Goal: Task Accomplishment & Management: Complete application form

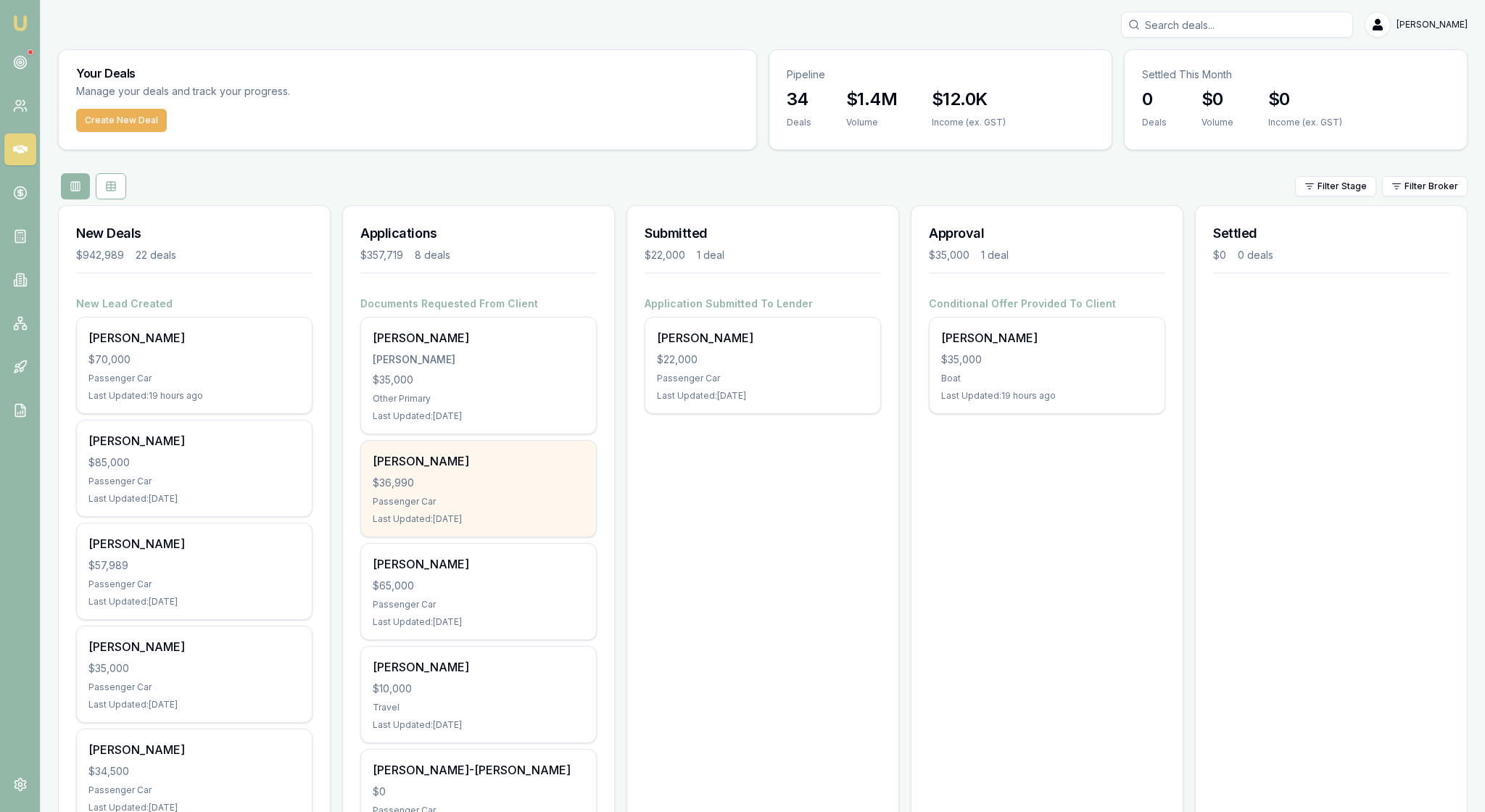
click at [542, 507] on div "Passenger Car" at bounding box center [478, 501] width 211 height 11
click at [523, 507] on div "Passenger Car" at bounding box center [478, 501] width 211 height 11
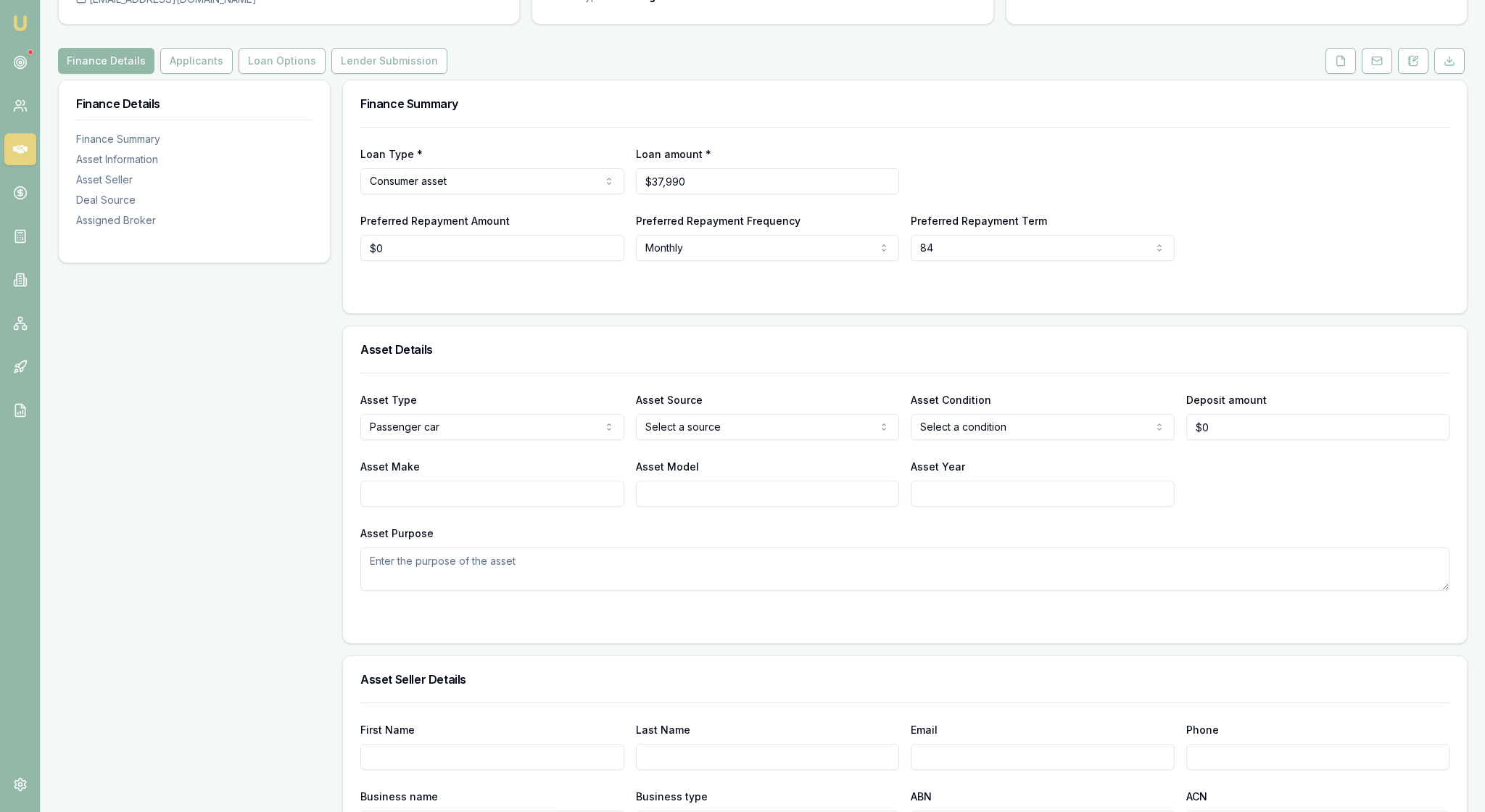
scroll to position [138, 0]
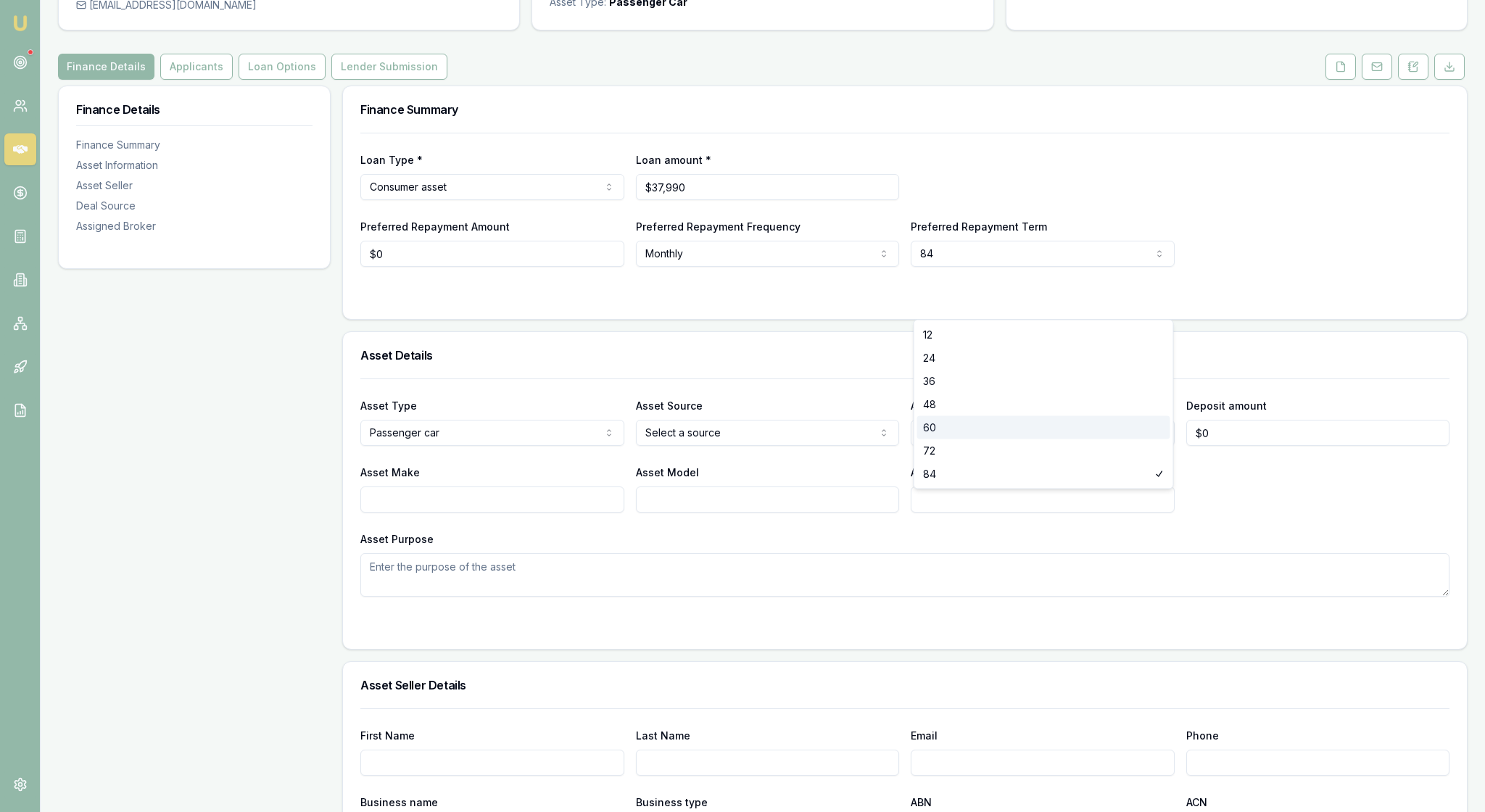
select select "60"
click at [957, 379] on div "Asset Details" at bounding box center [905, 355] width 1124 height 46
click at [474, 302] on form "Loan Type * Consumer asset Consumer loan Consumer asset Commercial loan Commerc…" at bounding box center [905, 217] width 1089 height 169
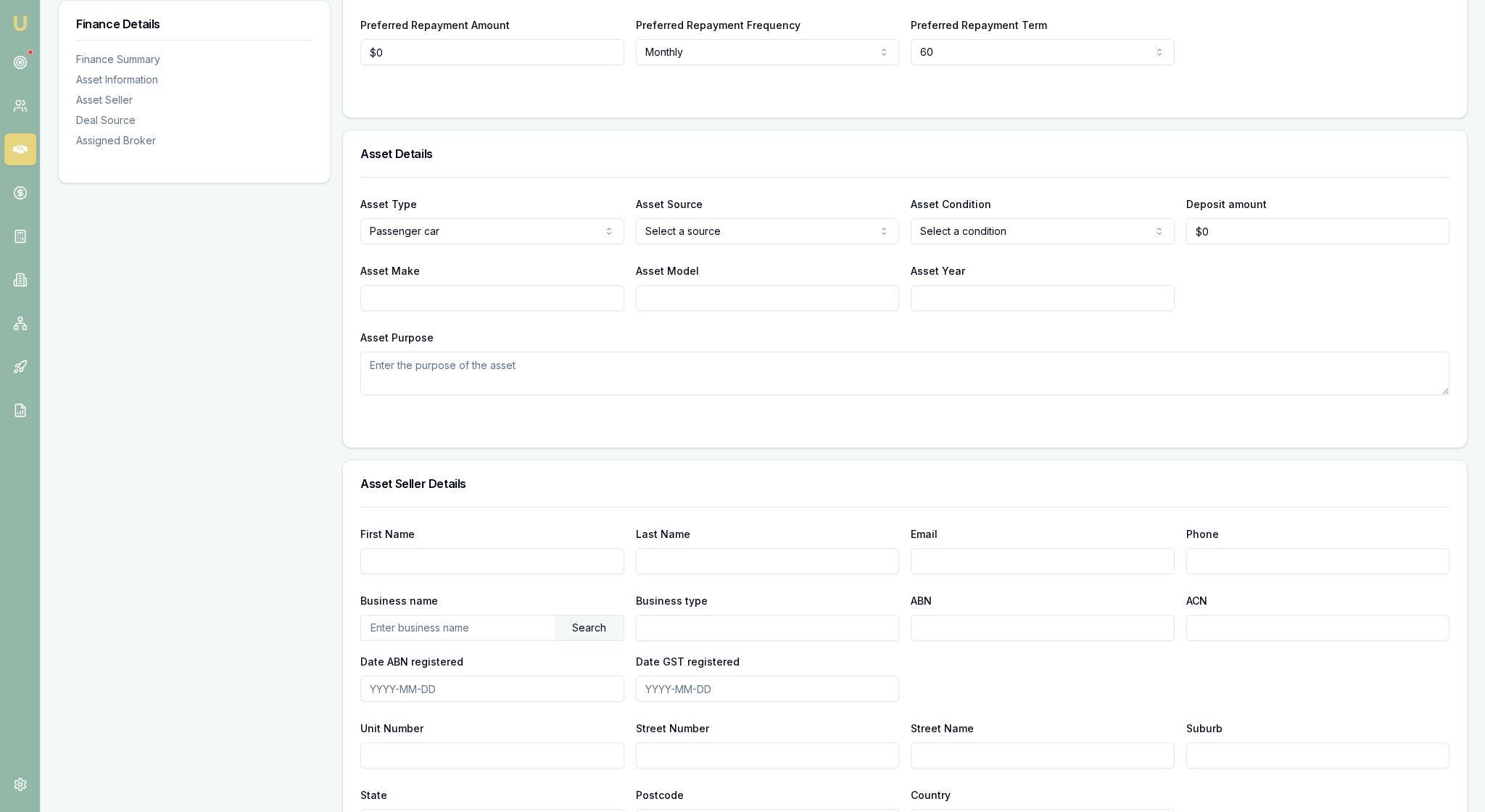
scroll to position [496, 0]
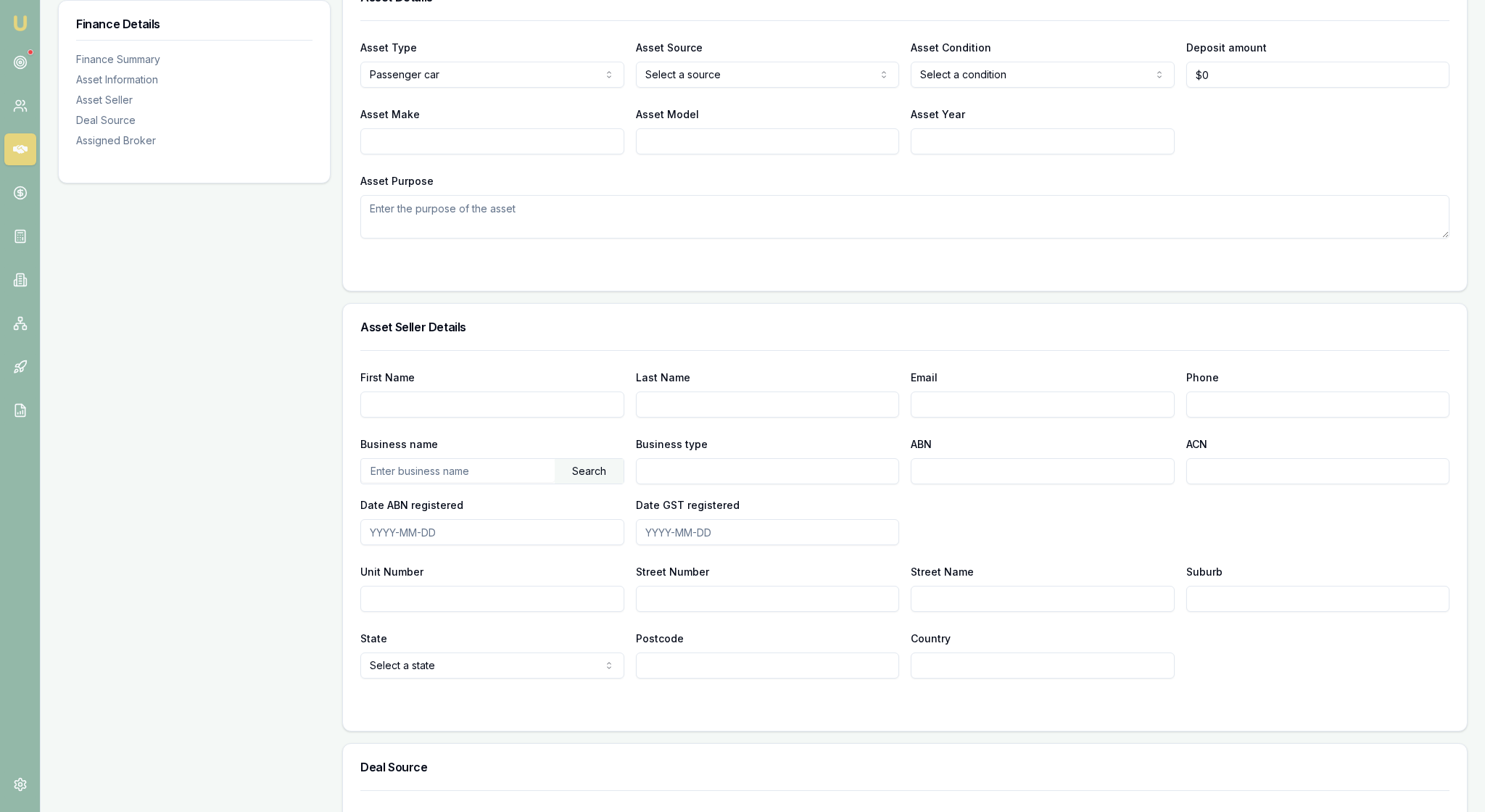
click at [390, 238] on div "Asset Type Passenger car Passenger car Electric vehicle Light commercial Carava…" at bounding box center [905, 129] width 1089 height 218
click at [390, 154] on input "Asset Make" at bounding box center [492, 141] width 264 height 26
type input "Mazda"
click at [673, 154] on input "Asset Model" at bounding box center [767, 141] width 264 height 26
type input "CX9"
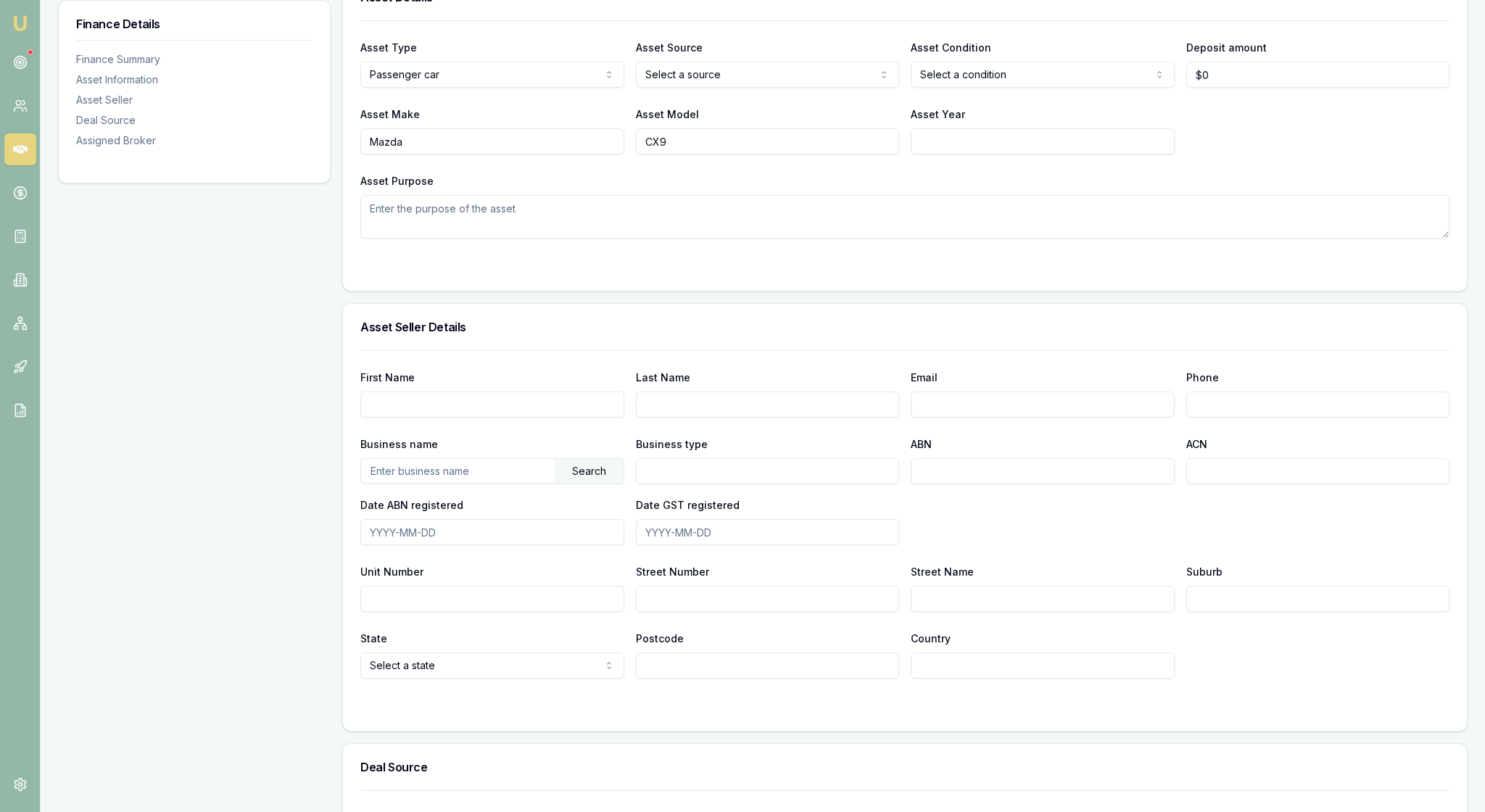
click at [947, 154] on input "Asset Year" at bounding box center [1042, 141] width 264 height 26
type input "2022"
click at [723, 239] on div "Asset Purpose" at bounding box center [905, 205] width 1089 height 67
click at [596, 484] on div "Search" at bounding box center [589, 471] width 69 height 24
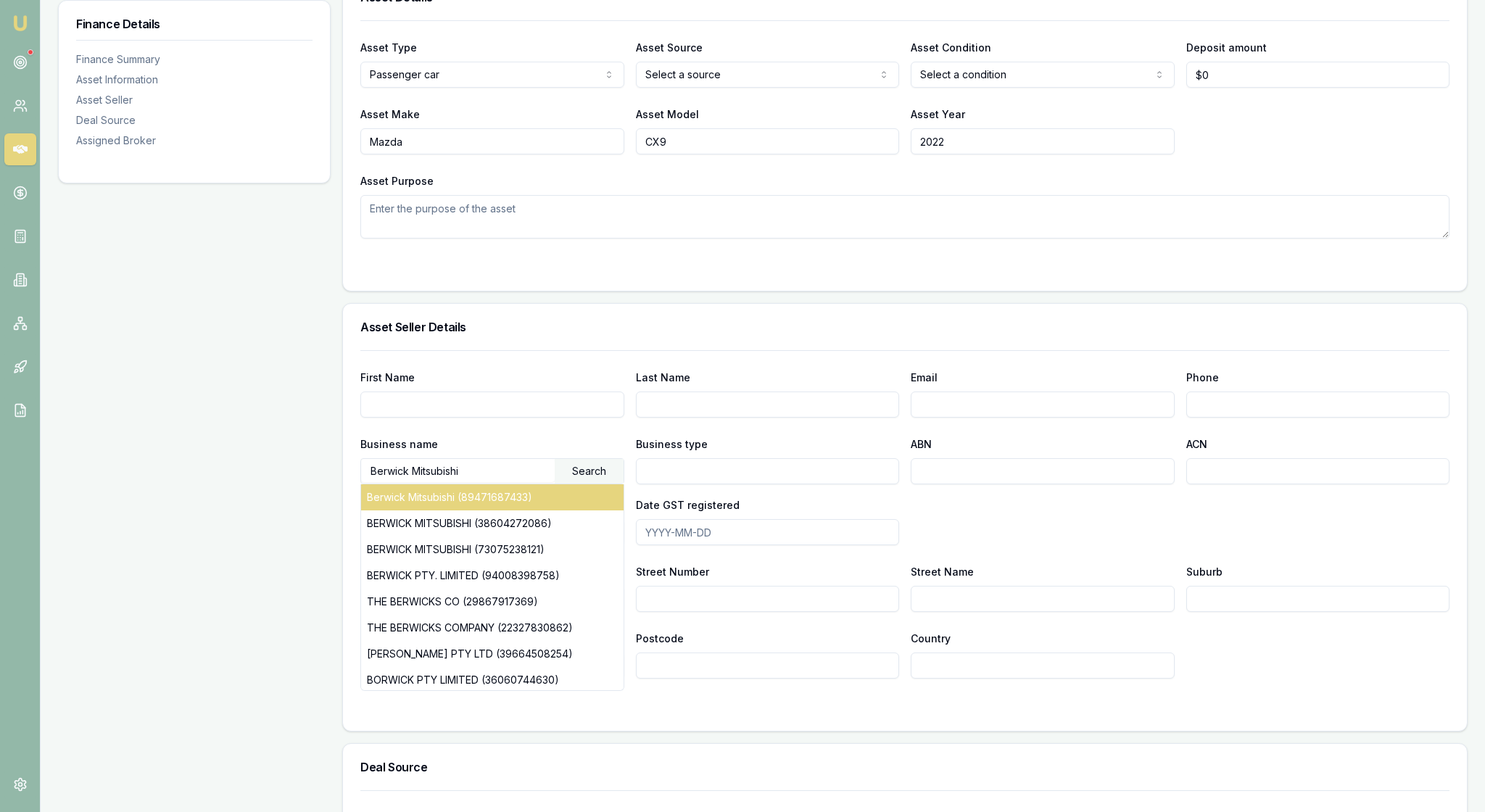
click at [595, 510] on div "Berwick Mitsubishi (89471687433)" at bounding box center [492, 497] width 262 height 26
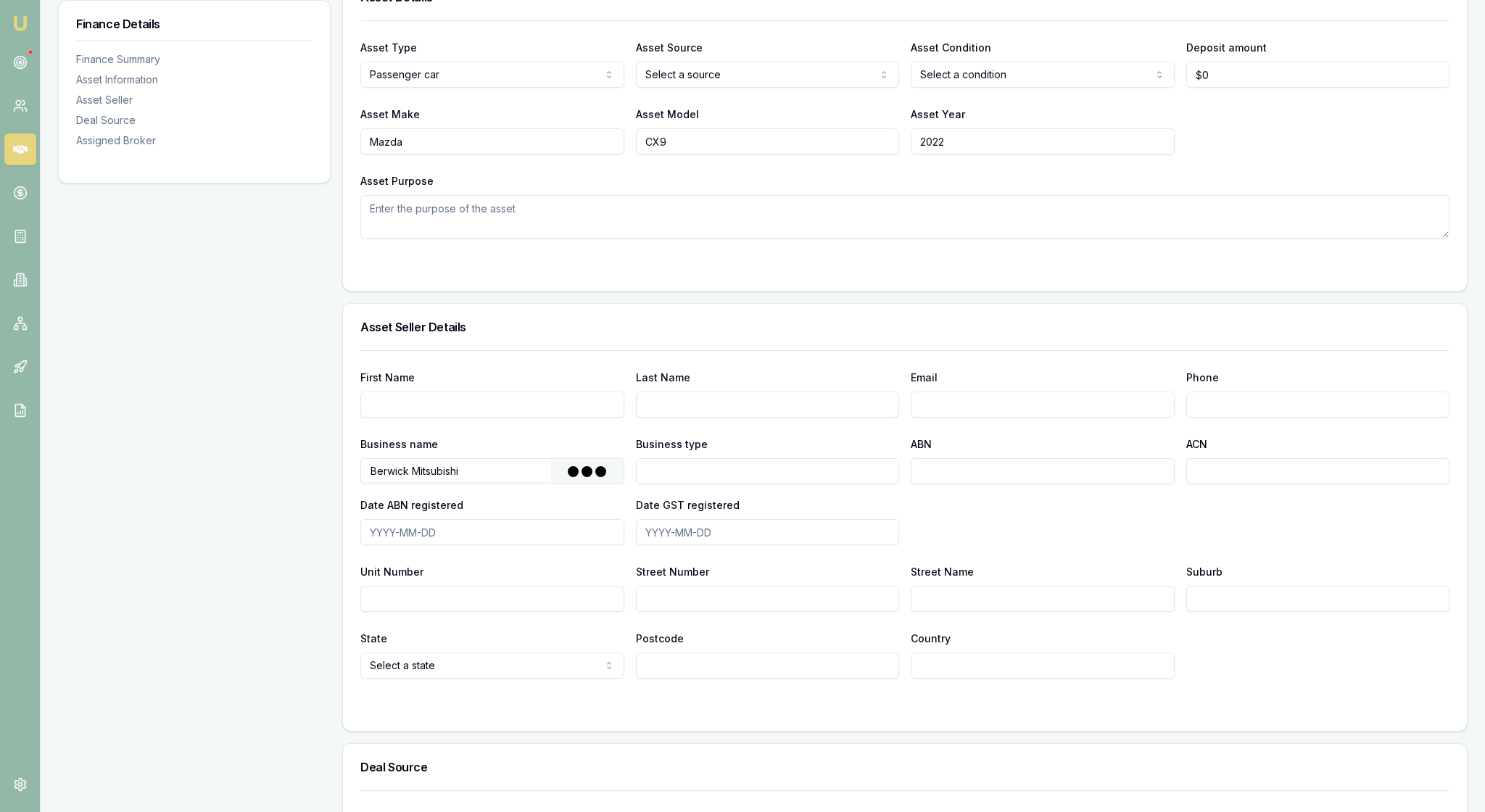
type input "The trustee for Berwick Investments Unit Trust"
type input "Fixed Unit Trust"
type input "89471687433"
type input "2009-08-07"
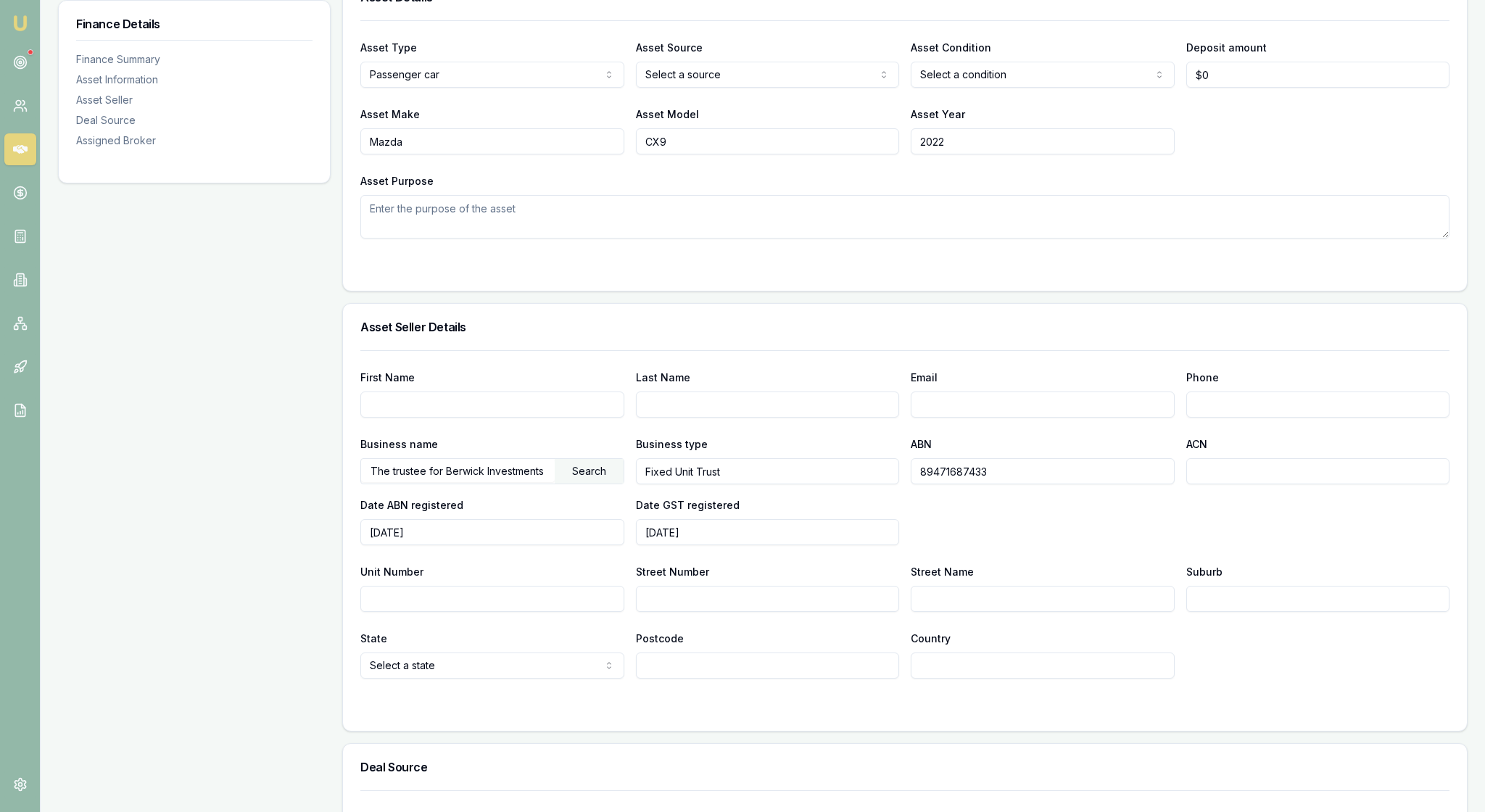
click at [585, 678] on div "First Name Last Name Email Phone Business name The trustee for Berwick Investme…" at bounding box center [905, 514] width 1089 height 328
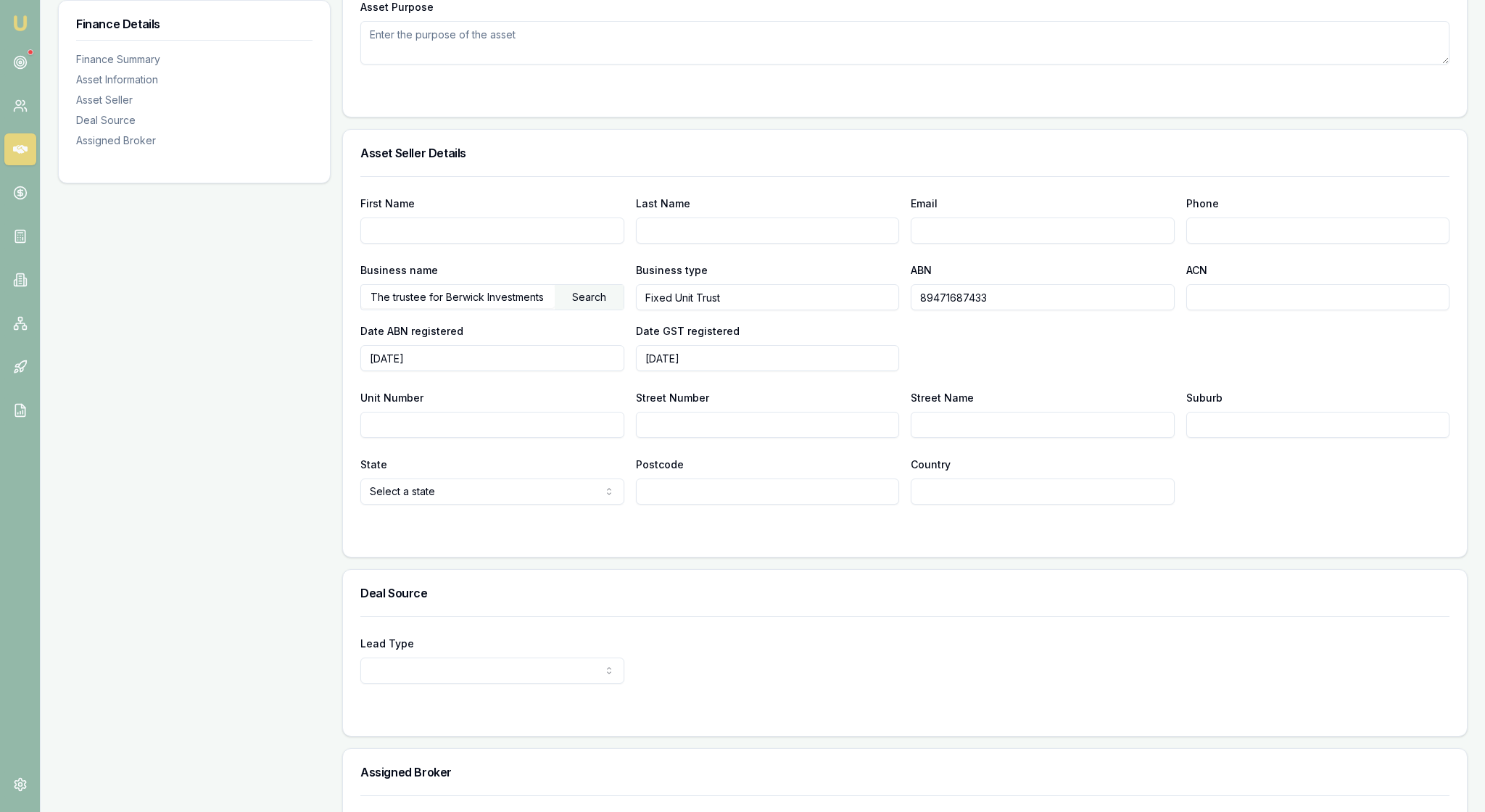
scroll to position [719, 0]
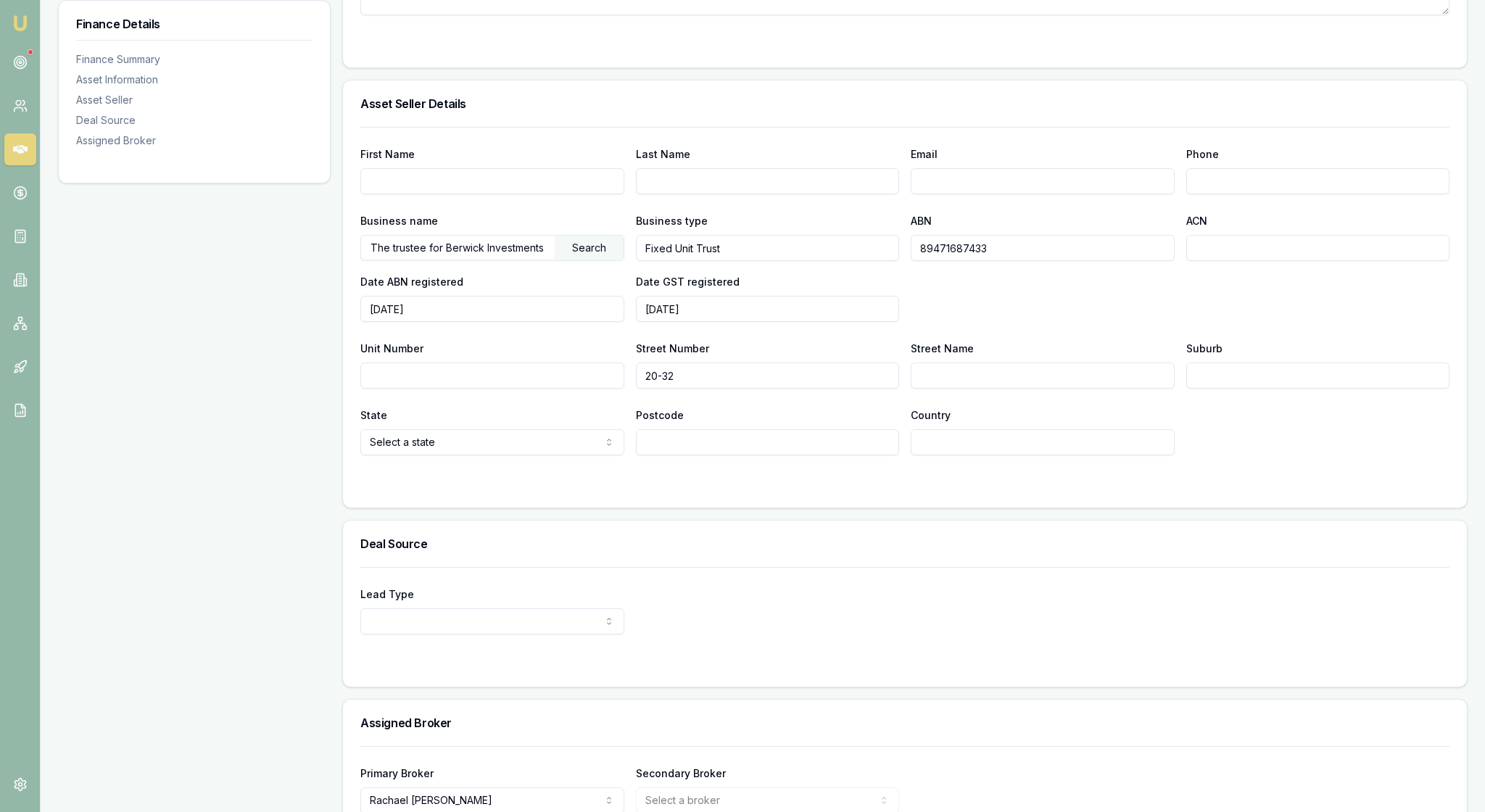
type input "20-32"
click at [1028, 389] on input "Kangan" at bounding box center [1042, 376] width 264 height 26
type input "Kangan Drive"
click at [1239, 389] on input "Suburb" at bounding box center [1318, 376] width 264 height 26
type input "berwick"
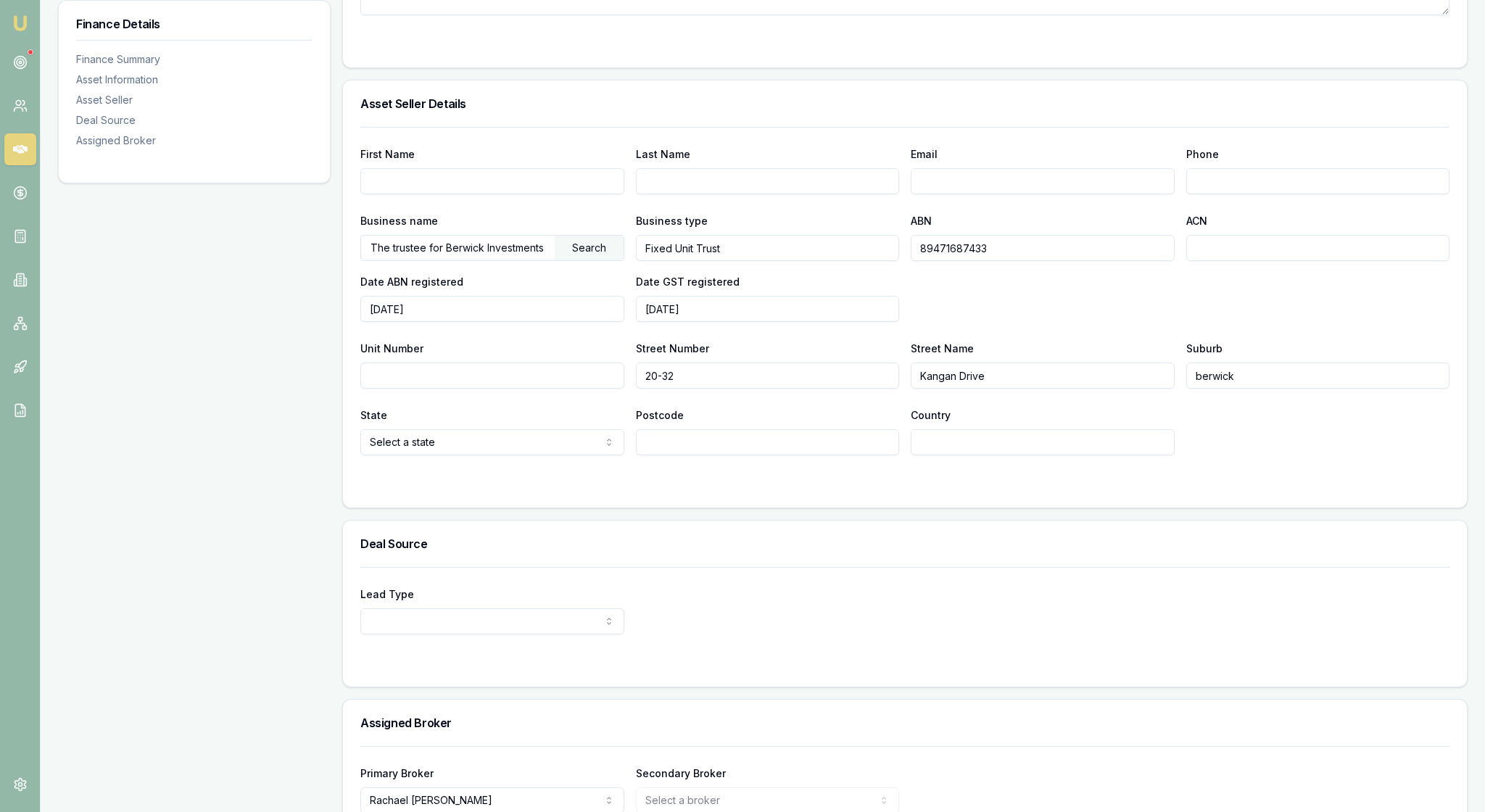
select select "VIC"
type input "3806"
click at [938, 490] on form "First Name Last Name Email Phone Business name The trustee for Berwick Investme…" at bounding box center [905, 309] width 1089 height 363
type input "Australia"
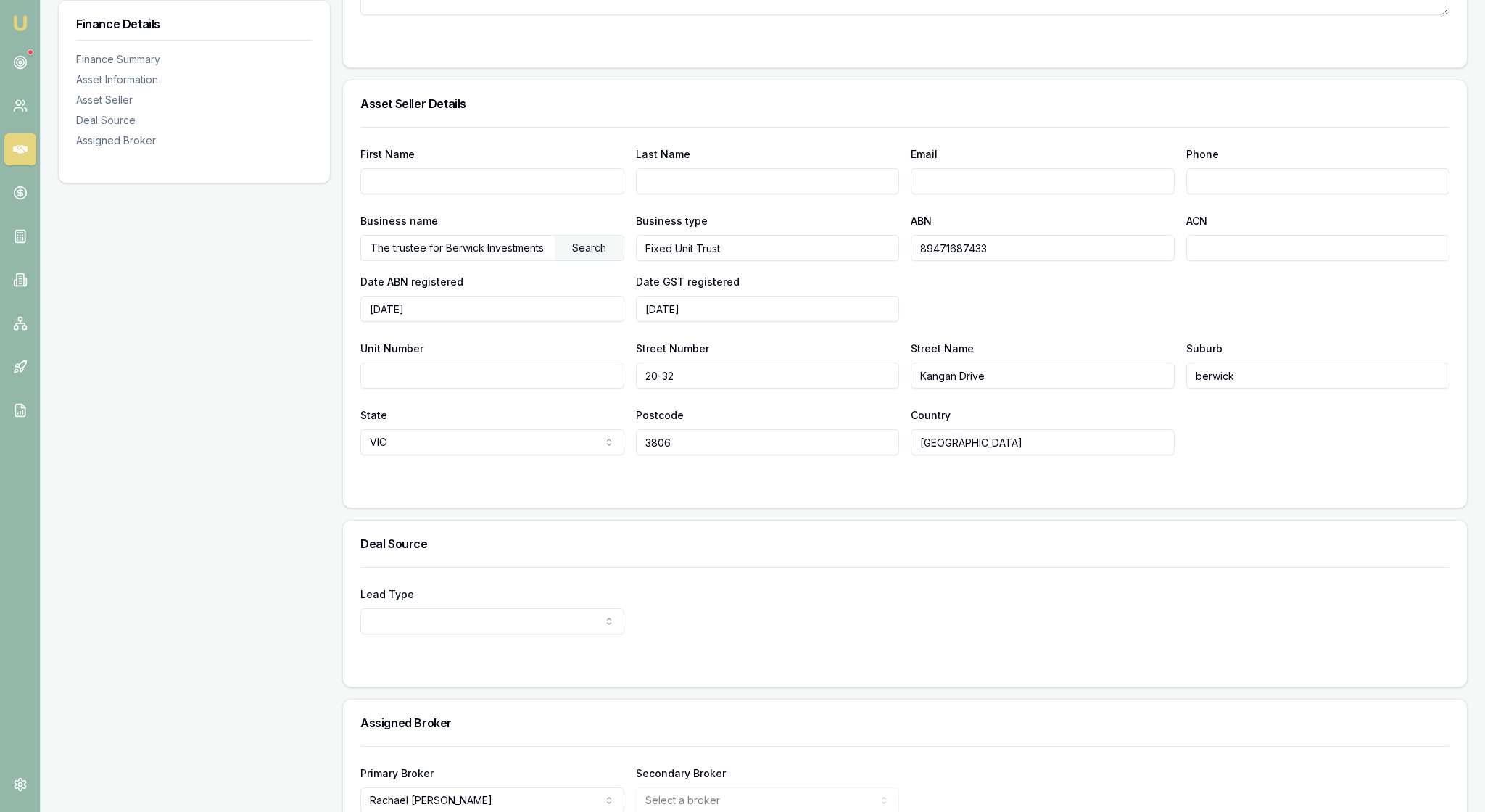
click at [804, 490] on div at bounding box center [905, 484] width 1089 height 11
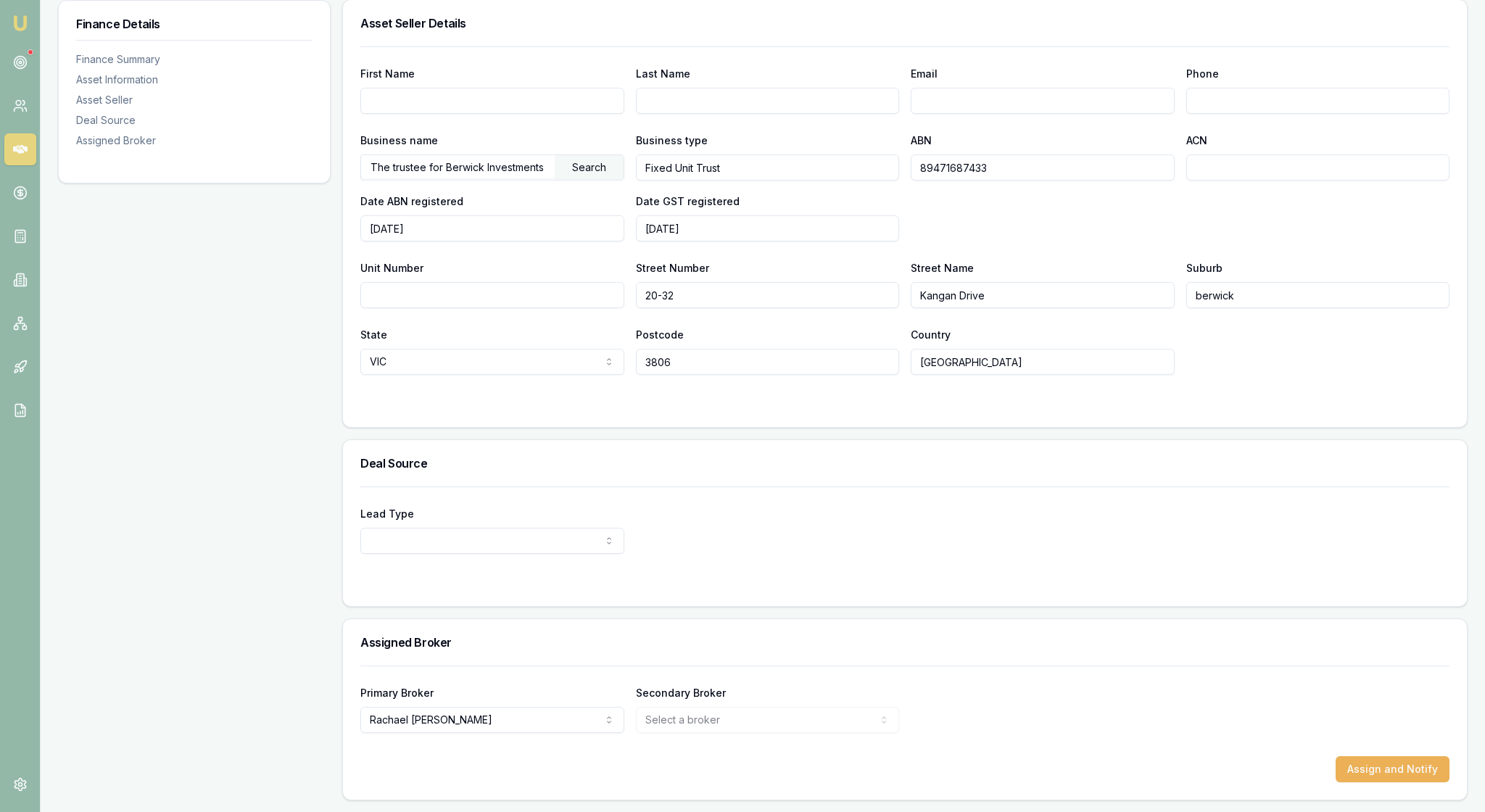
scroll to position [998, 0]
select select "REPEAT_CLIENT"
click at [684, 577] on div at bounding box center [905, 582] width 1089 height 11
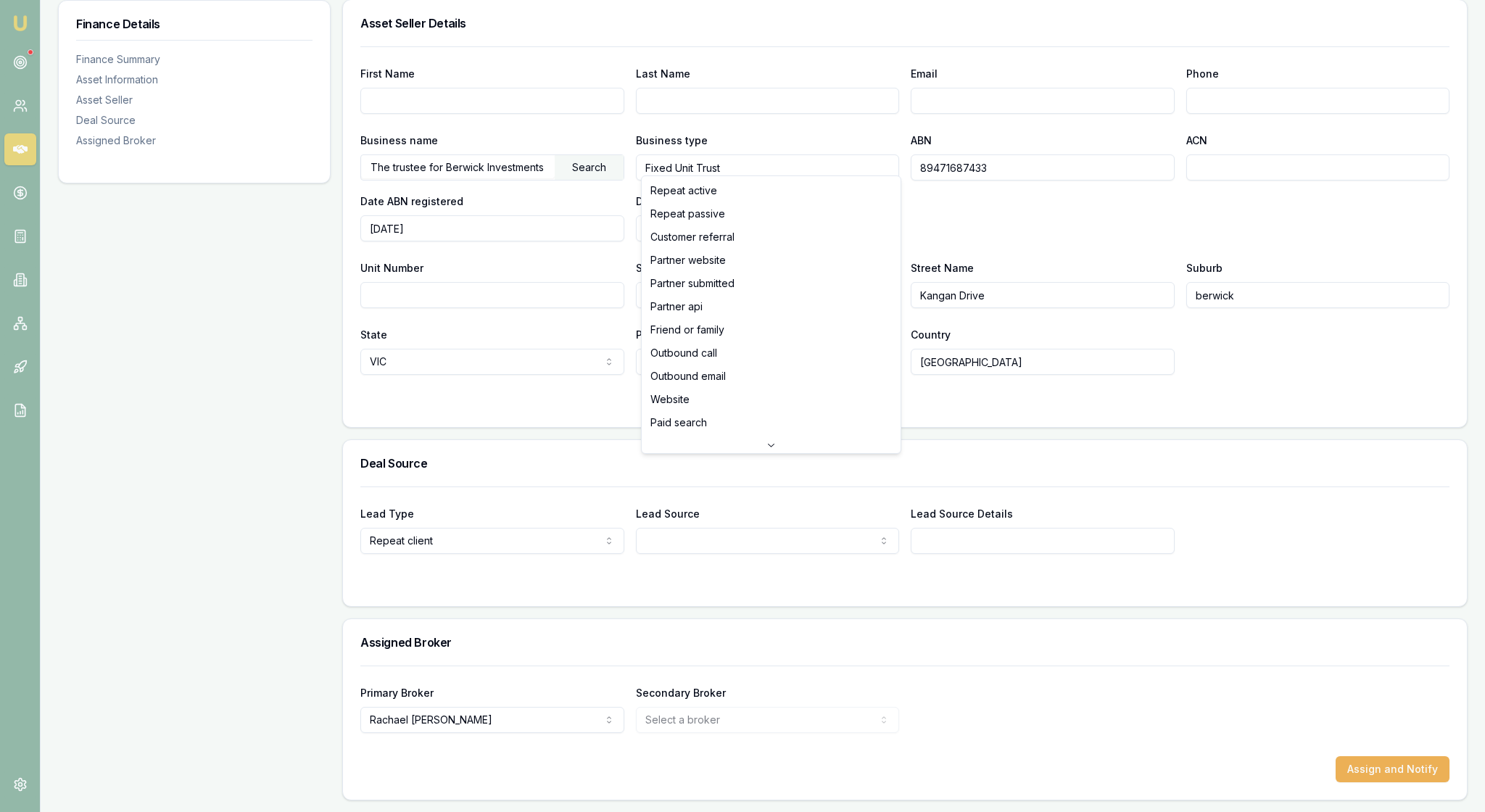
select select "FRIEND_OR_FAMILY"
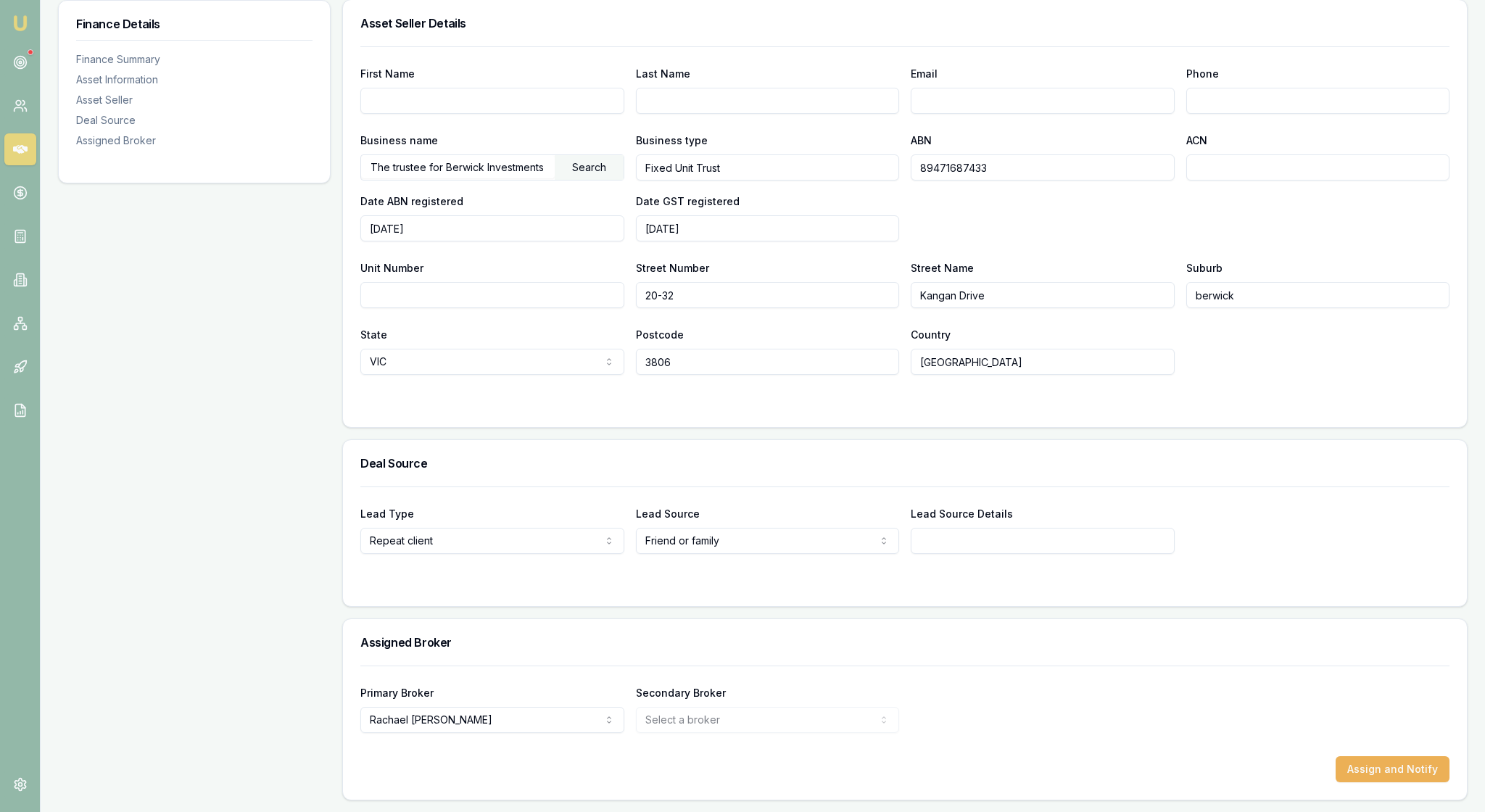
click at [998, 440] on div "Deal Source" at bounding box center [905, 463] width 1124 height 46
click at [892, 563] on div "Lead Type Repeat client New client Repeat client Partner Campaign Other Lead So…" at bounding box center [905, 546] width 1124 height 119
click at [1377, 760] on button "Assign and Notify" at bounding box center [1392, 769] width 114 height 26
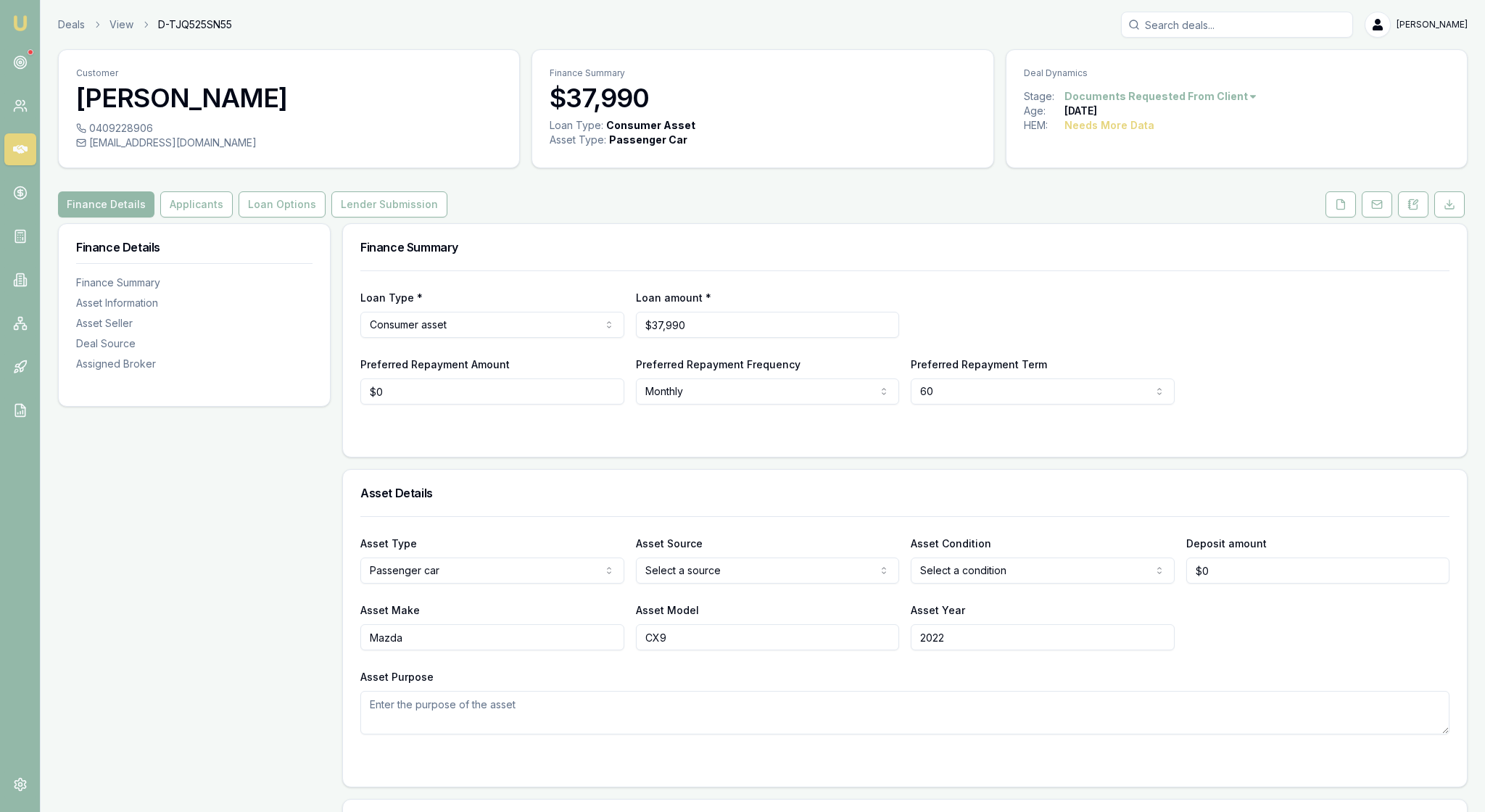
scroll to position [0, 0]
click at [1236, 316] on div "Loan Type * Consumer asset Consumer loan Consumer asset Commercial loan Commerc…" at bounding box center [905, 338] width 1089 height 134
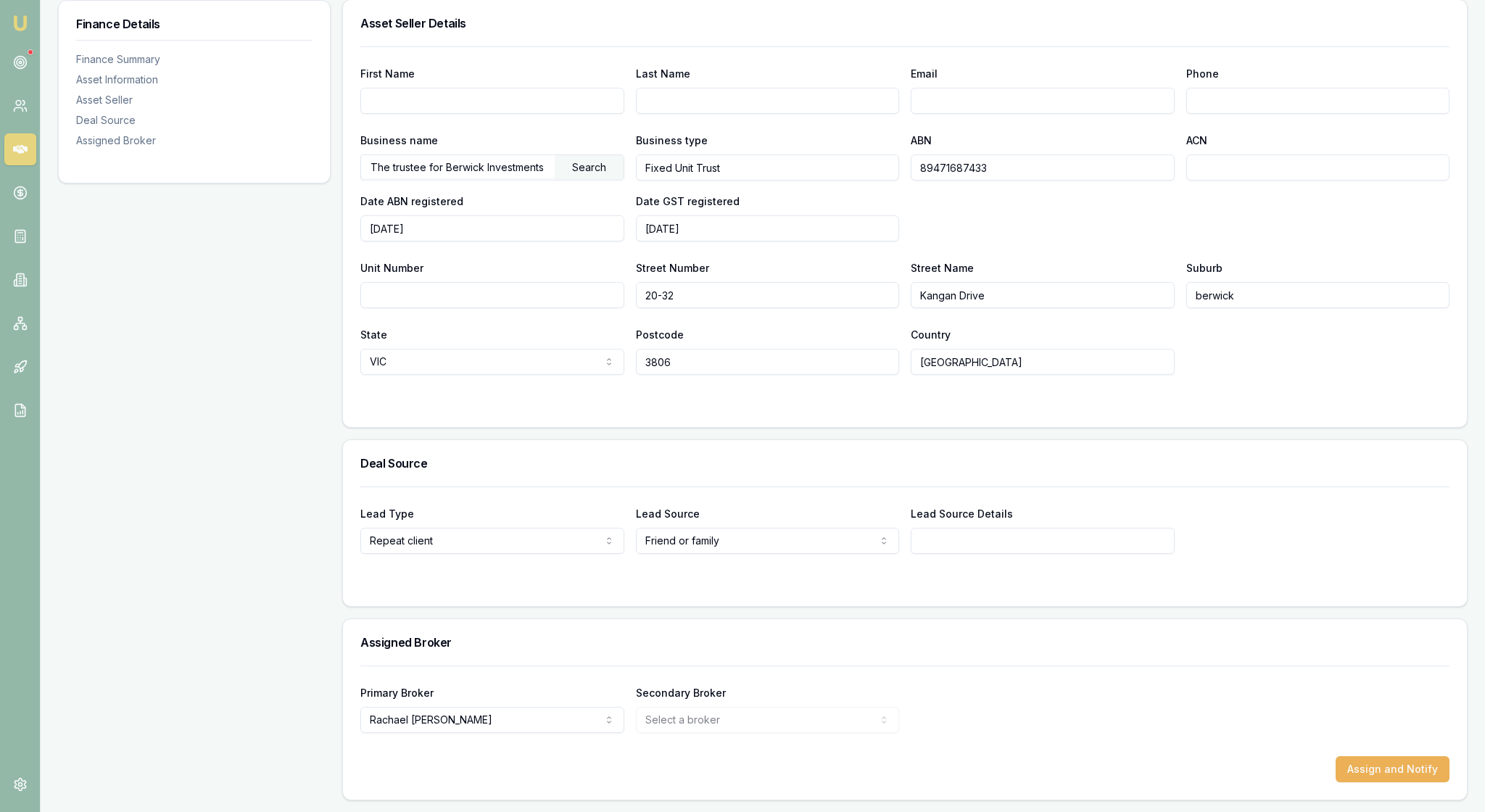
scroll to position [935, 0]
drag, startPoint x: 1012, startPoint y: 155, endPoint x: 909, endPoint y: 152, distance: 103.0
click at [935, 154] on input "ABN" at bounding box center [1042, 167] width 264 height 26
paste input "38 604 272 086"
click at [1083, 192] on div "Business name The trustee for Berwick Investments Unit Trust Search Business ty…" at bounding box center [905, 186] width 1089 height 110
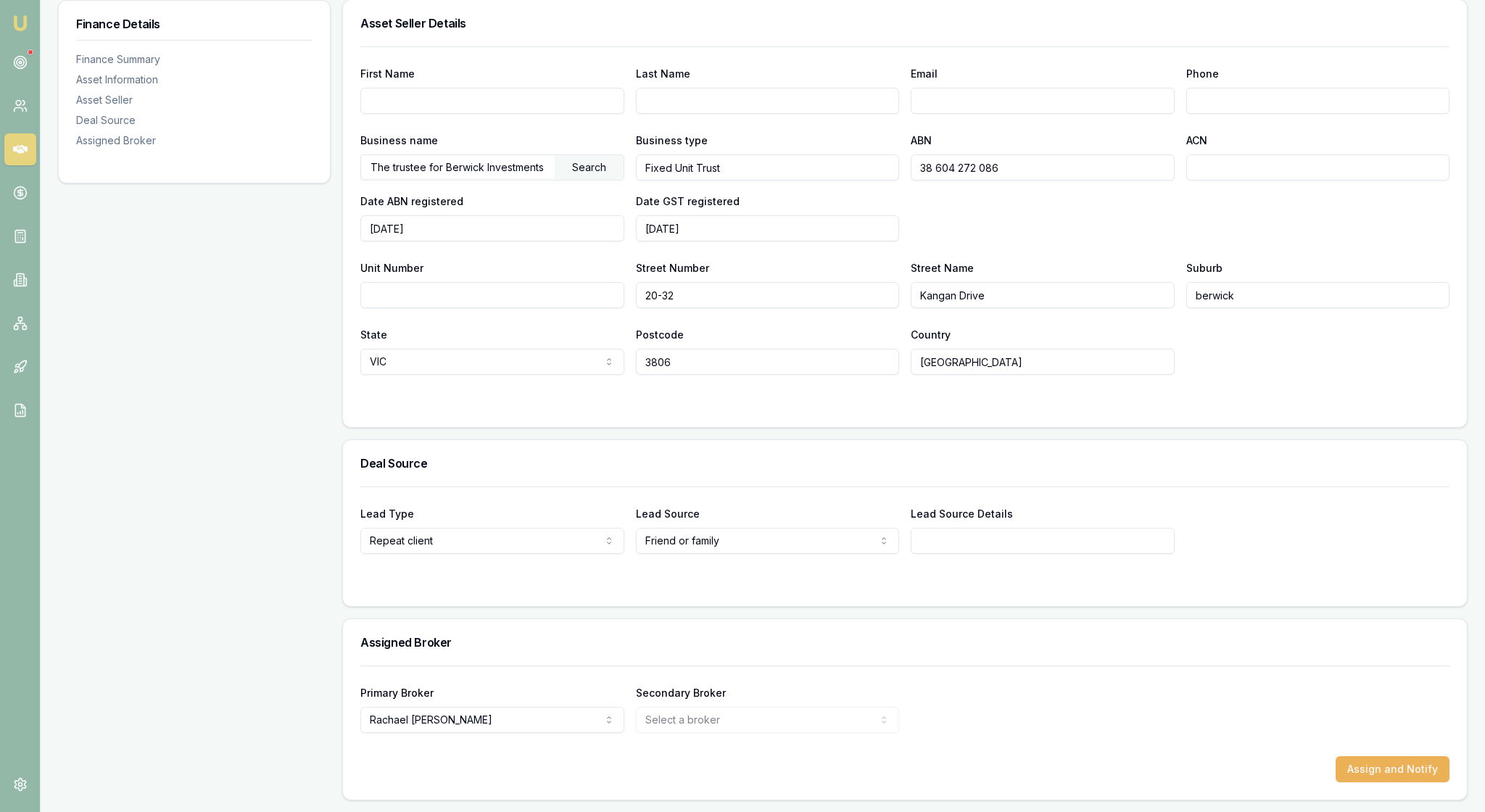
click at [947, 154] on input "38 604 272 086" at bounding box center [1042, 167] width 264 height 26
click at [970, 154] on input "38604 272 086" at bounding box center [1042, 167] width 264 height 26
click at [992, 154] on input "38604272 086" at bounding box center [1042, 167] width 264 height 26
type input "38604272086"
click at [1036, 216] on div "Business name The trustee for Berwick Investments Unit Trust Search Business ty…" at bounding box center [905, 186] width 1089 height 110
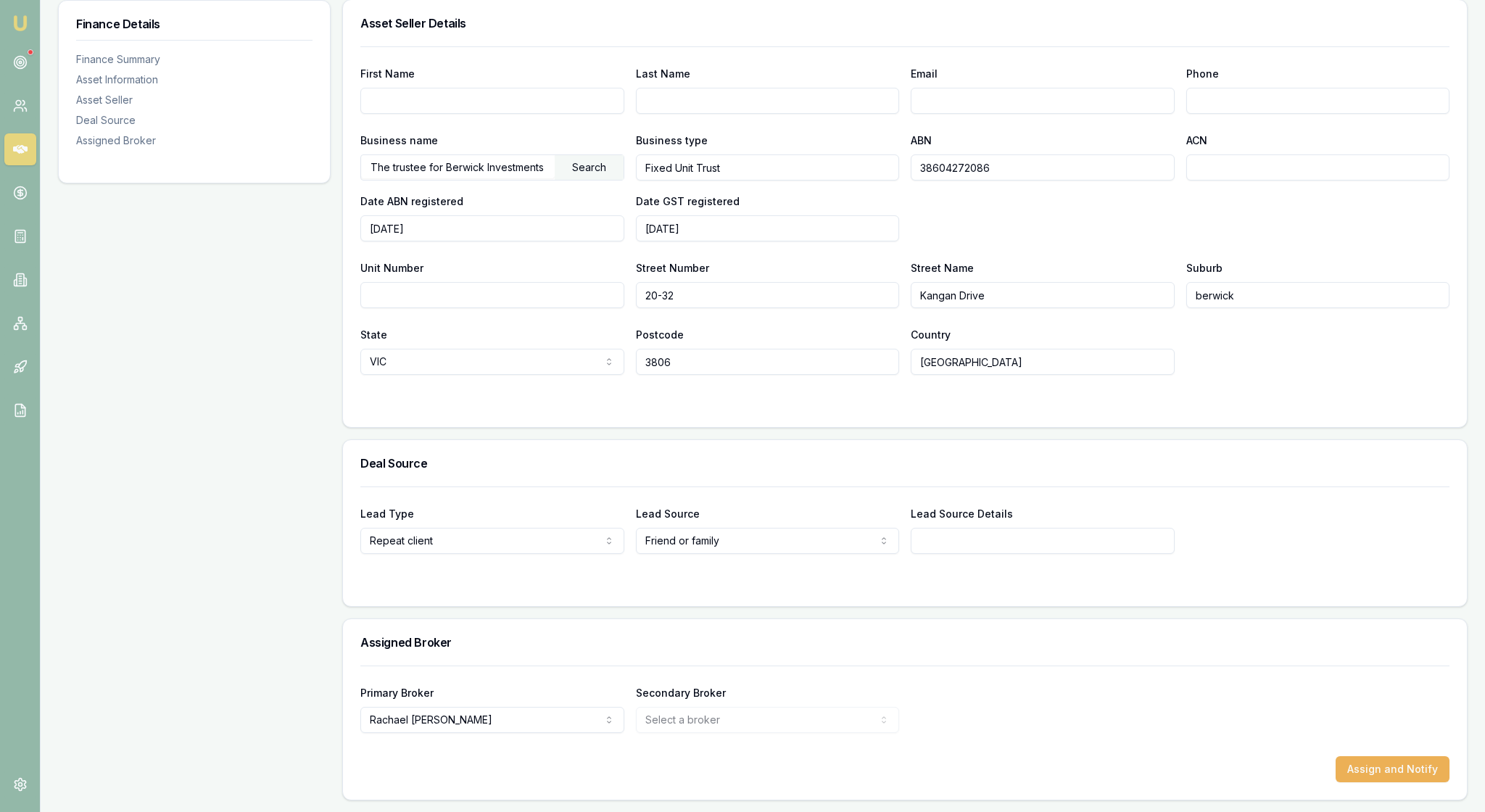
click at [582, 155] on div "Search" at bounding box center [589, 167] width 69 height 24
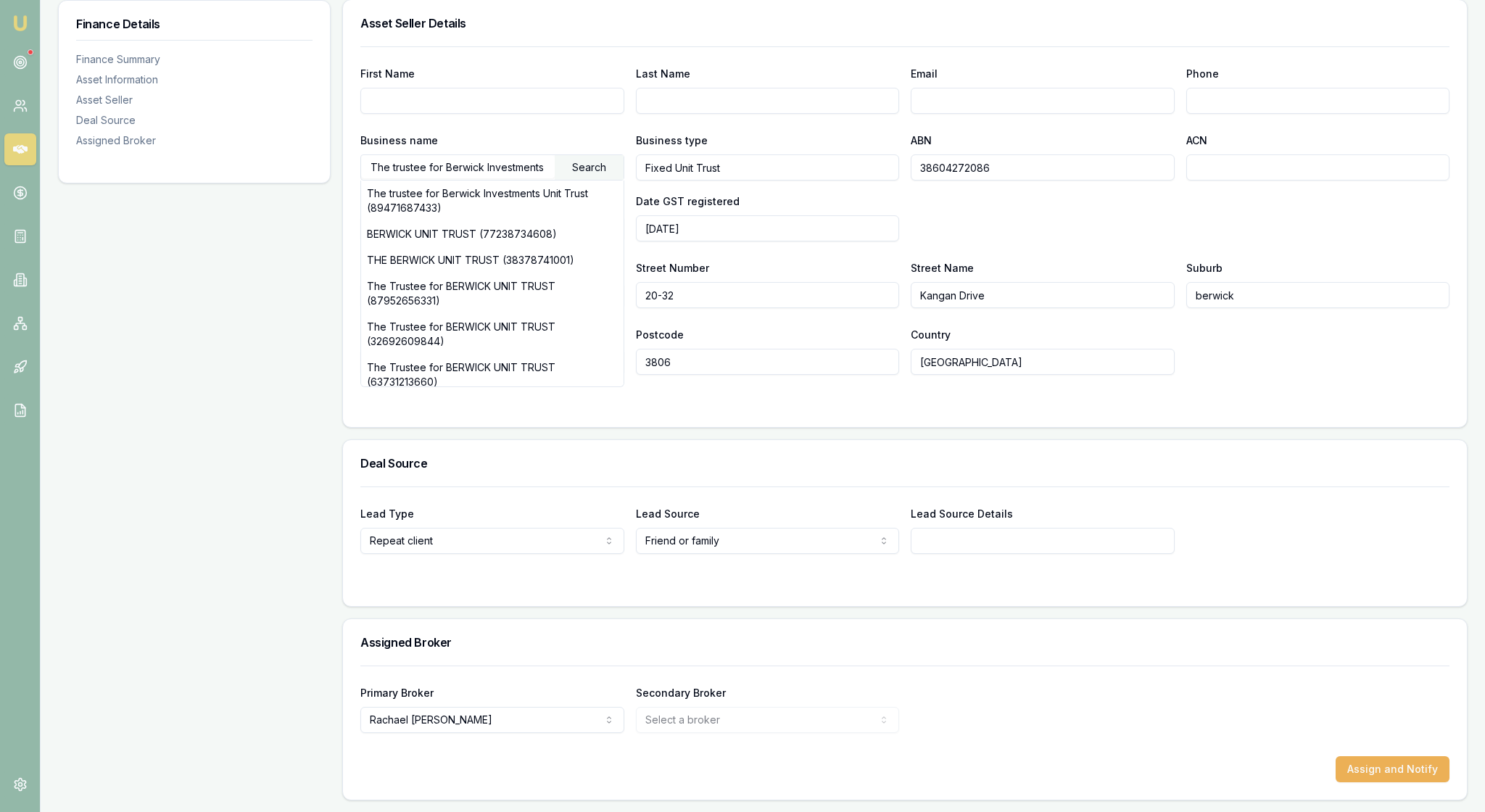
click at [550, 155] on input "The trustee for Berwick Investments Unit Trust" at bounding box center [458, 167] width 194 height 24
drag, startPoint x: 380, startPoint y: 151, endPoint x: 566, endPoint y: 161, distance: 186.3
click at [566, 161] on div "The trustee for Berwick Investments Unit Trust Search" at bounding box center [492, 167] width 264 height 26
click at [400, 155] on input "The trustee for" at bounding box center [458, 167] width 194 height 24
paste input "38 604 272 086"
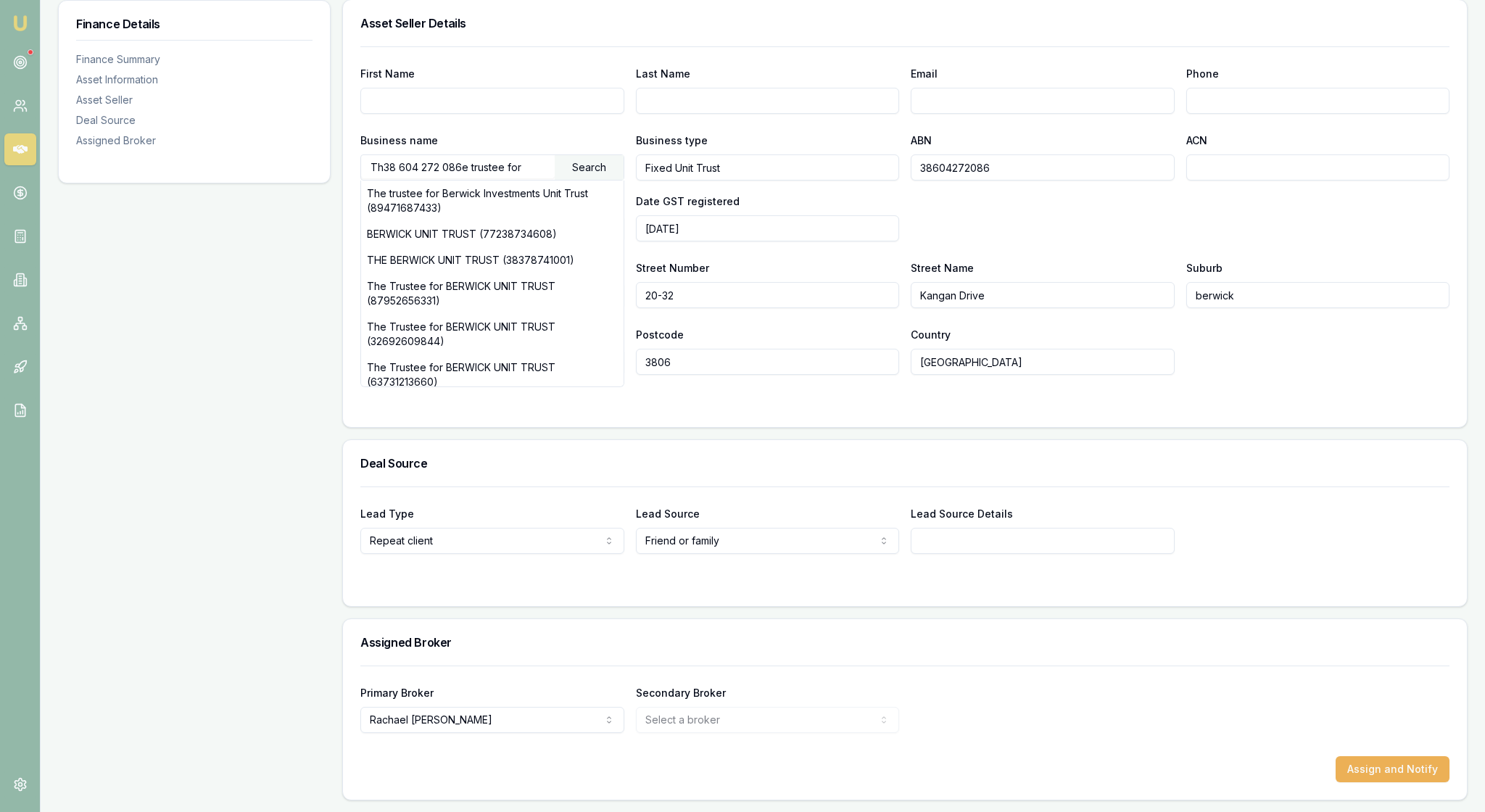
type input "Th38 604 272 086e trustee for"
click at [585, 155] on div "Search" at bounding box center [589, 167] width 69 height 24
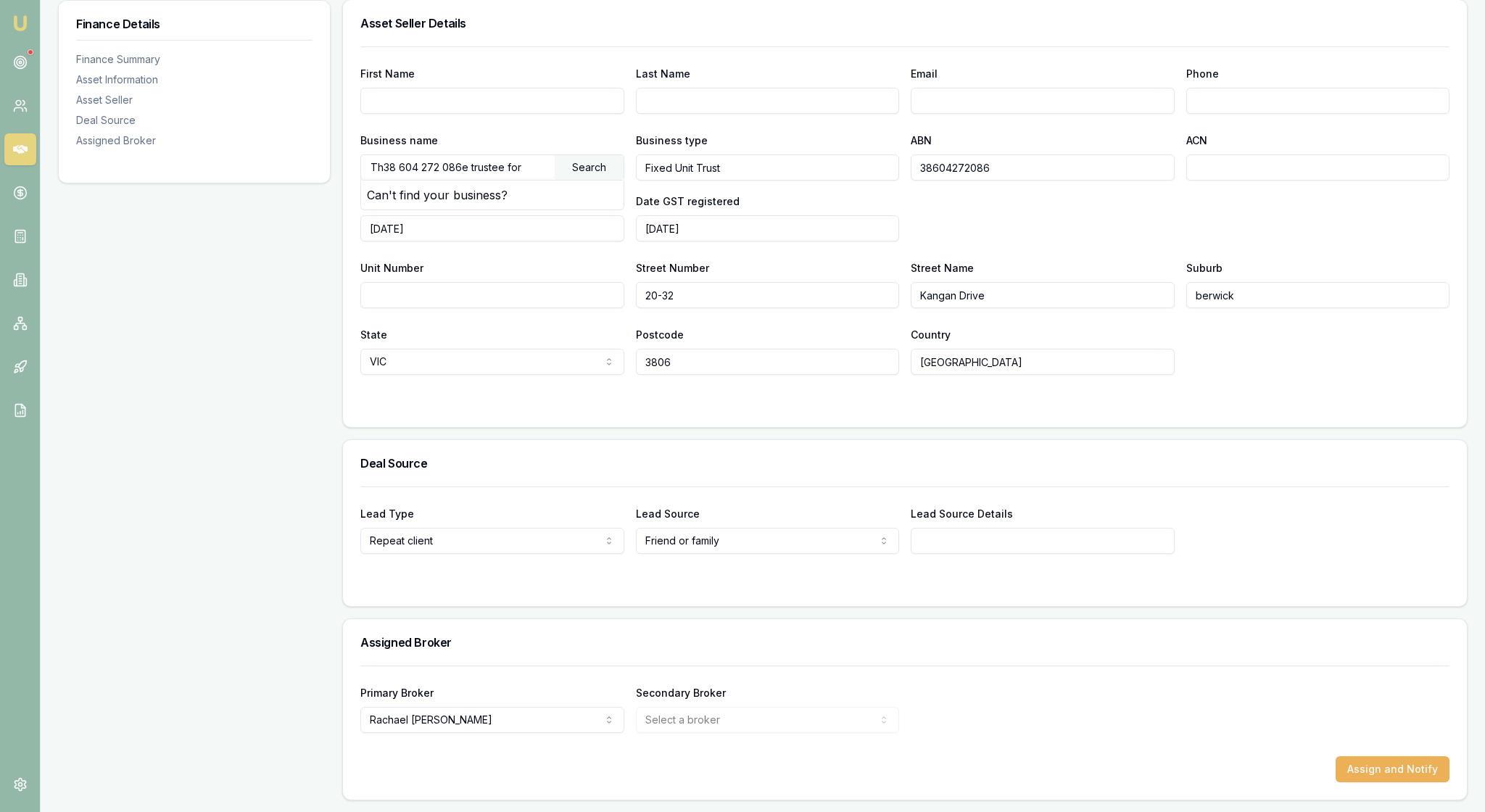
click at [598, 155] on div "Search" at bounding box center [589, 167] width 69 height 24
click at [958, 210] on div "Business name Th38 604 272 086e trustee for Search Can't find your business? Bu…" at bounding box center [905, 186] width 1089 height 110
drag, startPoint x: 381, startPoint y: 147, endPoint x: 576, endPoint y: 149, distance: 195.0
click at [576, 154] on div "Th38 604 272 086e trustee for Search" at bounding box center [492, 167] width 264 height 26
click at [419, 155] on input "text" at bounding box center [458, 167] width 194 height 24
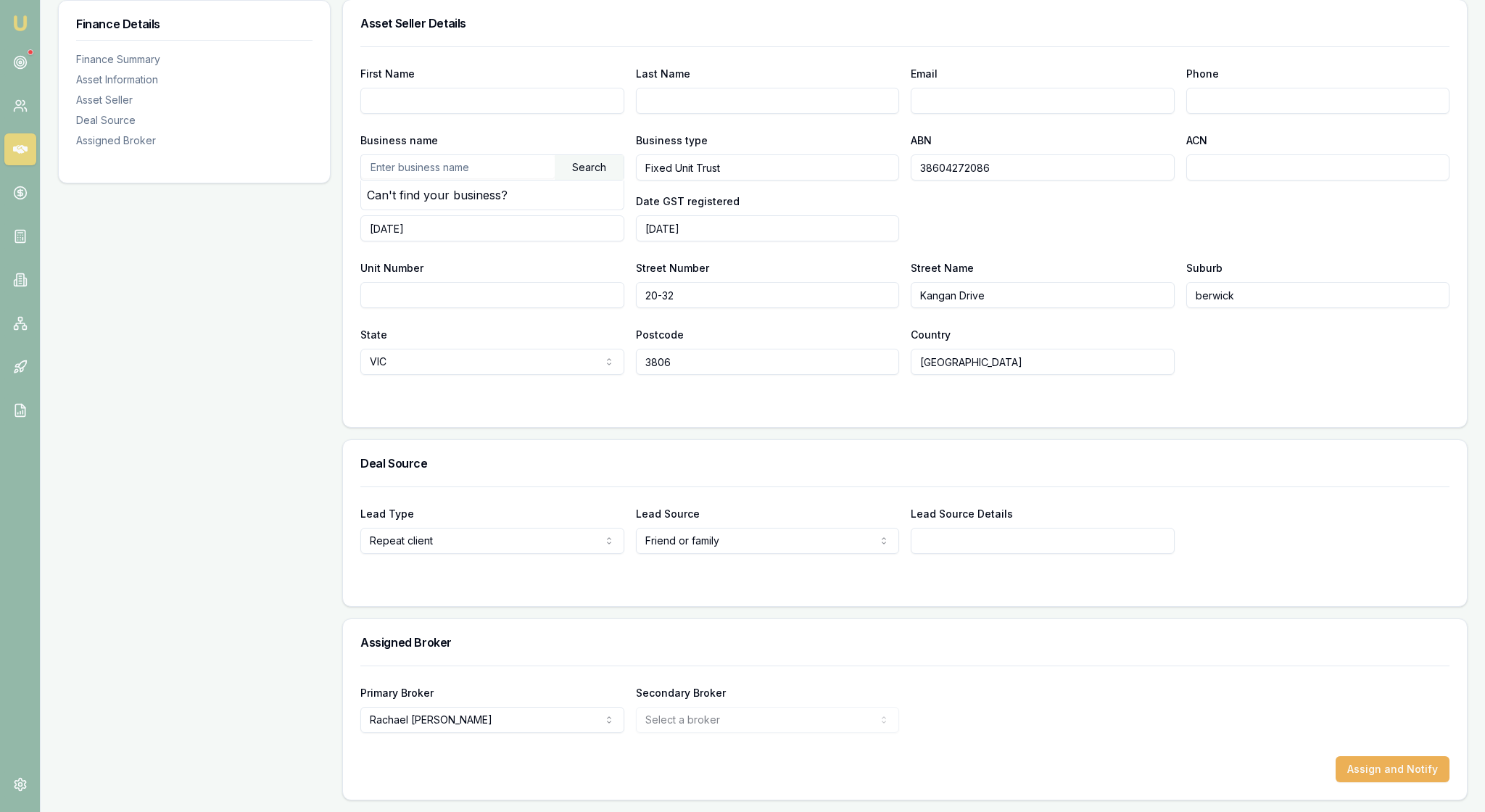
paste input "38 604 272 086"
click at [595, 155] on div "Search" at bounding box center [589, 167] width 69 height 24
drag, startPoint x: 510, startPoint y: 151, endPoint x: 364, endPoint y: 152, distance: 146.0
click at [360, 152] on div "First Name Last Name Email Phone Business name 38 604 272 086 Search Can't find…" at bounding box center [905, 236] width 1124 height 381
type input "Berwick Mitsubishi"
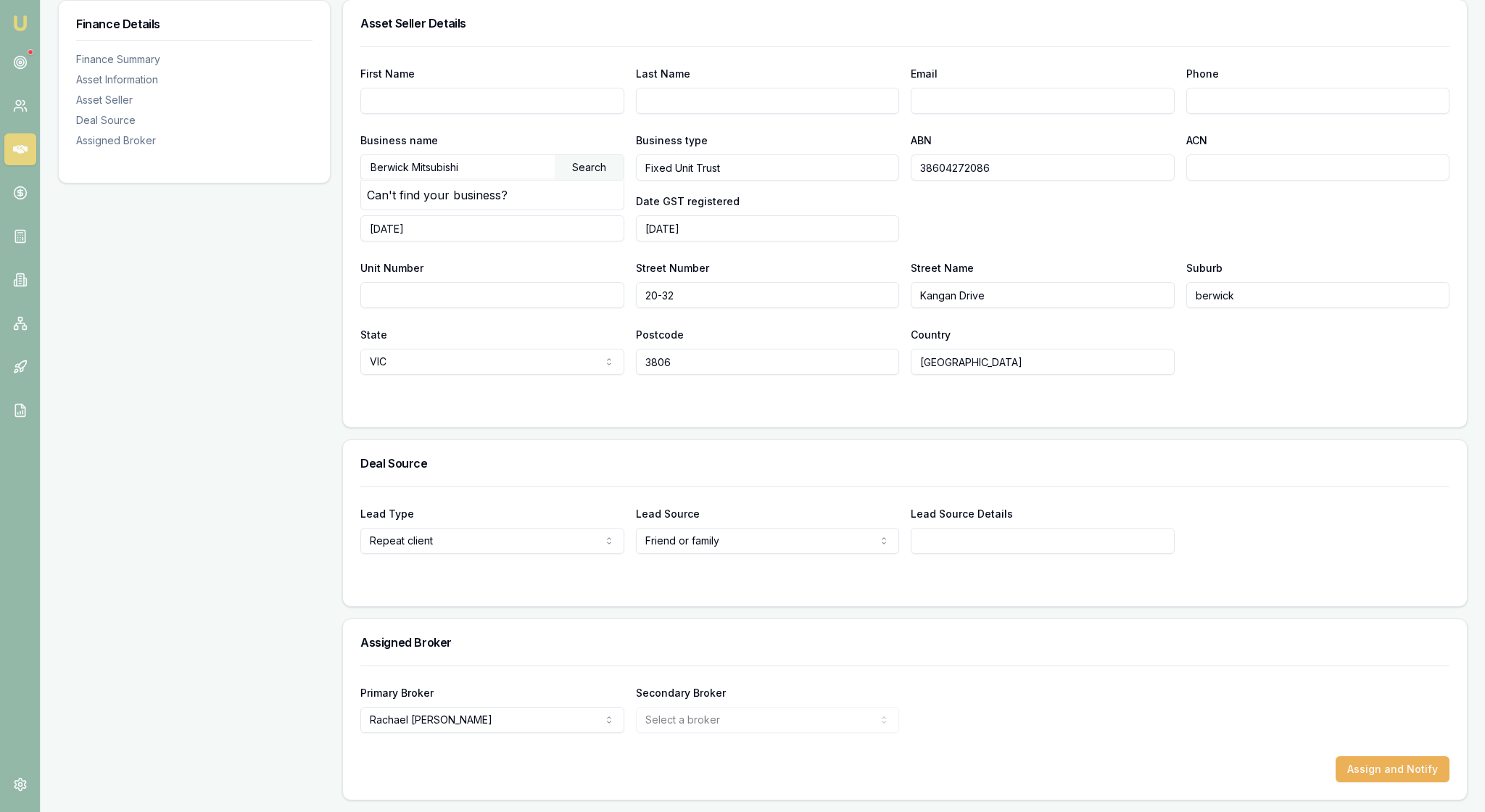
click at [595, 155] on div "Search" at bounding box center [589, 167] width 69 height 24
click at [593, 155] on div "Search" at bounding box center [589, 167] width 69 height 24
click at [589, 155] on div "Search" at bounding box center [589, 167] width 69 height 24
click at [598, 155] on div "Search" at bounding box center [589, 167] width 69 height 24
click at [1084, 206] on div "Business name Berwick Mitsubishi Search Can't find your business? Business type…" at bounding box center [905, 186] width 1089 height 110
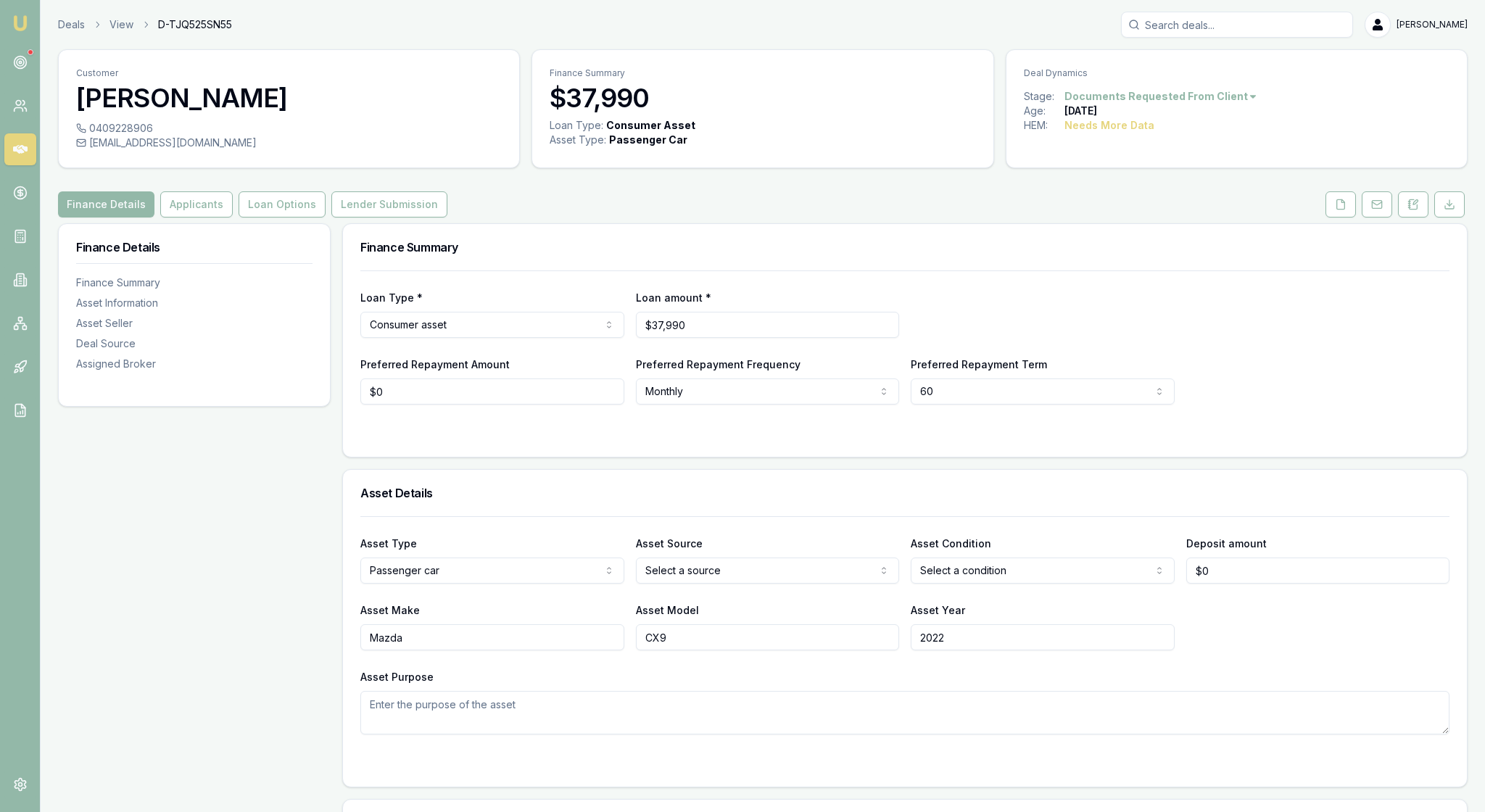
scroll to position [0, 0]
click at [233, 217] on button "Applicants" at bounding box center [196, 205] width 72 height 26
click at [1334, 210] on icon at bounding box center [1340, 204] width 11 height 11
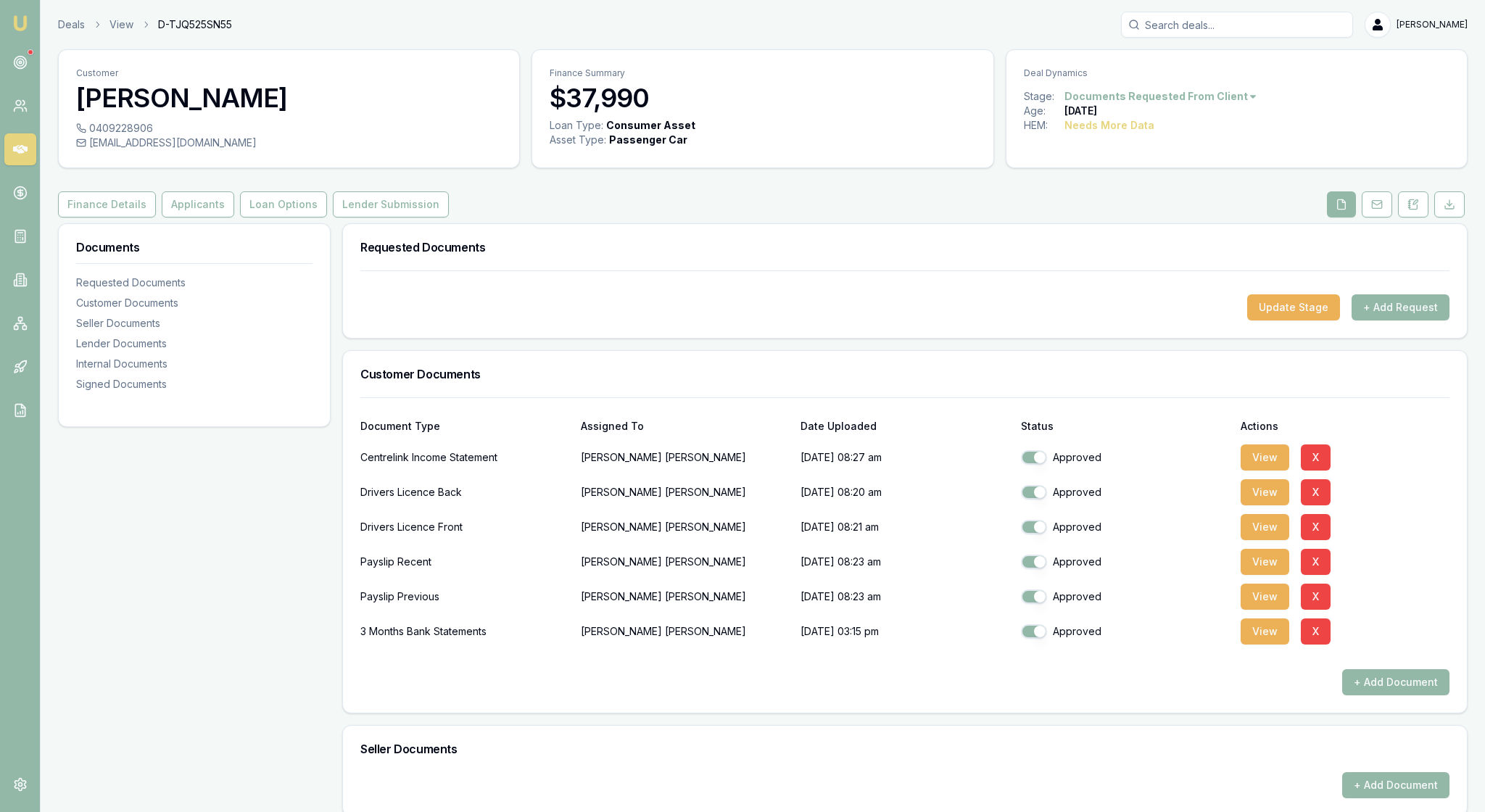
click at [1068, 397] on div "Customer Documents" at bounding box center [905, 373] width 1124 height 46
click at [1270, 610] on button "View" at bounding box center [1264, 596] width 49 height 26
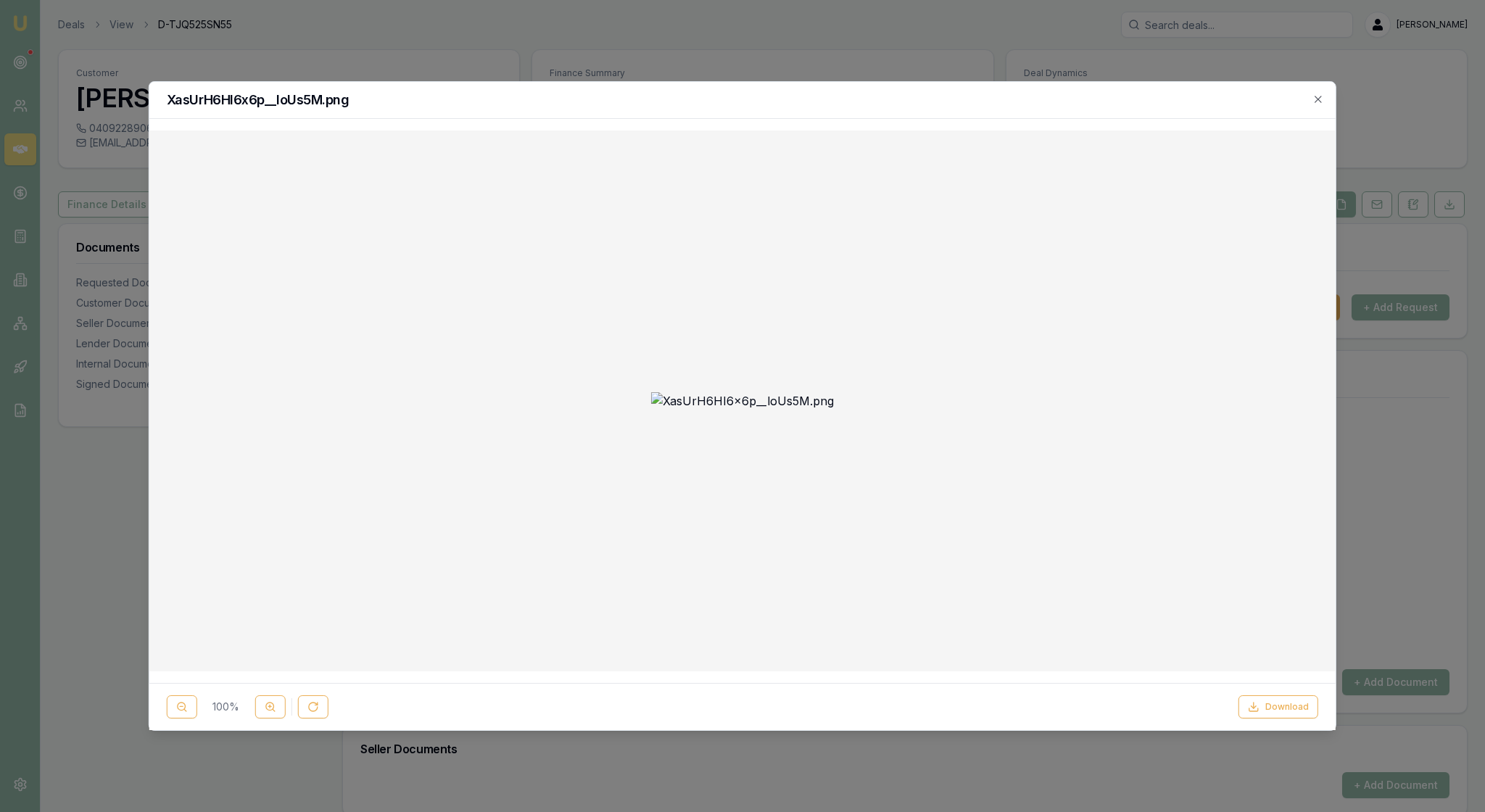
click at [1160, 560] on div at bounding box center [742, 401] width 1163 height 518
click at [276, 701] on icon at bounding box center [270, 706] width 11 height 11
click at [438, 505] on img at bounding box center [742, 725] width 1163 height 1165
click at [1057, 515] on img at bounding box center [742, 725] width 1163 height 1165
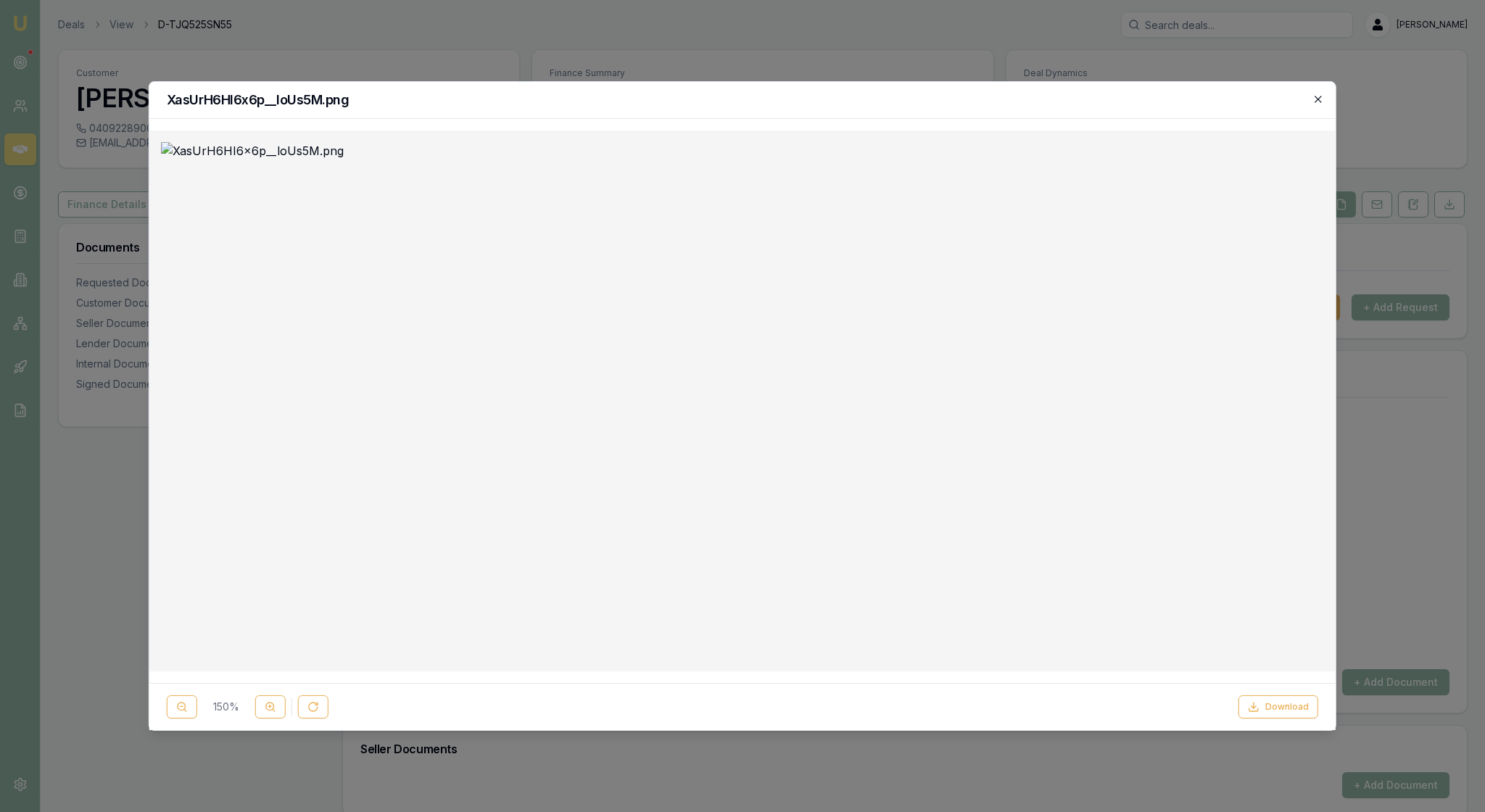
click at [1319, 97] on icon "button" at bounding box center [1318, 99] width 11 height 11
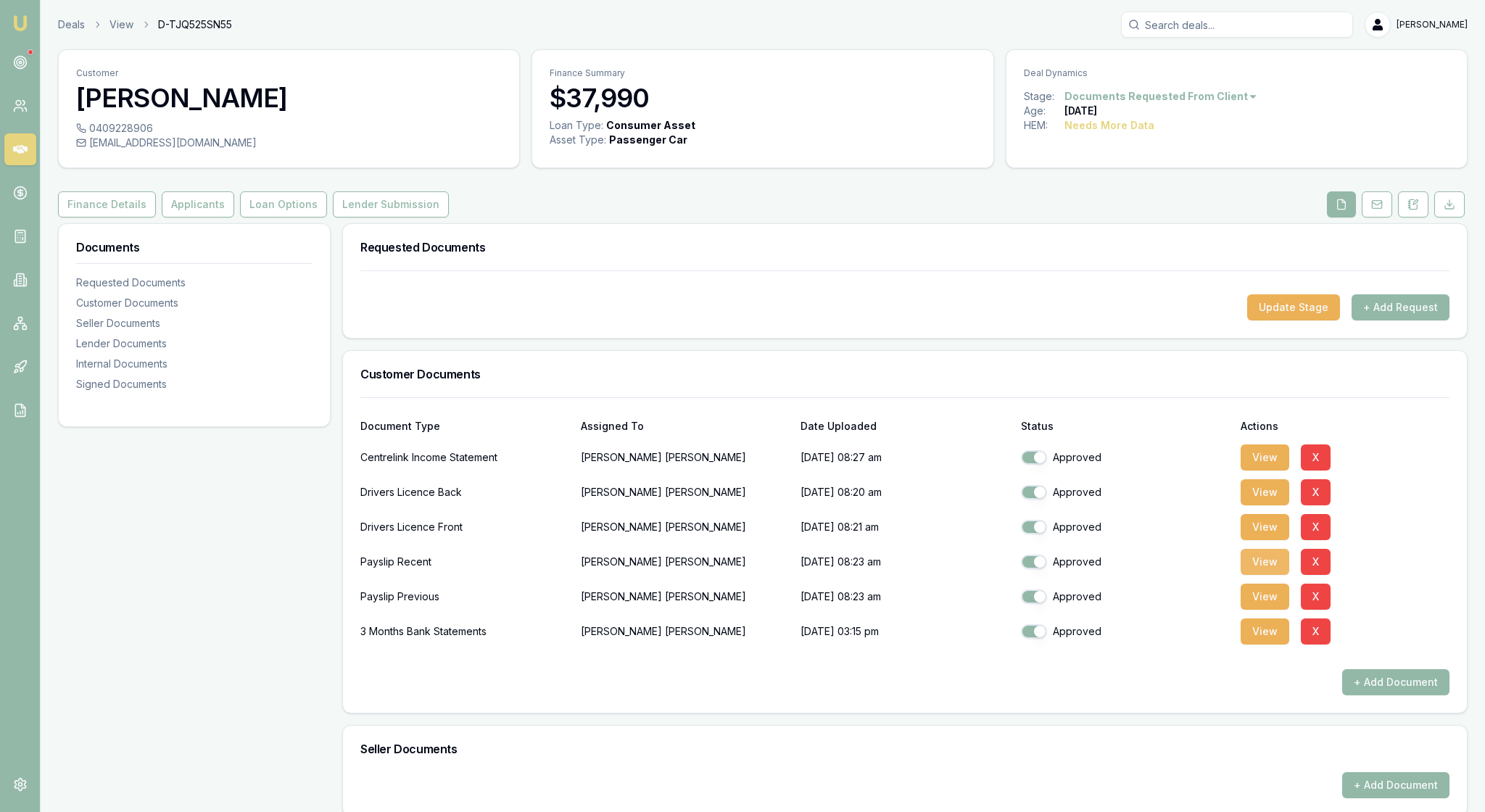
click at [1270, 575] on button "View" at bounding box center [1264, 562] width 49 height 26
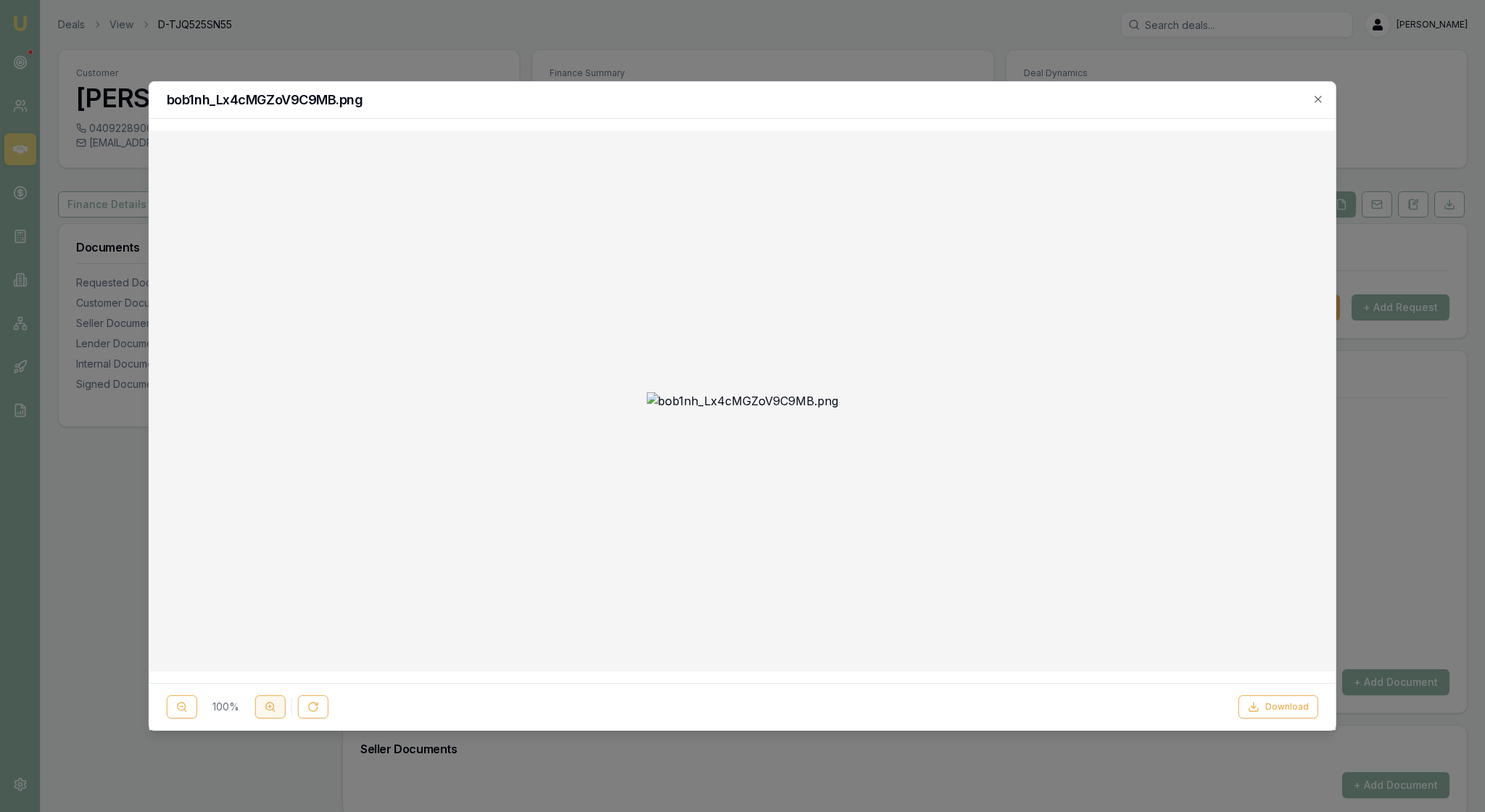
click at [276, 703] on icon at bounding box center [270, 706] width 11 height 11
click at [1314, 99] on icon "button" at bounding box center [1318, 99] width 11 height 11
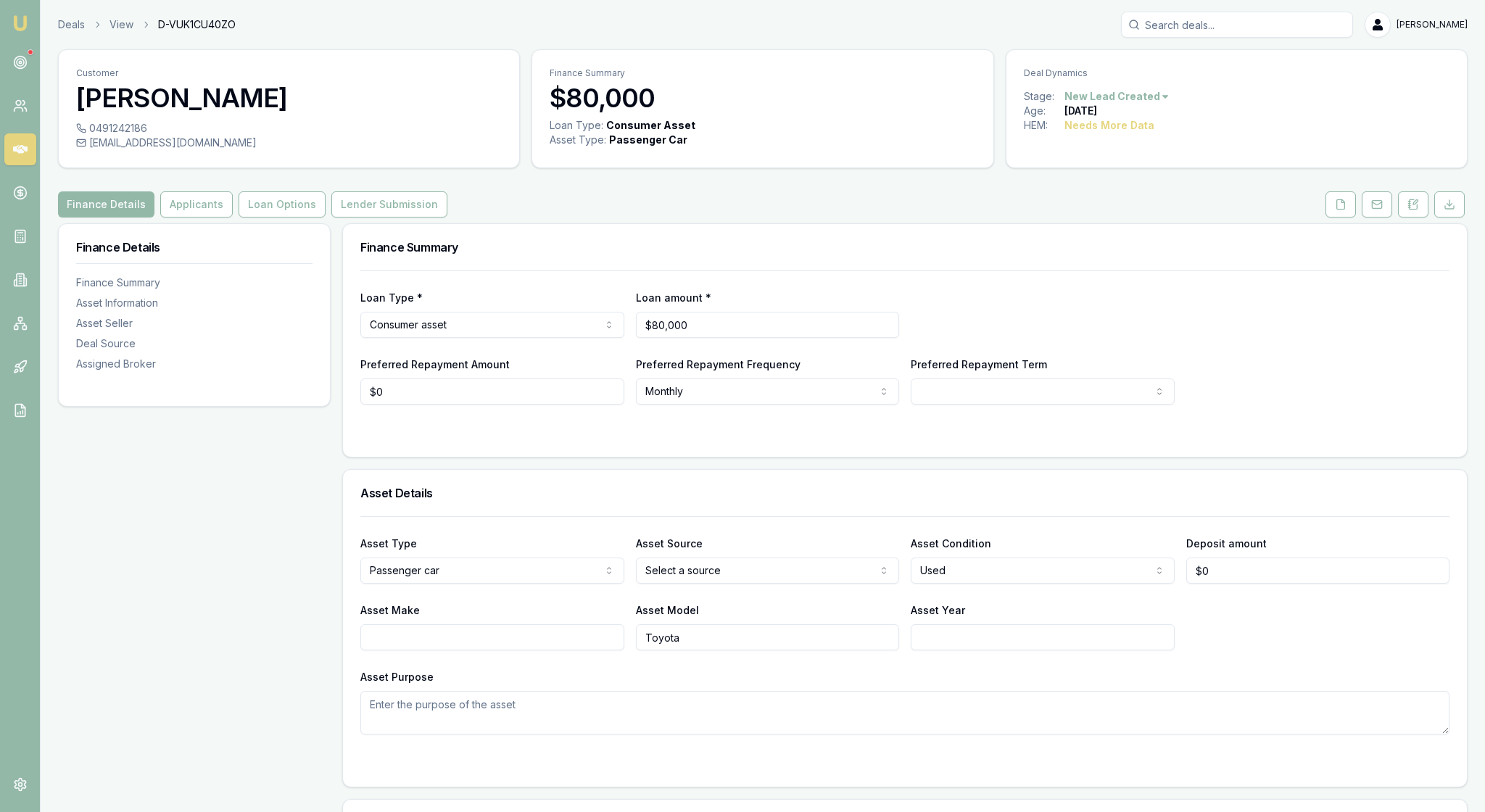
click at [1252, 392] on div "Loan Type * Consumer asset Consumer loan Consumer asset Commercial loan Commerc…" at bounding box center [905, 338] width 1089 height 134
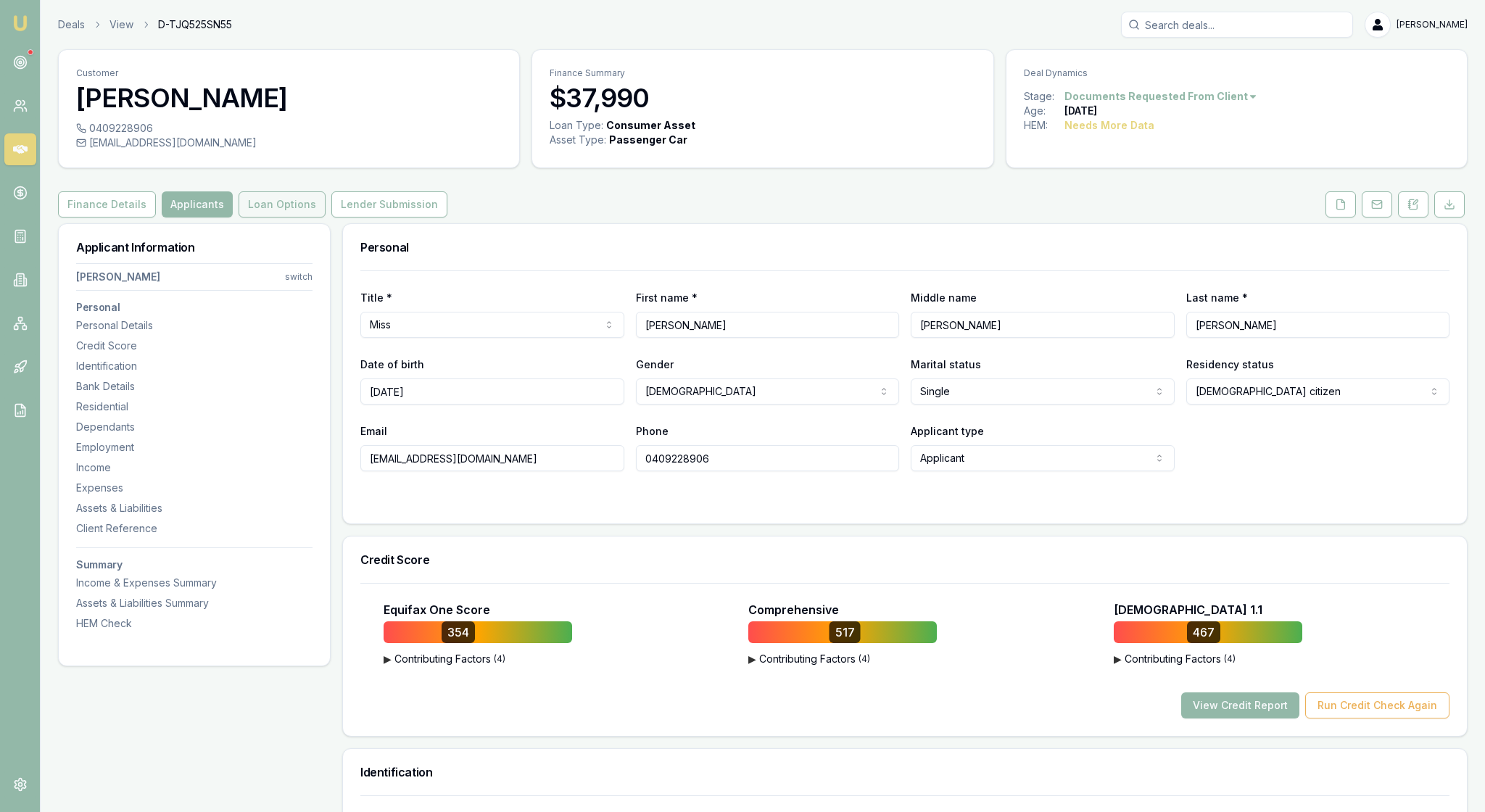
click at [325, 217] on button "Loan Options" at bounding box center [282, 205] width 87 height 26
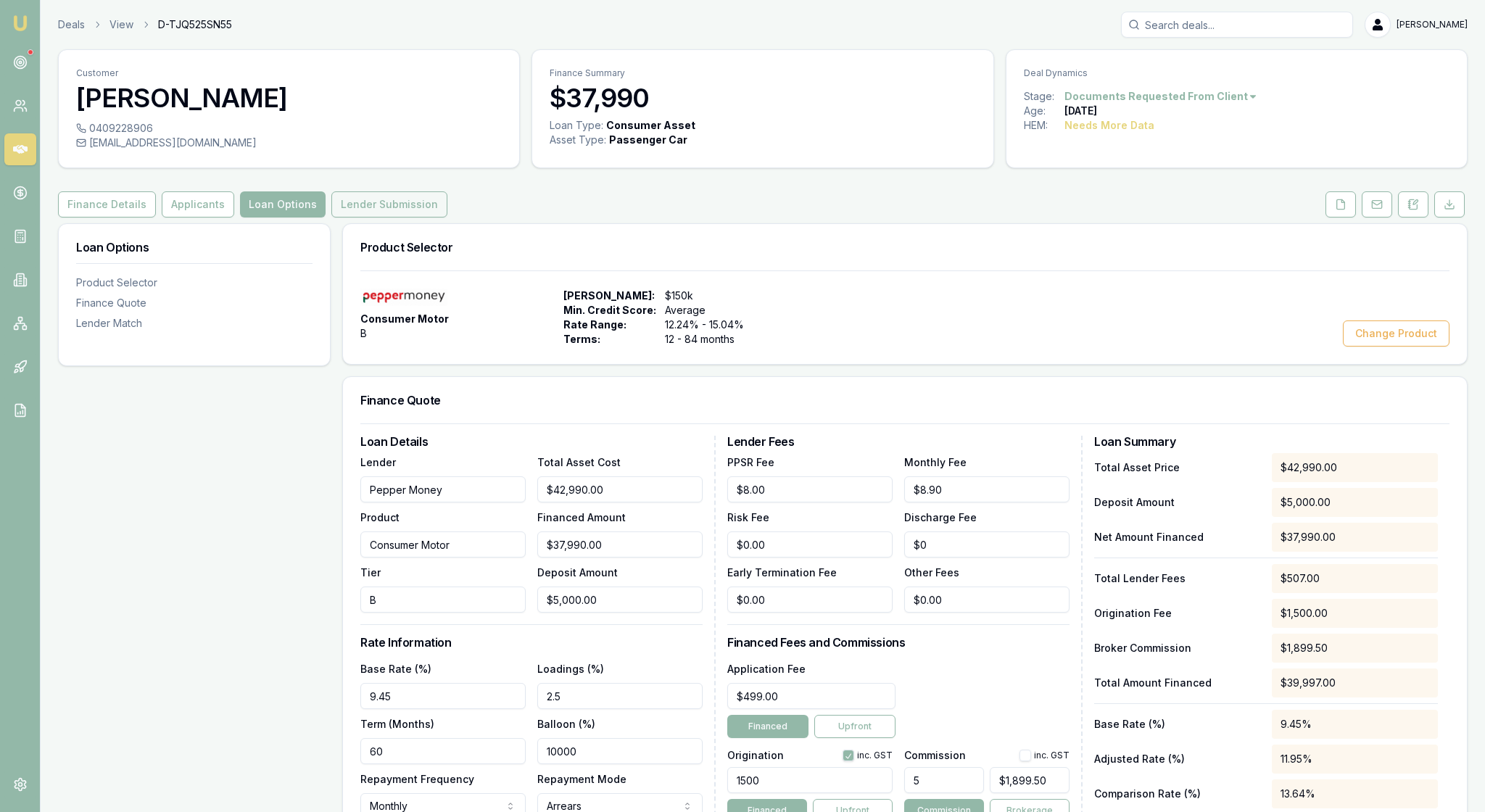
click at [447, 217] on button "Lender Submission" at bounding box center [389, 205] width 116 height 26
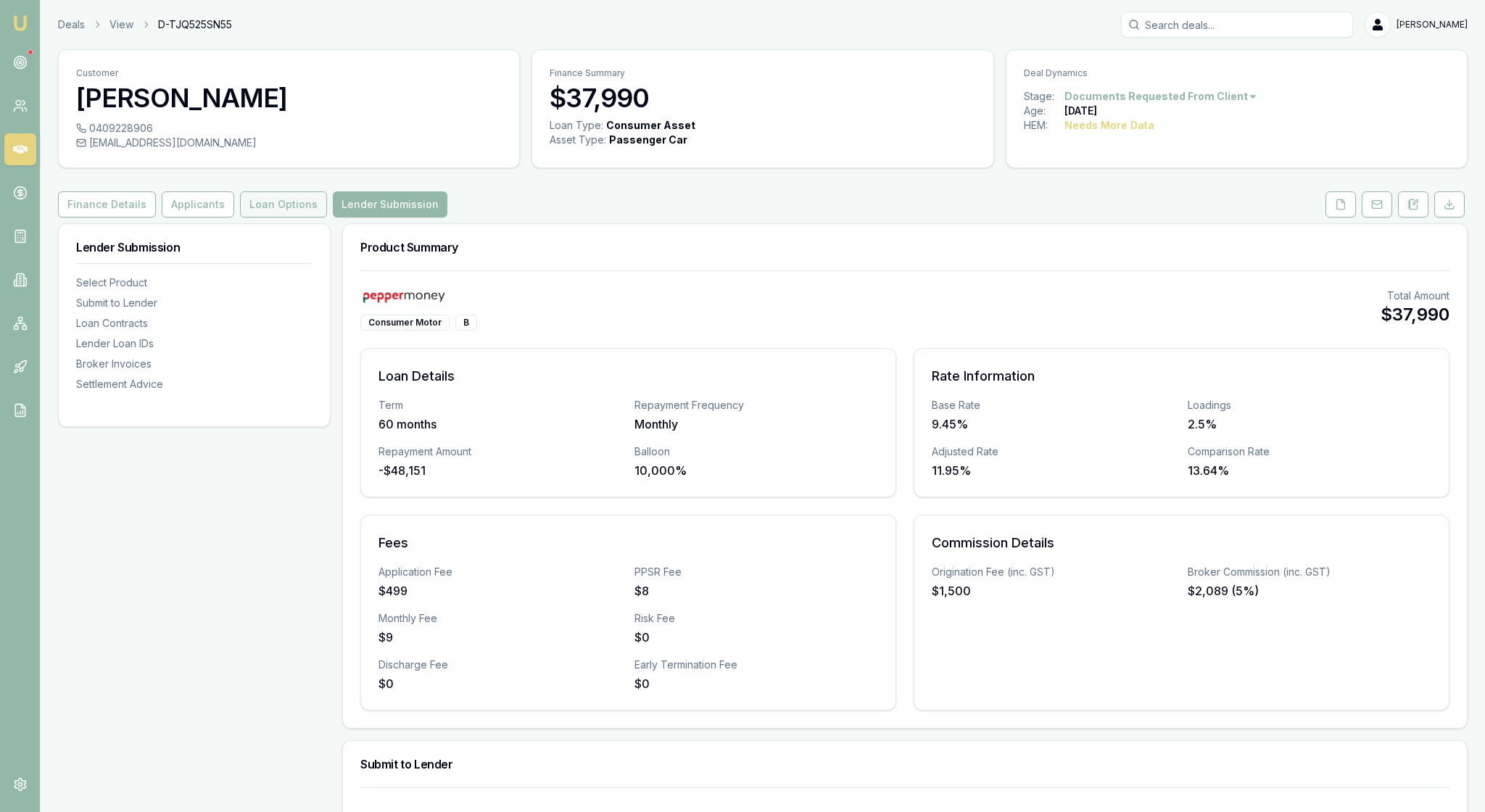
click at [327, 217] on button "Loan Options" at bounding box center [284, 205] width 87 height 26
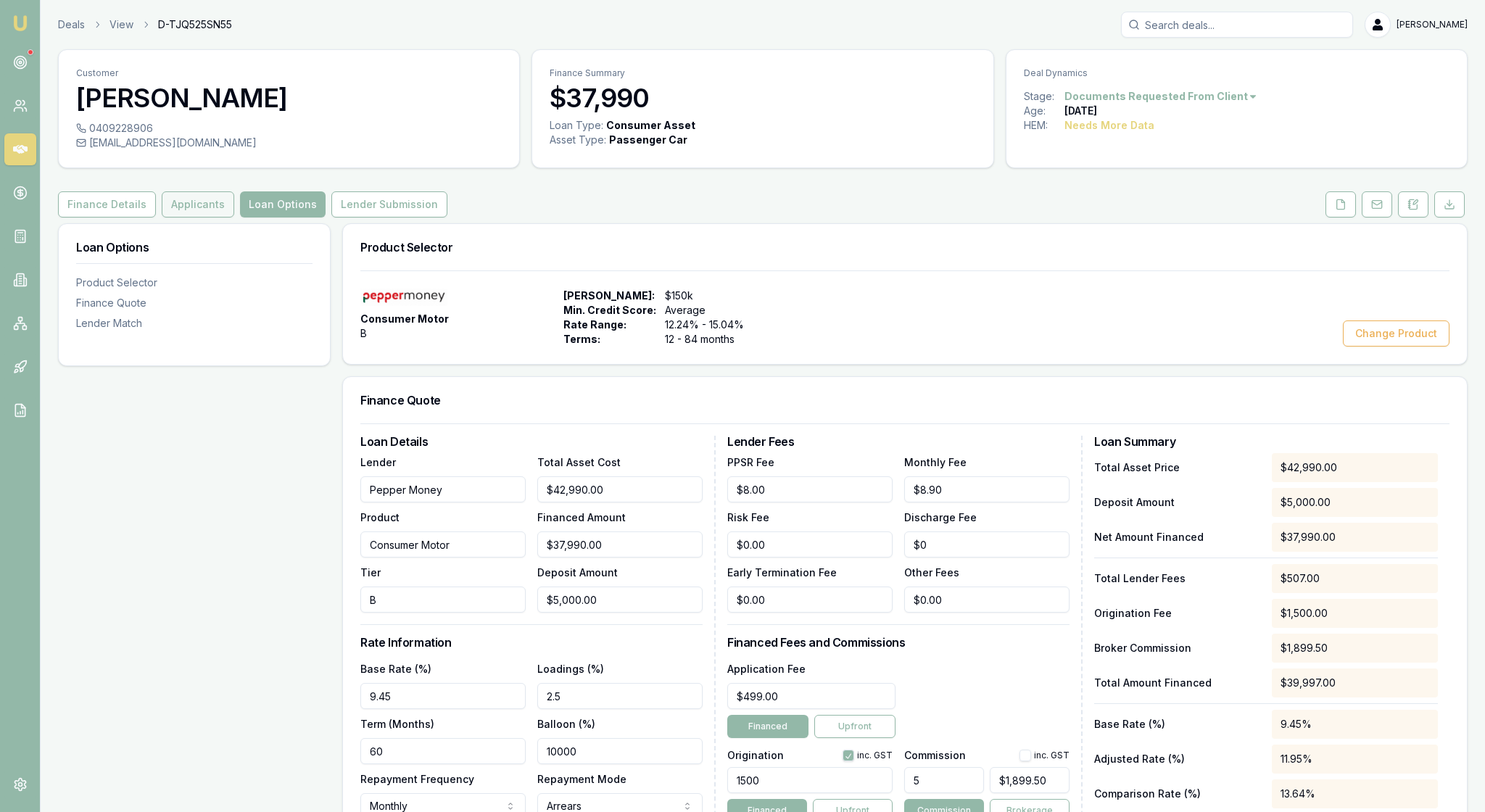
click at [234, 217] on button "Applicants" at bounding box center [198, 205] width 72 height 26
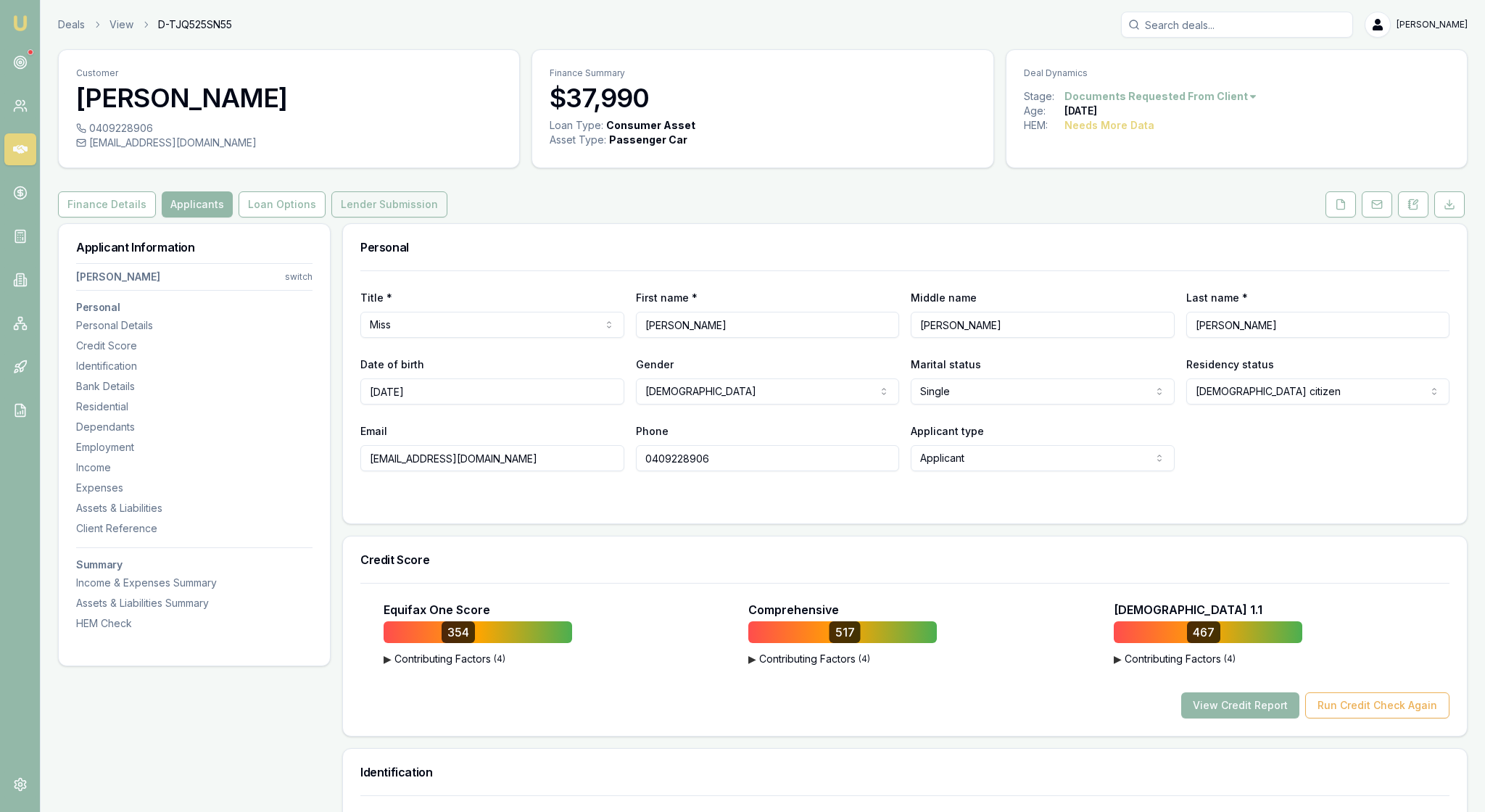
click at [447, 217] on button "Lender Submission" at bounding box center [389, 205] width 116 height 26
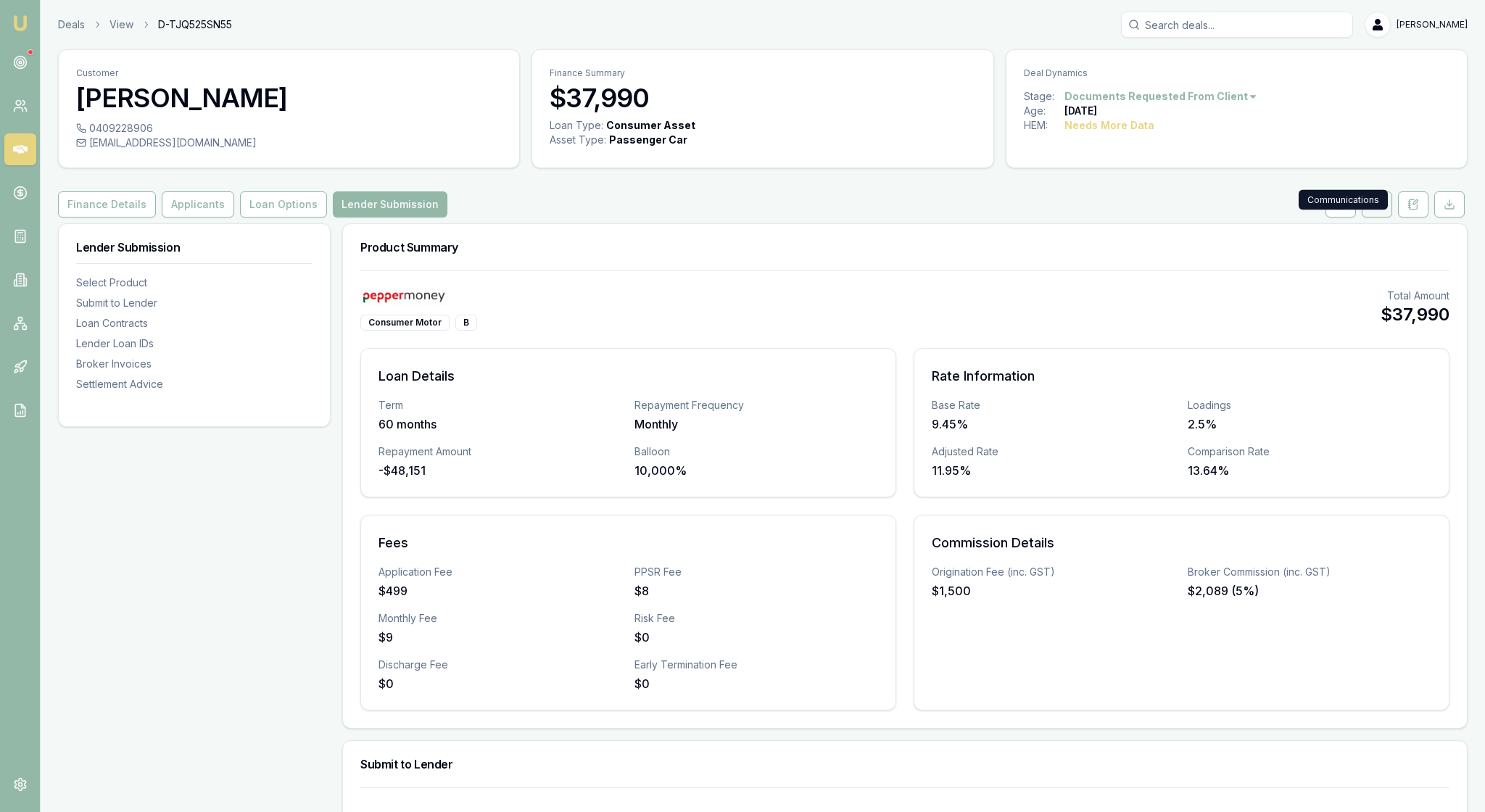
click at [1372, 209] on rect at bounding box center [1376, 205] width 9 height 8
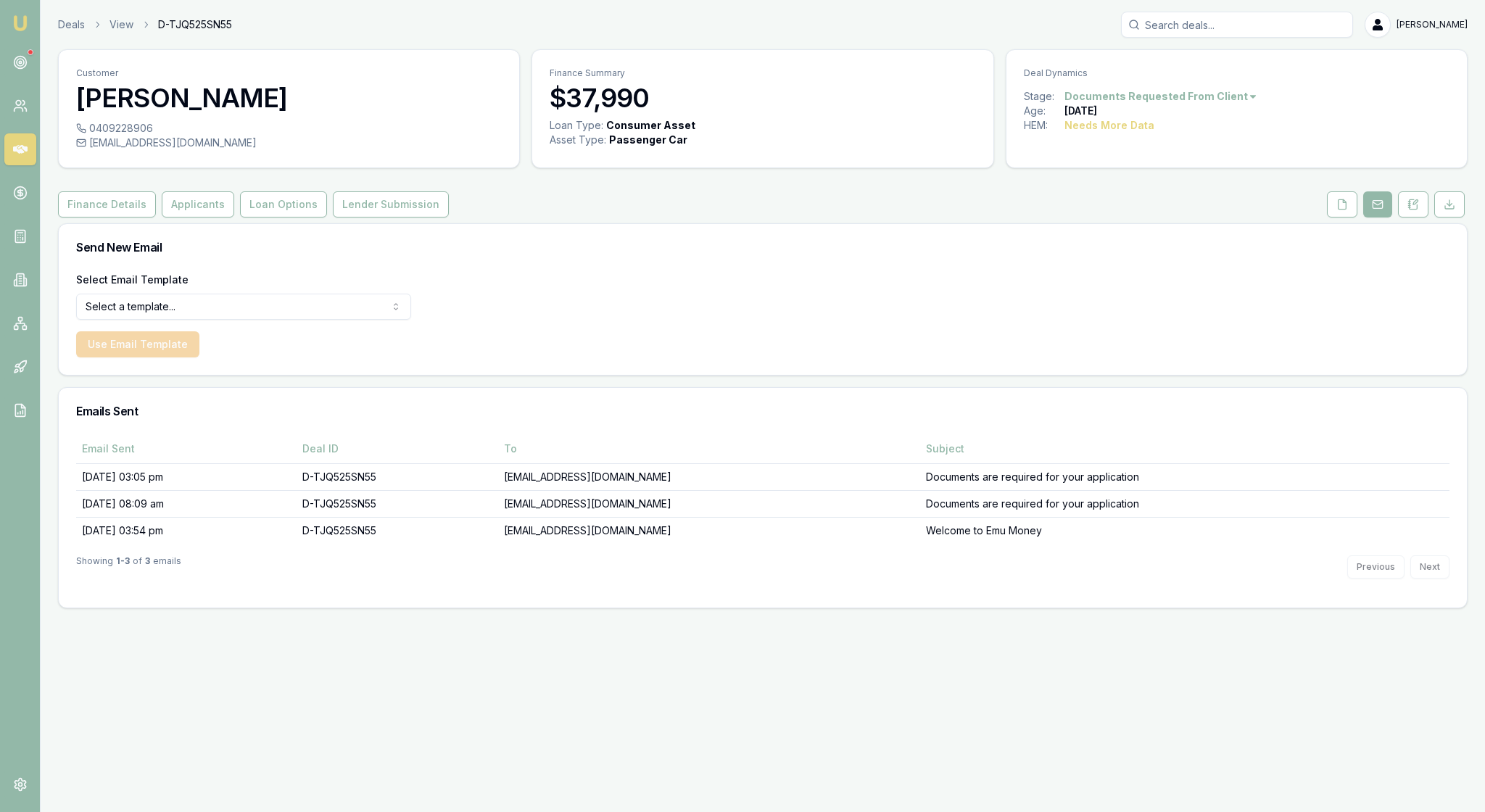
click at [552, 345] on div "Select Email Template Select a template... Dealer Tax Invoice Document Request …" at bounding box center [762, 322] width 1407 height 104
click at [400, 350] on html "Emu Broker Deals View D-TJQ525SN55 [PERSON_NAME] Toggle Menu Customer [PERSON_N…" at bounding box center [742, 406] width 1485 height 812
select select "document-request-reminder"
click at [327, 217] on button "Loan Options" at bounding box center [284, 205] width 87 height 26
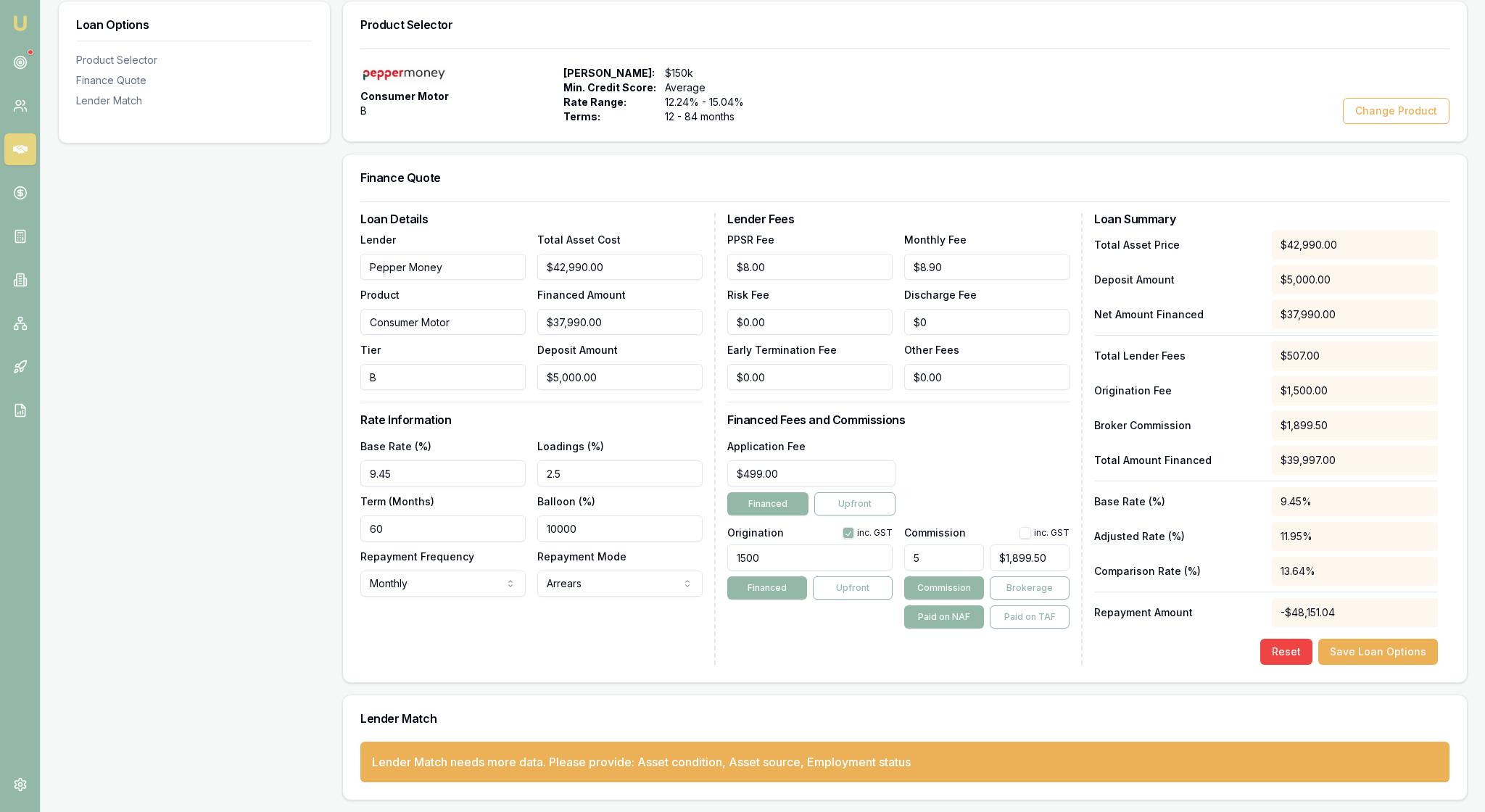
scroll to position [350, 0]
drag, startPoint x: 643, startPoint y: 195, endPoint x: 529, endPoint y: 195, distance: 114.0
click at [529, 230] on div "Lender Pepper Money Product Consumer Motor Tier B Total Asset Cost 42990 Financ…" at bounding box center [531, 310] width 342 height 160
type input "4"
type input "$0.00"
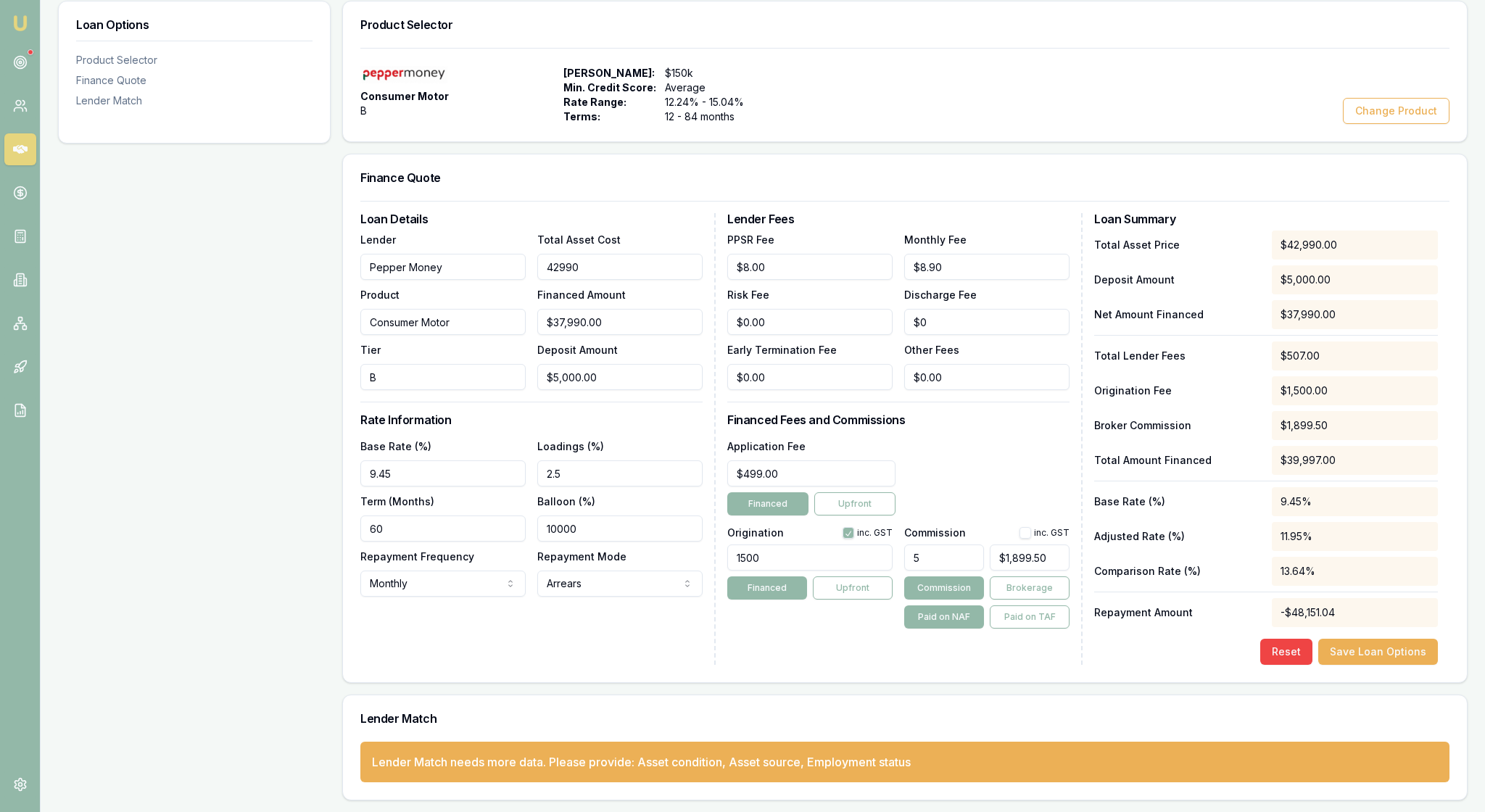
type input "$0.00"
type input "45199"
type input "$40,199.00"
type input "$2,009.95"
type input "$45,199.00"
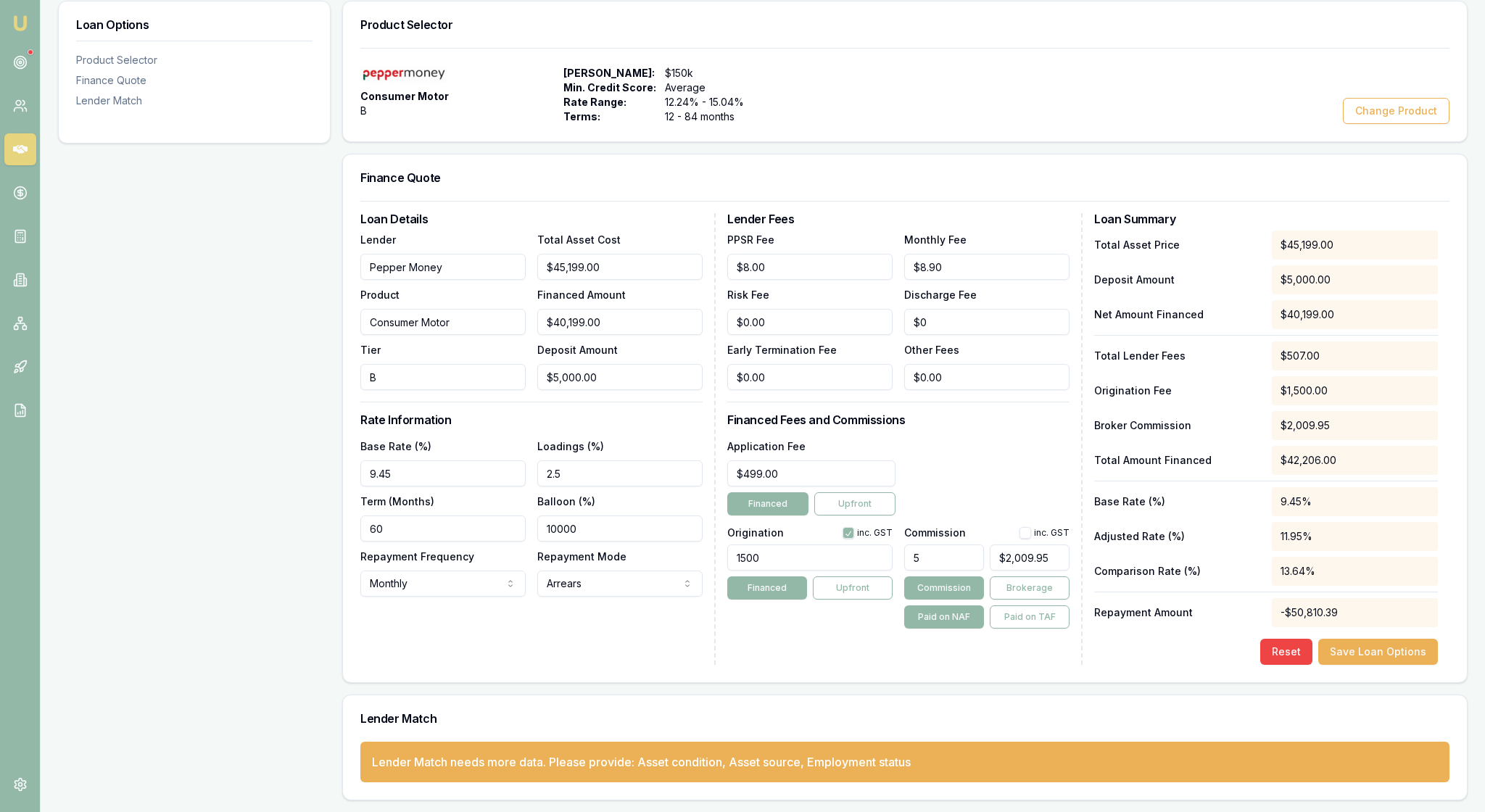
click at [665, 414] on h3 "Rate Information" at bounding box center [531, 419] width 342 height 11
type input "5000"
drag, startPoint x: 630, startPoint y: 323, endPoint x: 513, endPoint y: 322, distance: 117.0
click at [513, 322] on div "Lender Pepper Money Product Consumer Motor Tier B Total Asset Cost $45,199.00 F…" at bounding box center [531, 310] width 342 height 160
type input "$45,193.00"
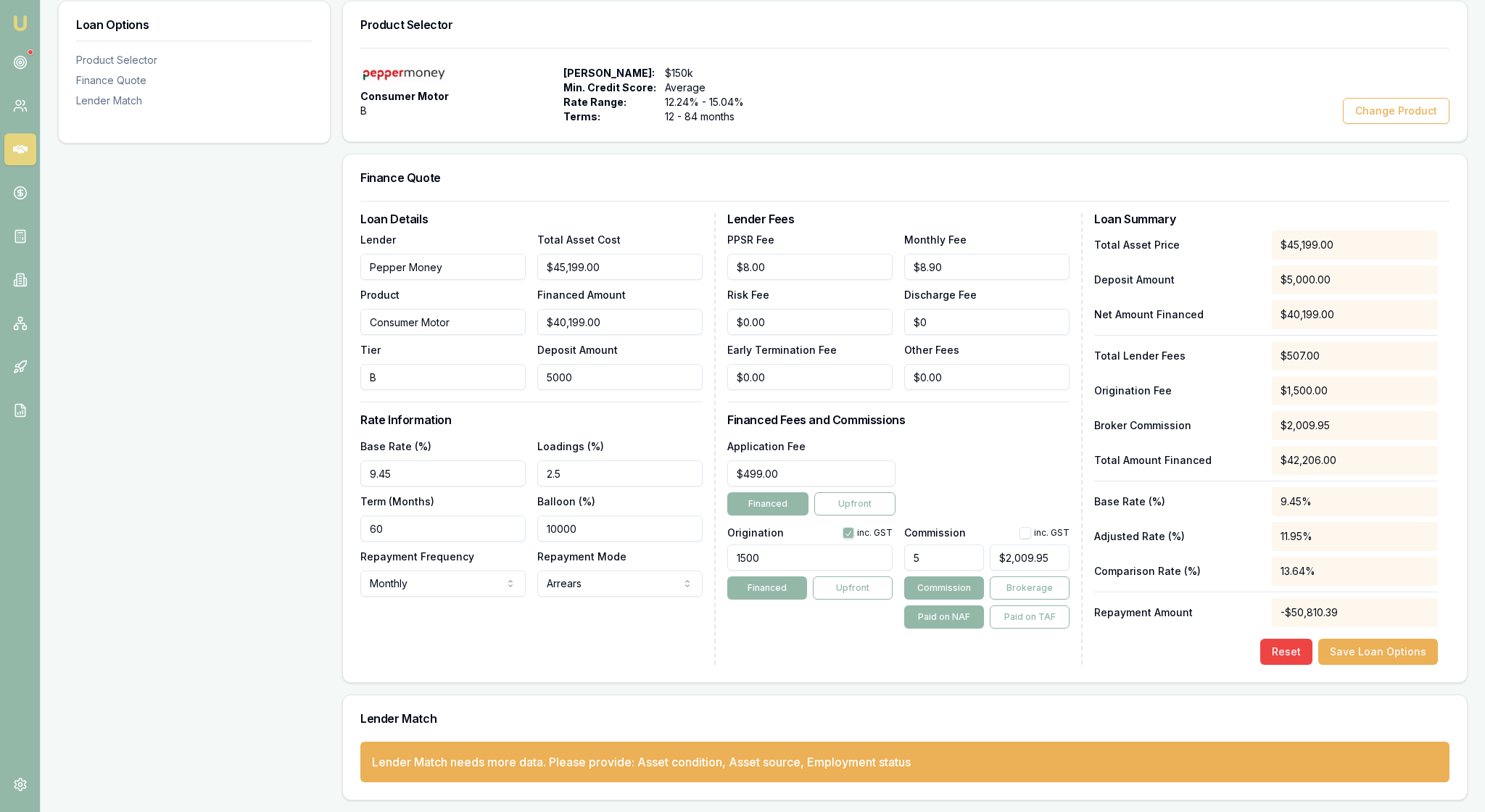
type input "6"
type input "$2,259.65"
type input "$45,139.00"
type input "60"
type input "$2,256.95"
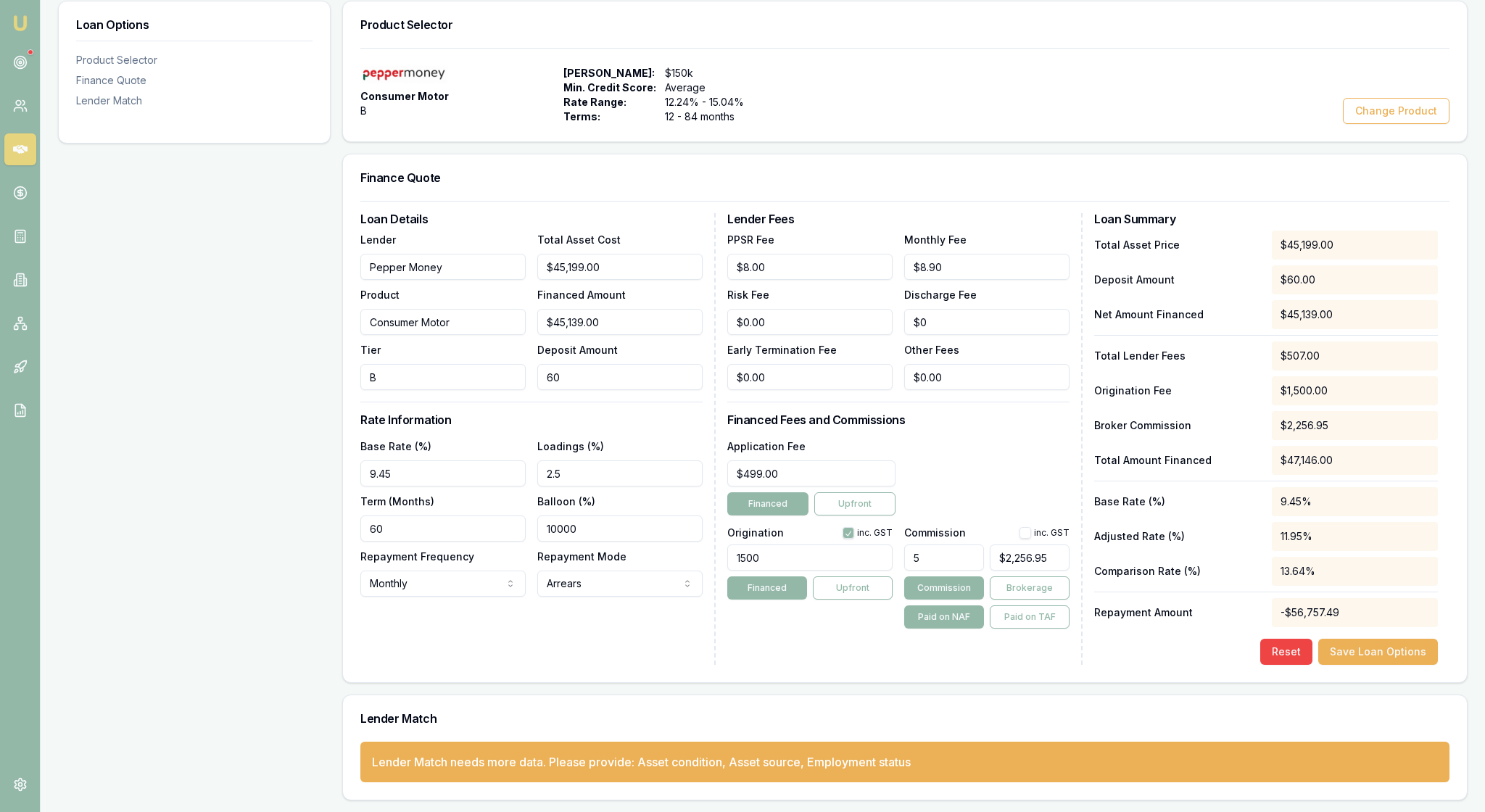
type input "$44,599.00"
type input "600"
type input "$2,229.95"
type input "$39,199.00"
type input "6000"
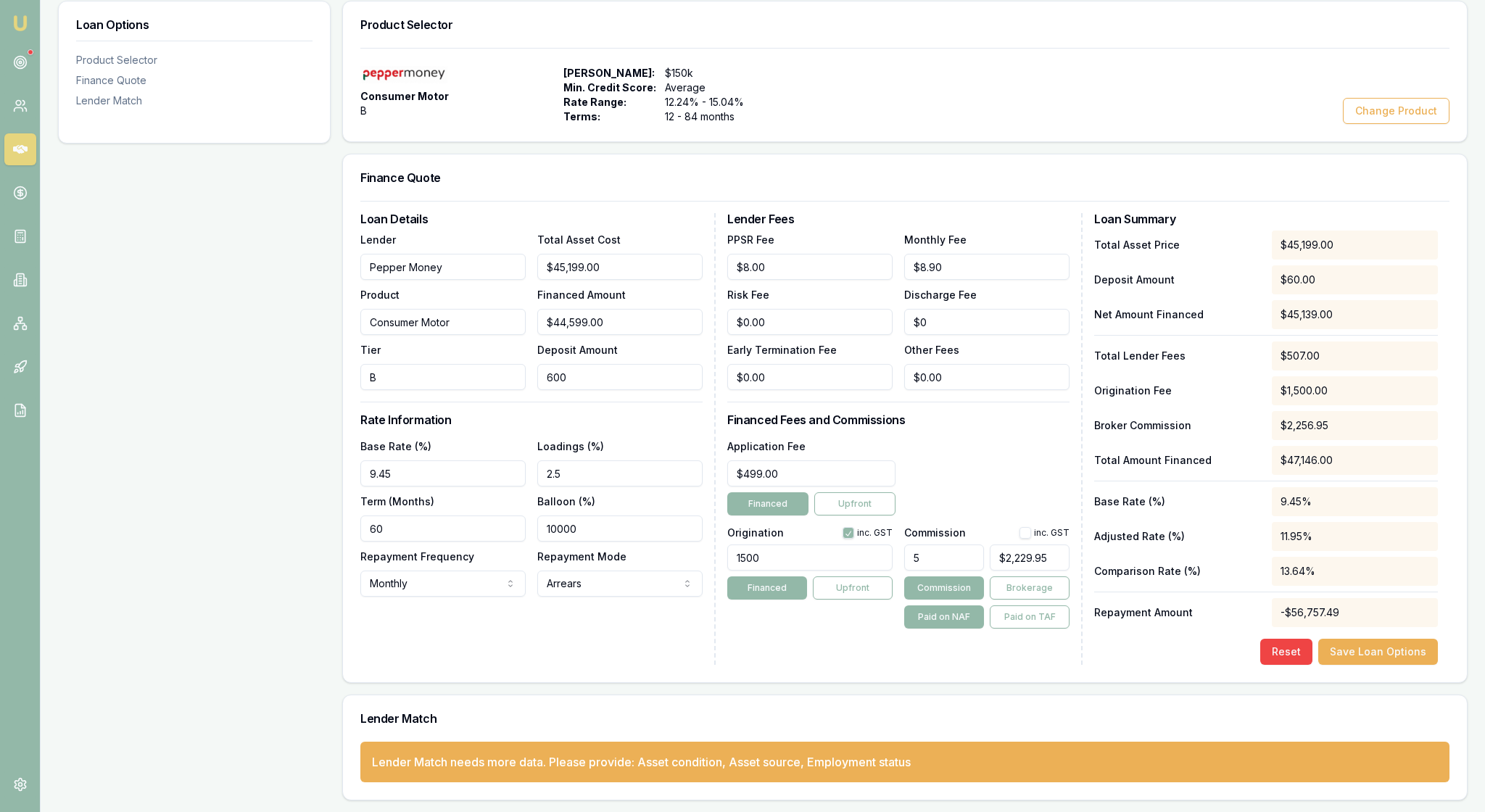
type input "$1,959.95"
type input "$6,000.00"
click at [689, 414] on h3 "Rate Information" at bounding box center [531, 419] width 342 height 11
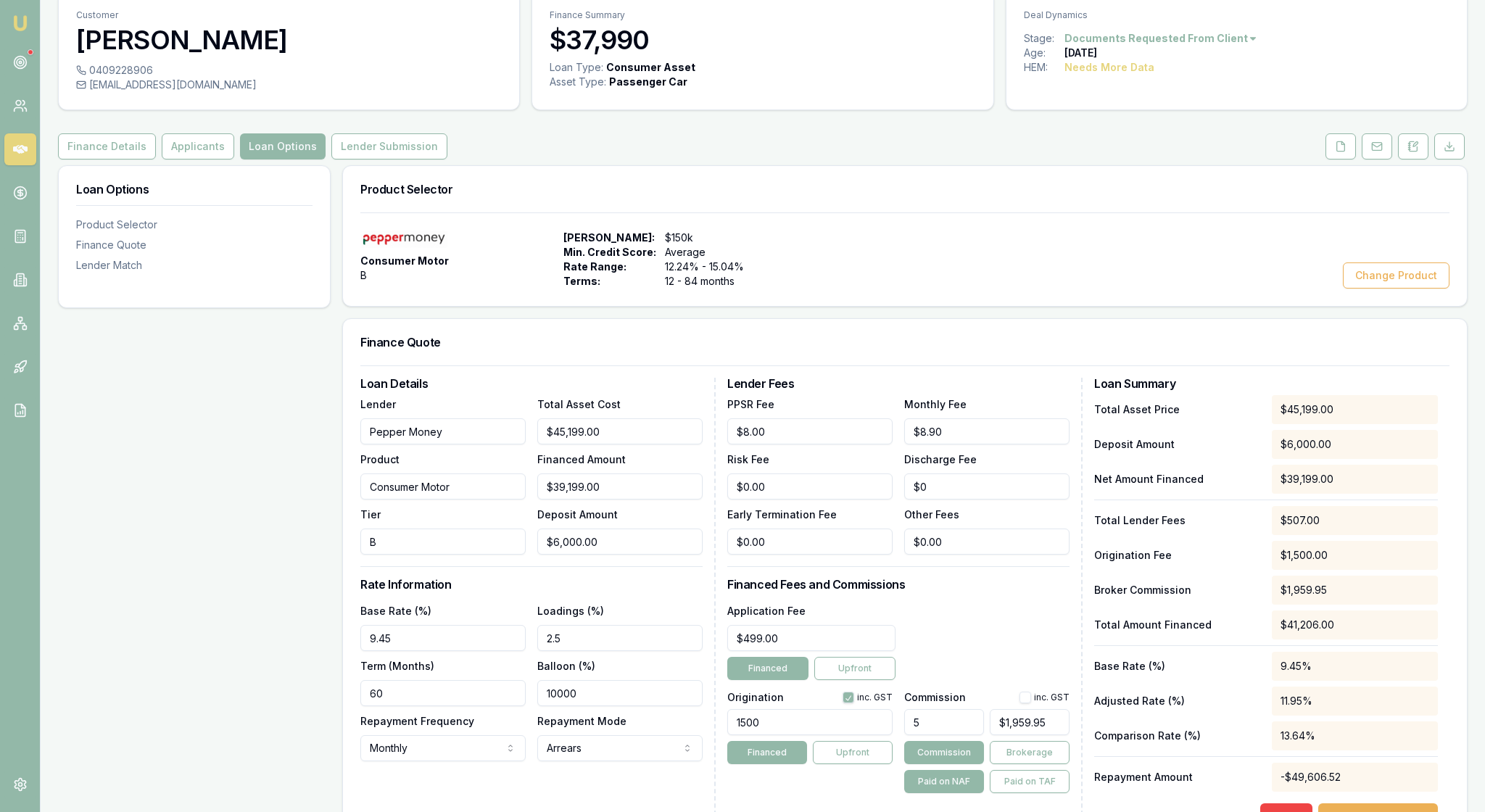
scroll to position [54, 0]
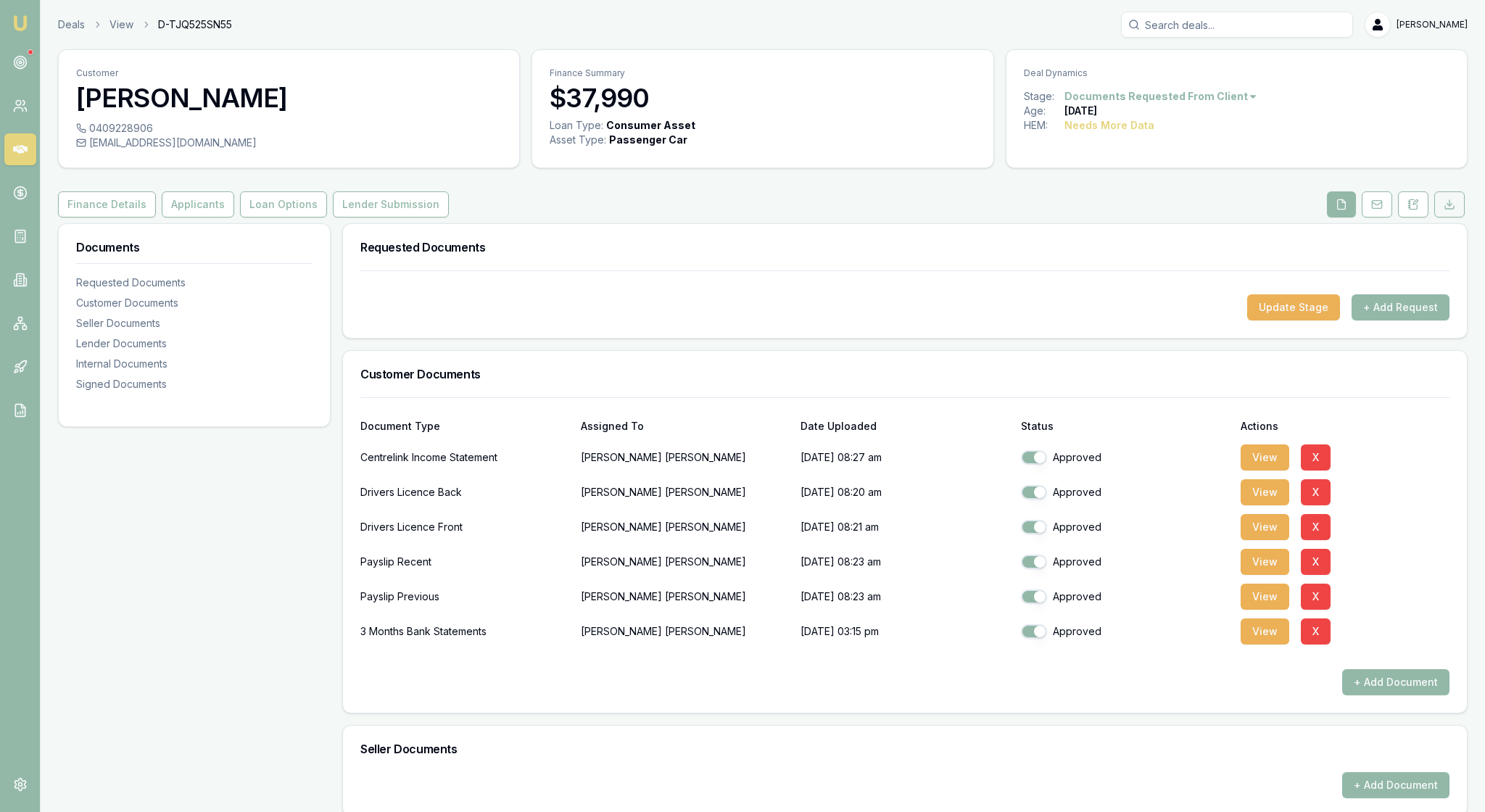
click at [1200, 210] on icon at bounding box center [1449, 204] width 11 height 11
click at [1200, 210] on icon at bounding box center [1376, 204] width 11 height 11
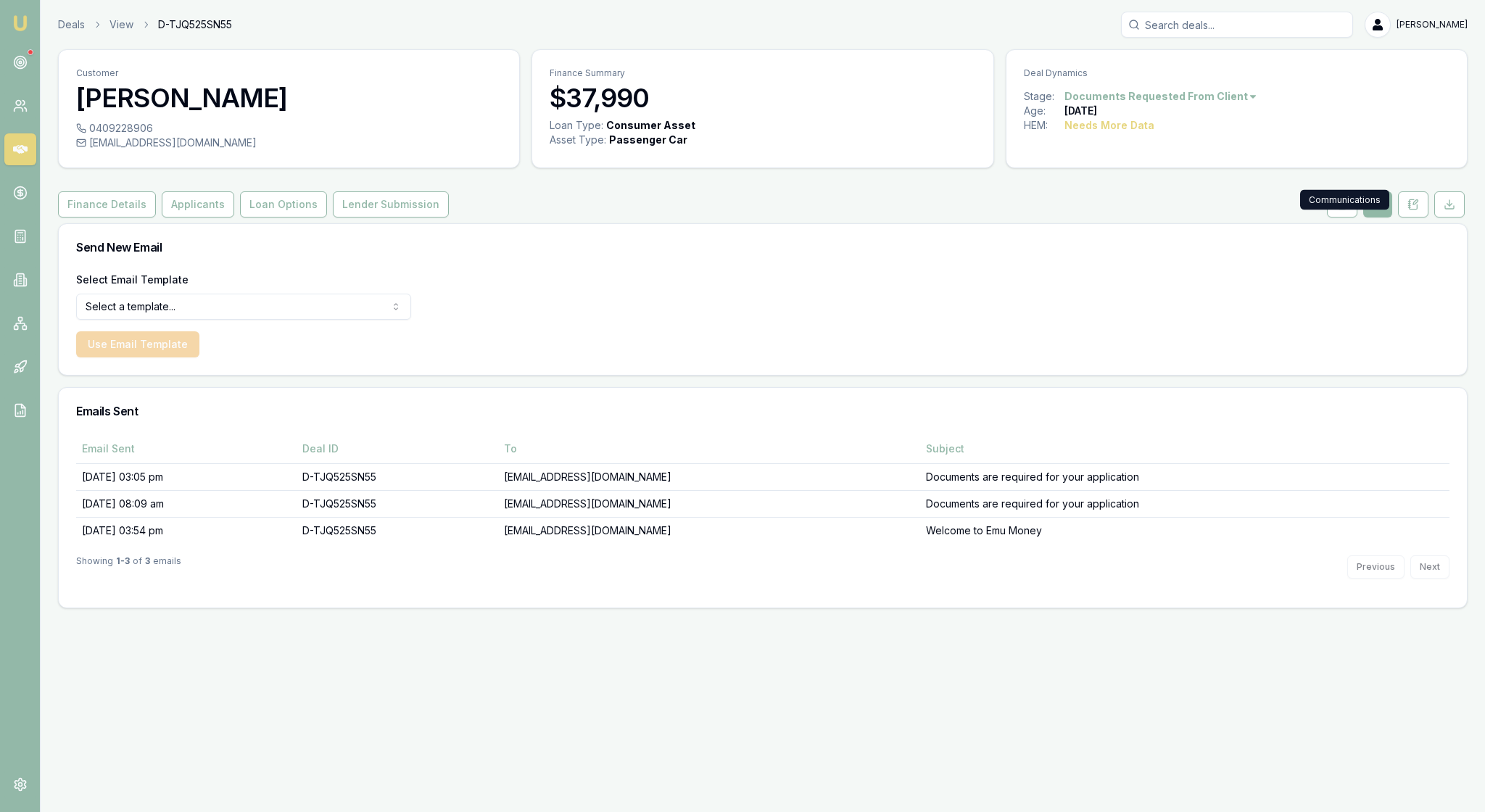
click at [1200, 210] on icon at bounding box center [1377, 204] width 11 height 11
click at [396, 345] on html "Emu Broker Deals View D-TJQ525SN55 [PERSON_NAME] Toggle Menu Customer [PERSON_N…" at bounding box center [742, 406] width 1485 height 812
click at [181, 357] on button "Use Email Template" at bounding box center [138, 344] width 123 height 26
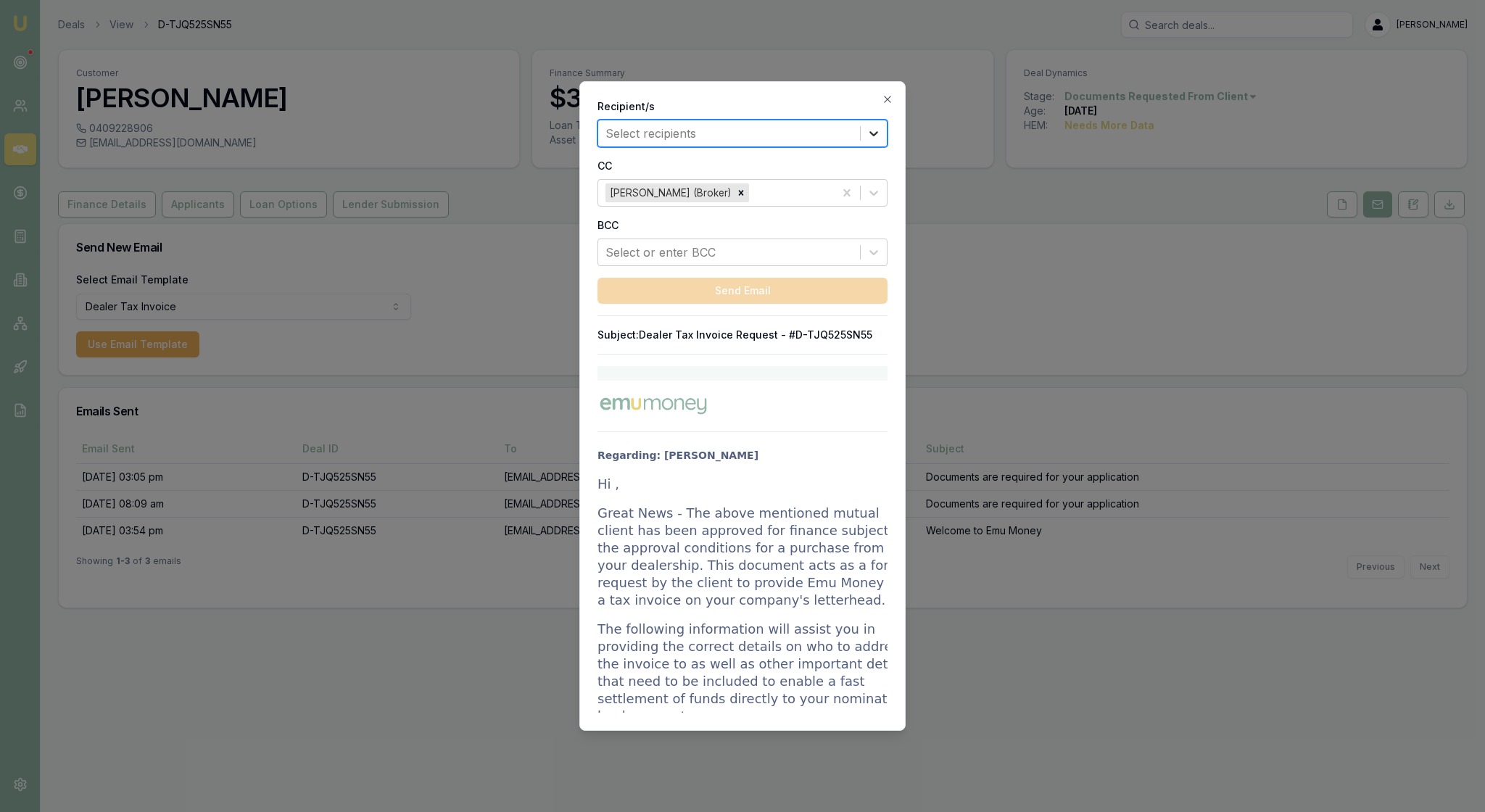
click at [876, 133] on icon at bounding box center [873, 133] width 14 height 14
click at [785, 200] on div "[PERSON_NAME] (Applicant)" at bounding box center [742, 199] width 290 height 29
click at [646, 261] on div "Select or enter BCC" at bounding box center [728, 252] width 247 height 17
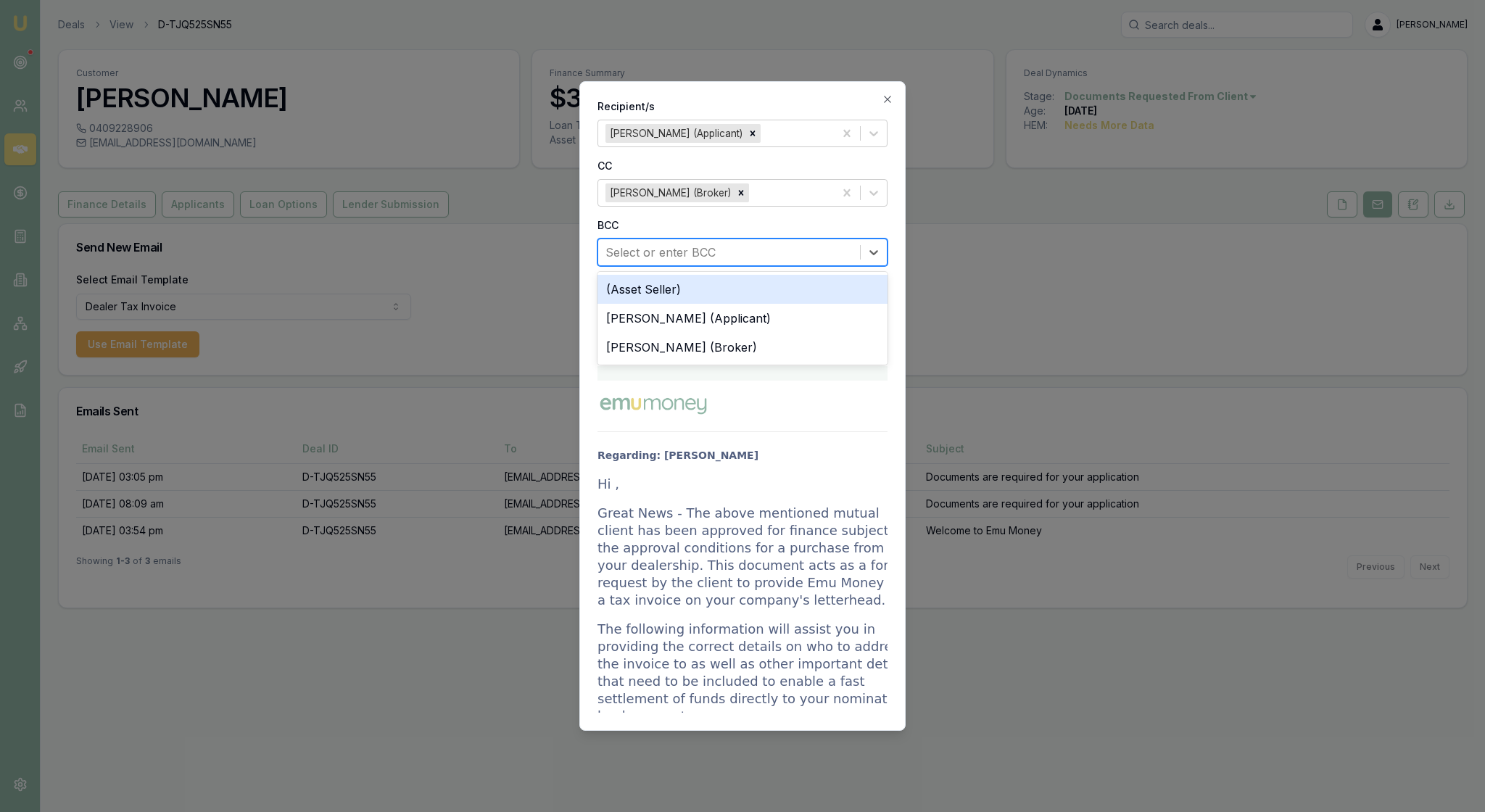
click at [673, 303] on div "(Asset Seller)" at bounding box center [742, 289] width 290 height 29
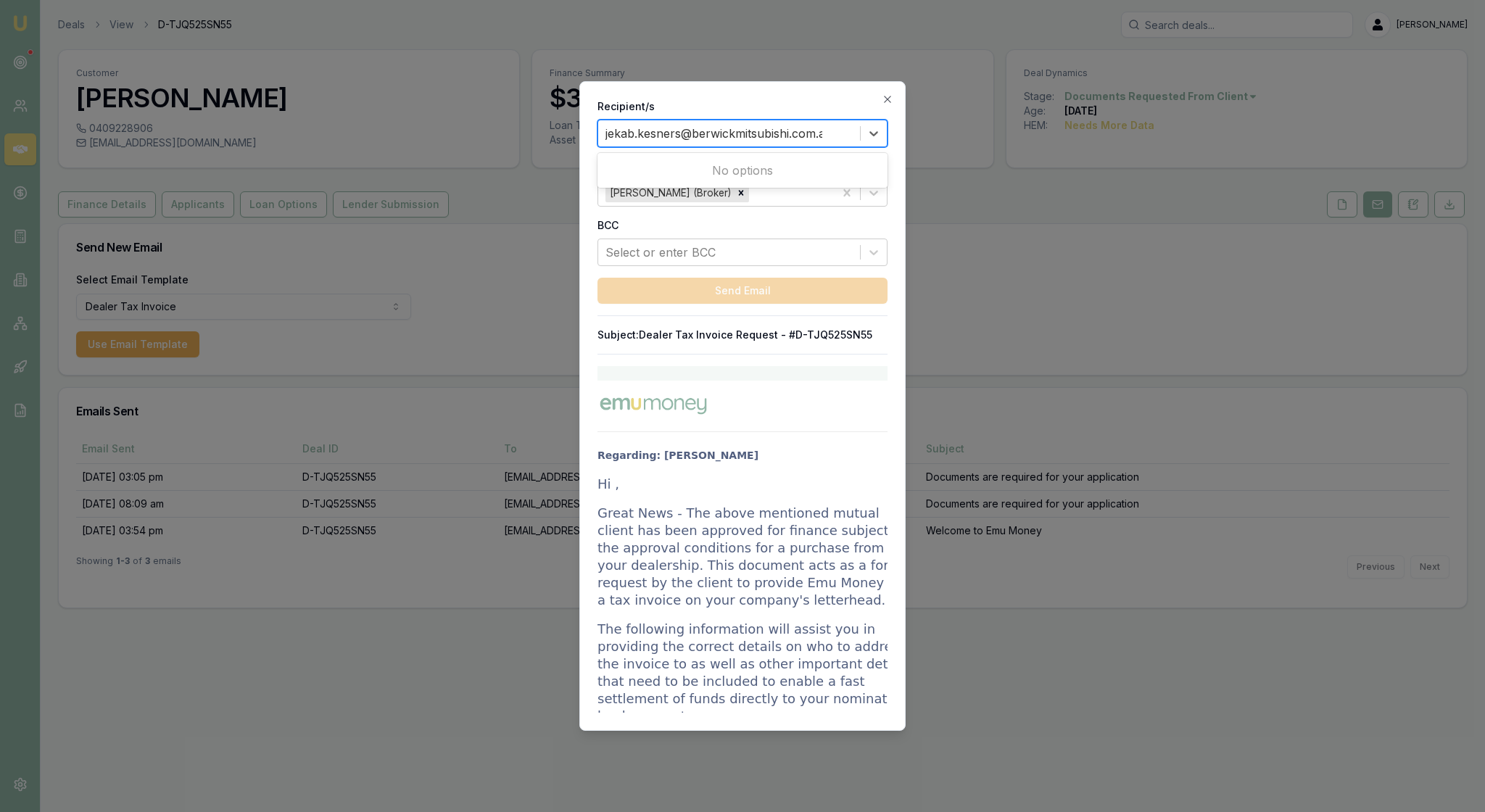
scroll to position [0, 14]
type input "[EMAIL_ADDRESS][DOMAIN_NAME]"
click at [753, 233] on label "BCC" at bounding box center [742, 225] width 290 height 14
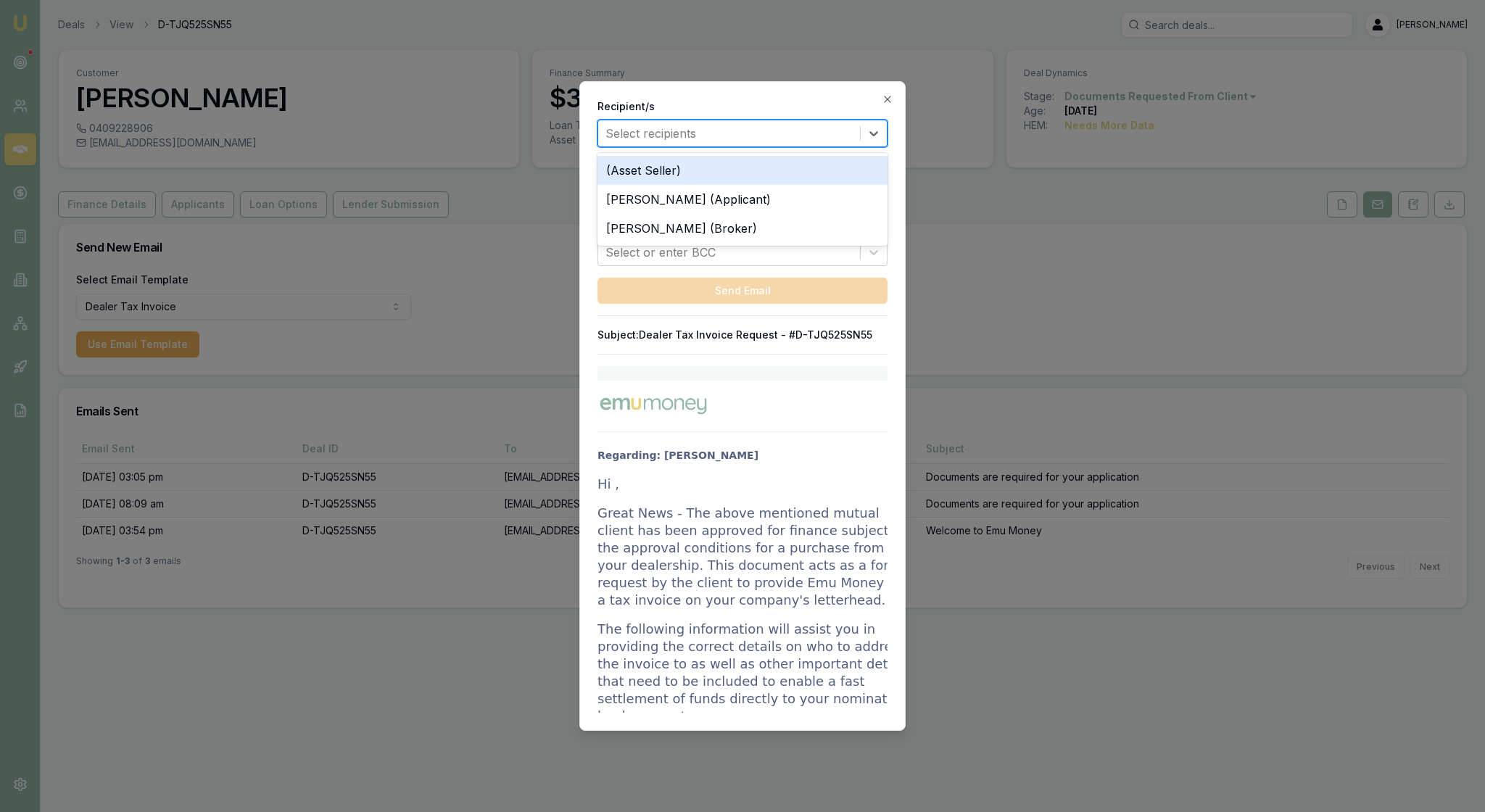
click at [641, 131] on div at bounding box center [728, 133] width 247 height 21
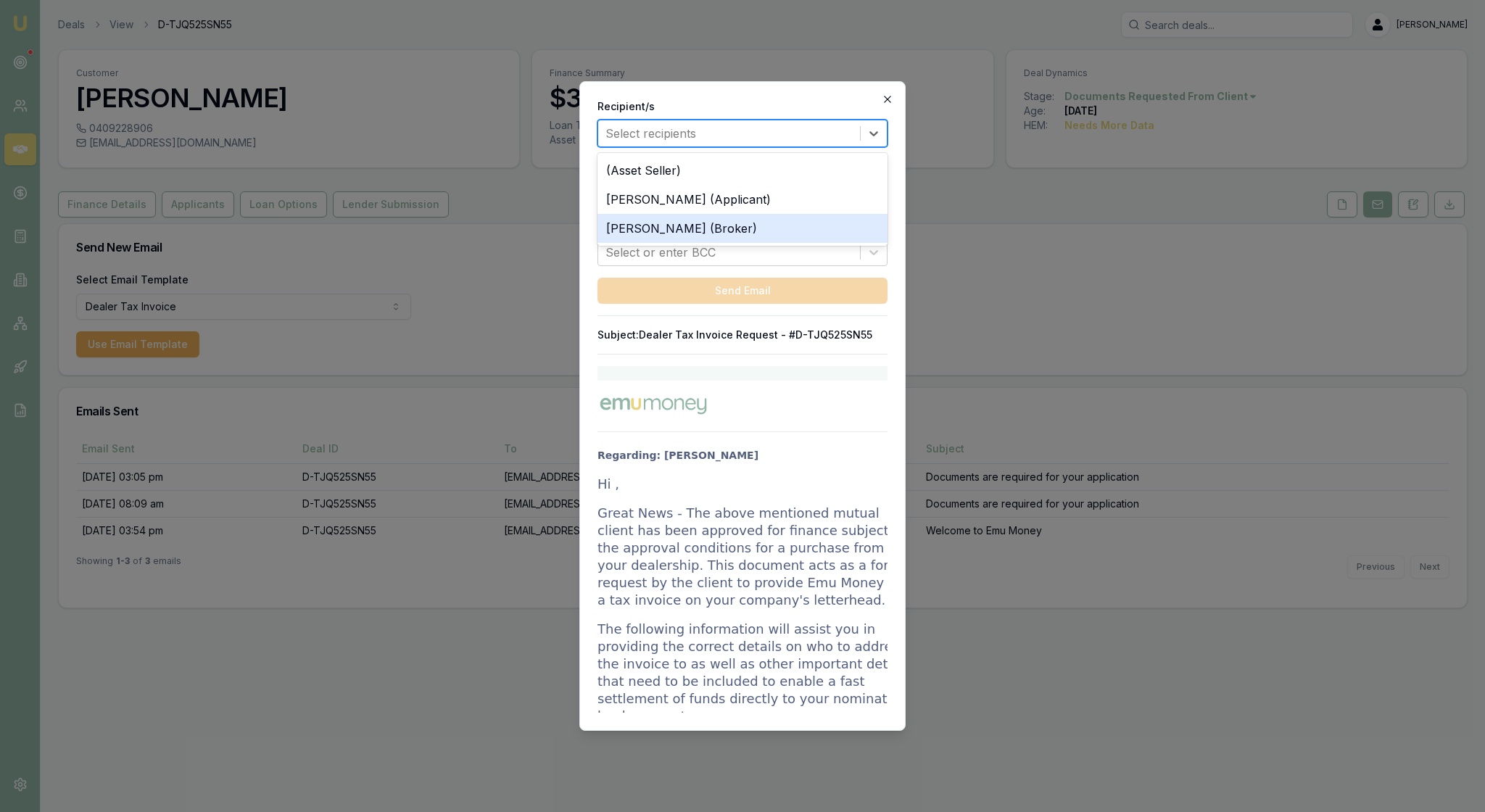
click at [884, 97] on icon "button" at bounding box center [887, 99] width 11 height 11
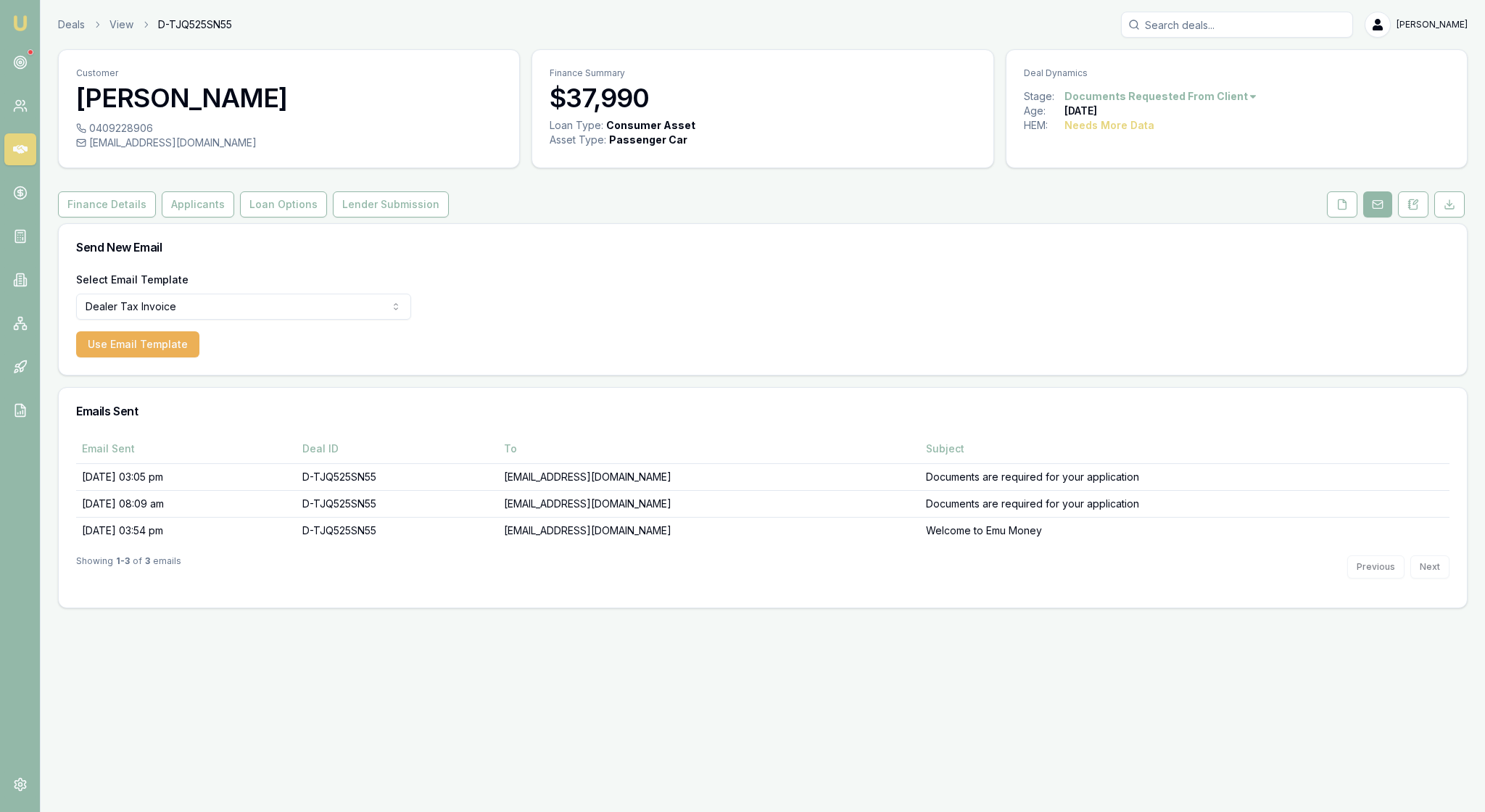
click at [706, 328] on div "Select Email Template Dealer Tax Invoice Dealer Tax Invoice Document Request Re…" at bounding box center [762, 322] width 1407 height 104
click at [224, 217] on button "Applicants" at bounding box center [198, 205] width 72 height 26
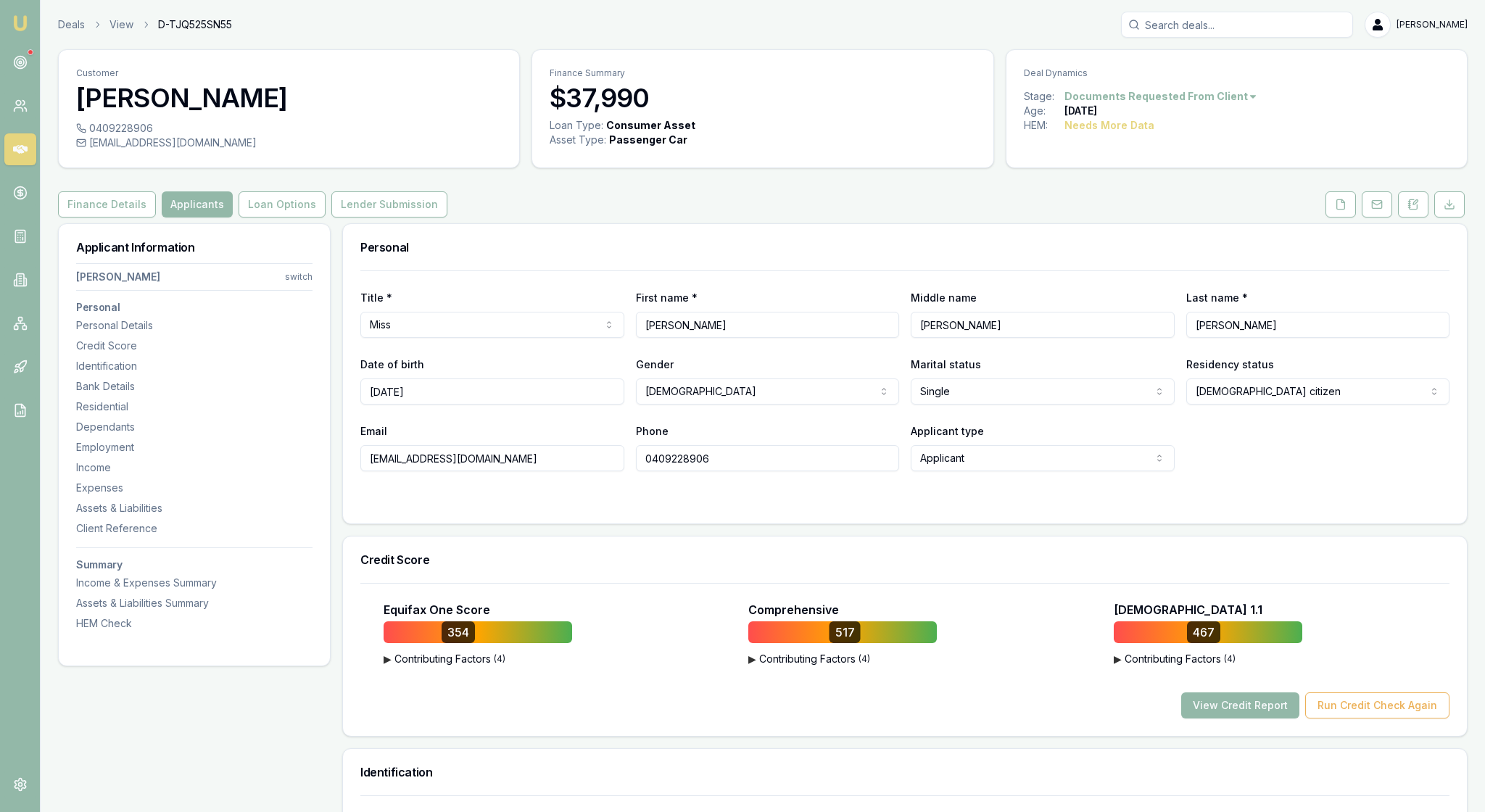
click at [603, 315] on div "Title * Miss Mr Mrs Miss Ms Dr Prof First name * [PERSON_NAME] name [PERSON_NAM…" at bounding box center [905, 371] width 1089 height 201
click at [325, 217] on button "Loan Options" at bounding box center [282, 205] width 87 height 26
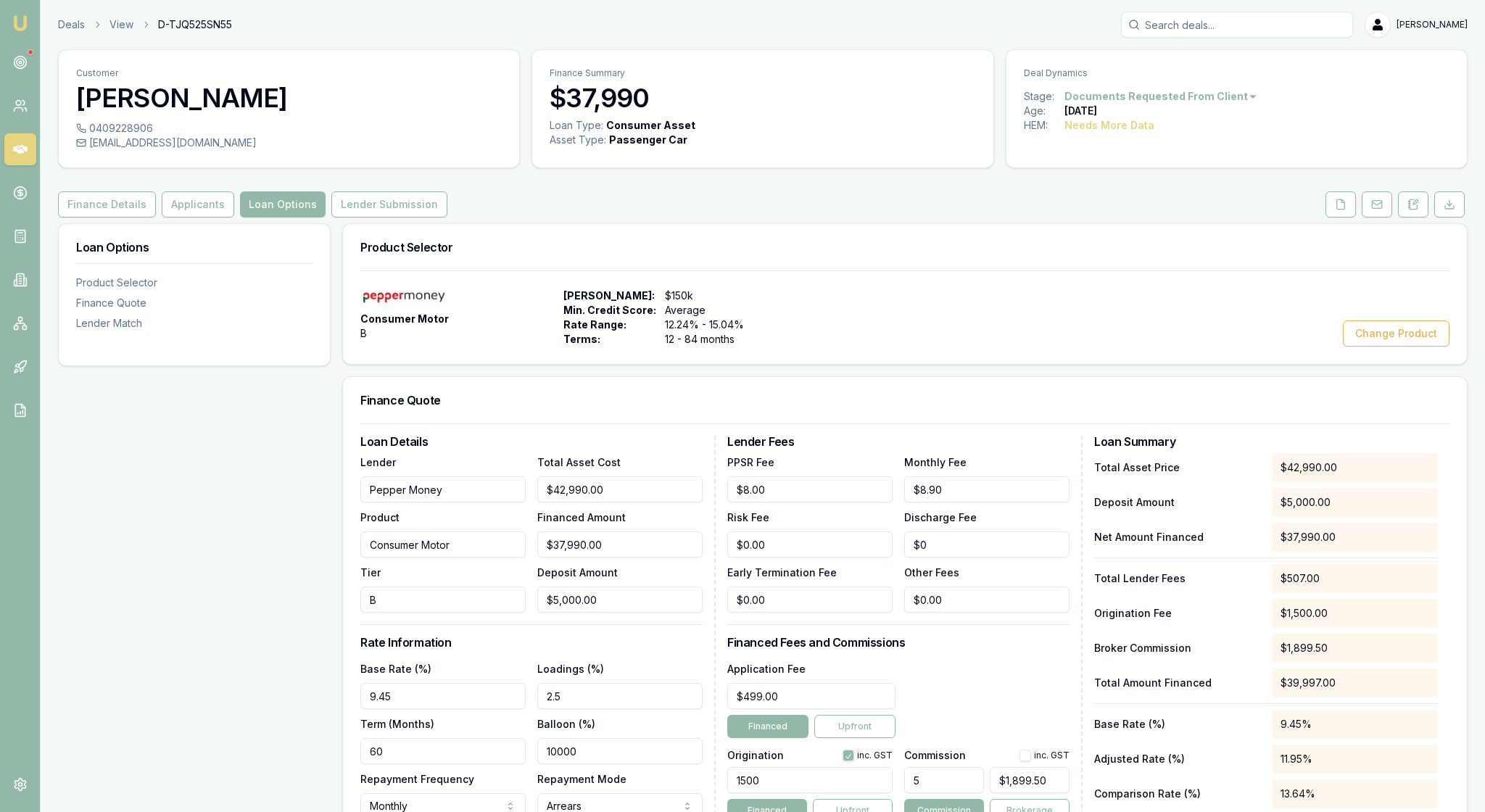
click at [568, 423] on div "Finance Quote" at bounding box center [905, 400] width 1124 height 46
click at [234, 217] on button "Applicants" at bounding box center [198, 205] width 72 height 26
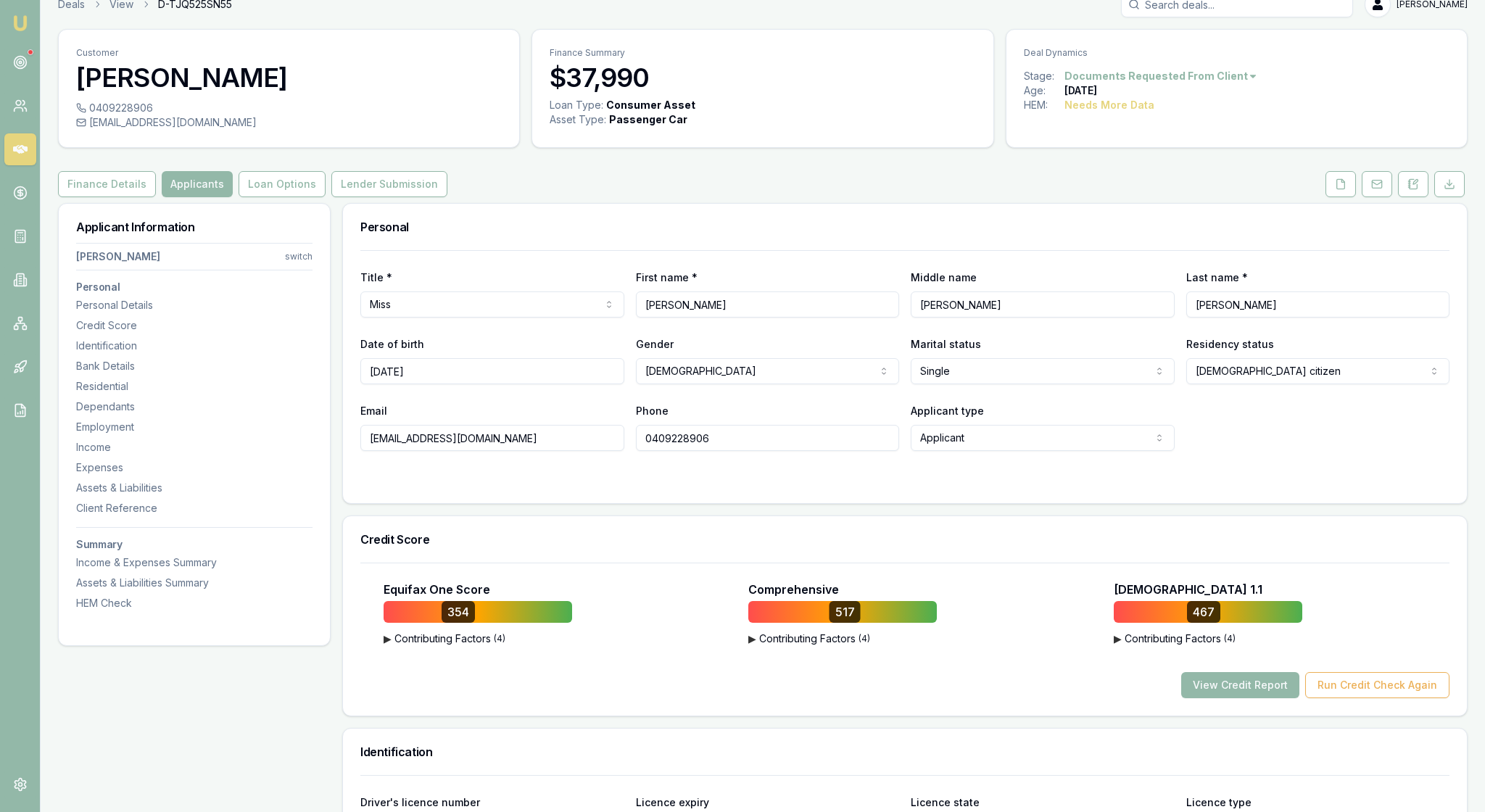
scroll to position [17, 0]
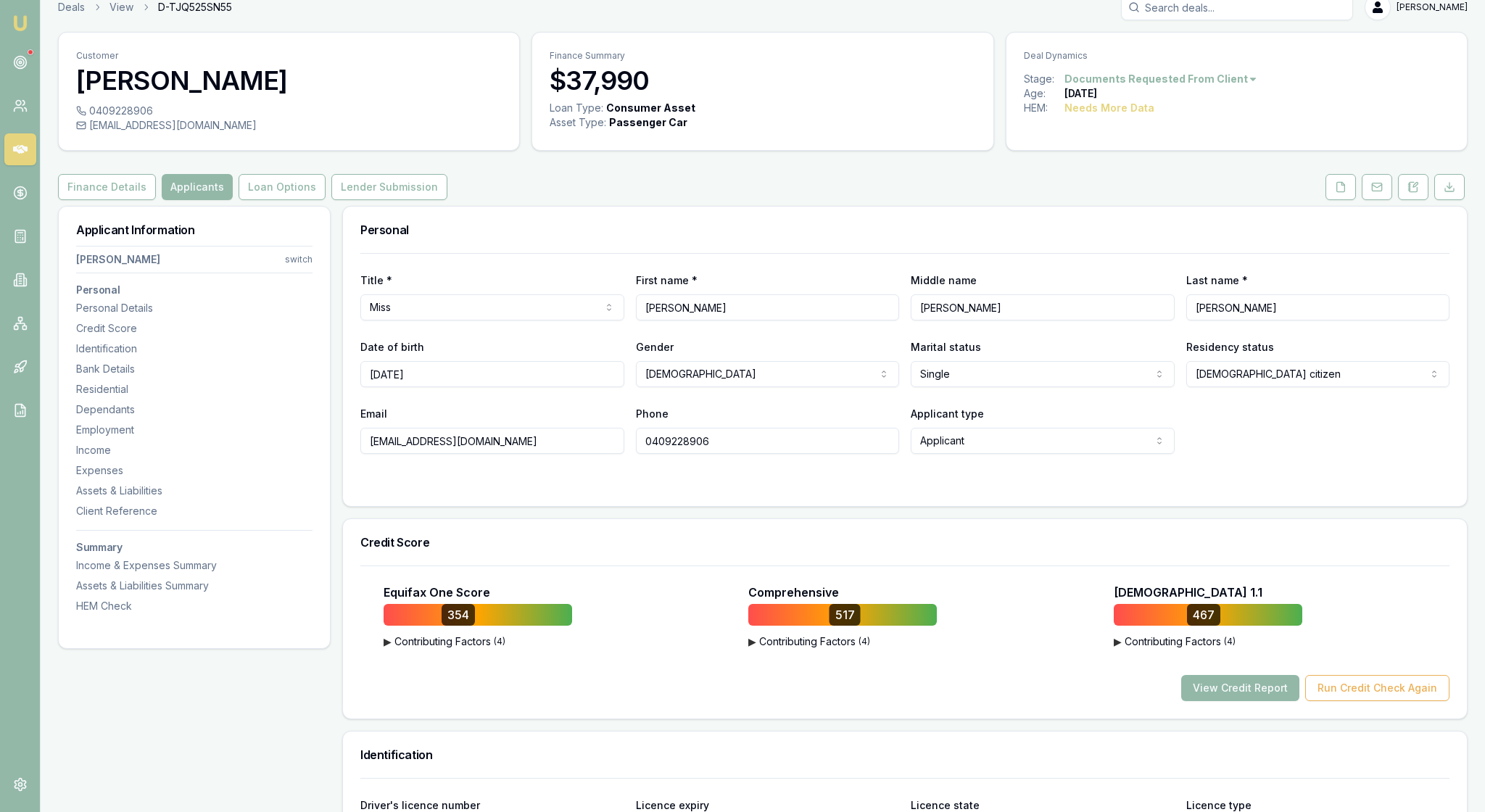
click at [326, 236] on div "Applicant Information [PERSON_NAME] switch Personal Personal Details Credit Sco…" at bounding box center [194, 419] width 271 height 424
click at [325, 200] on button "Loan Options" at bounding box center [282, 187] width 87 height 26
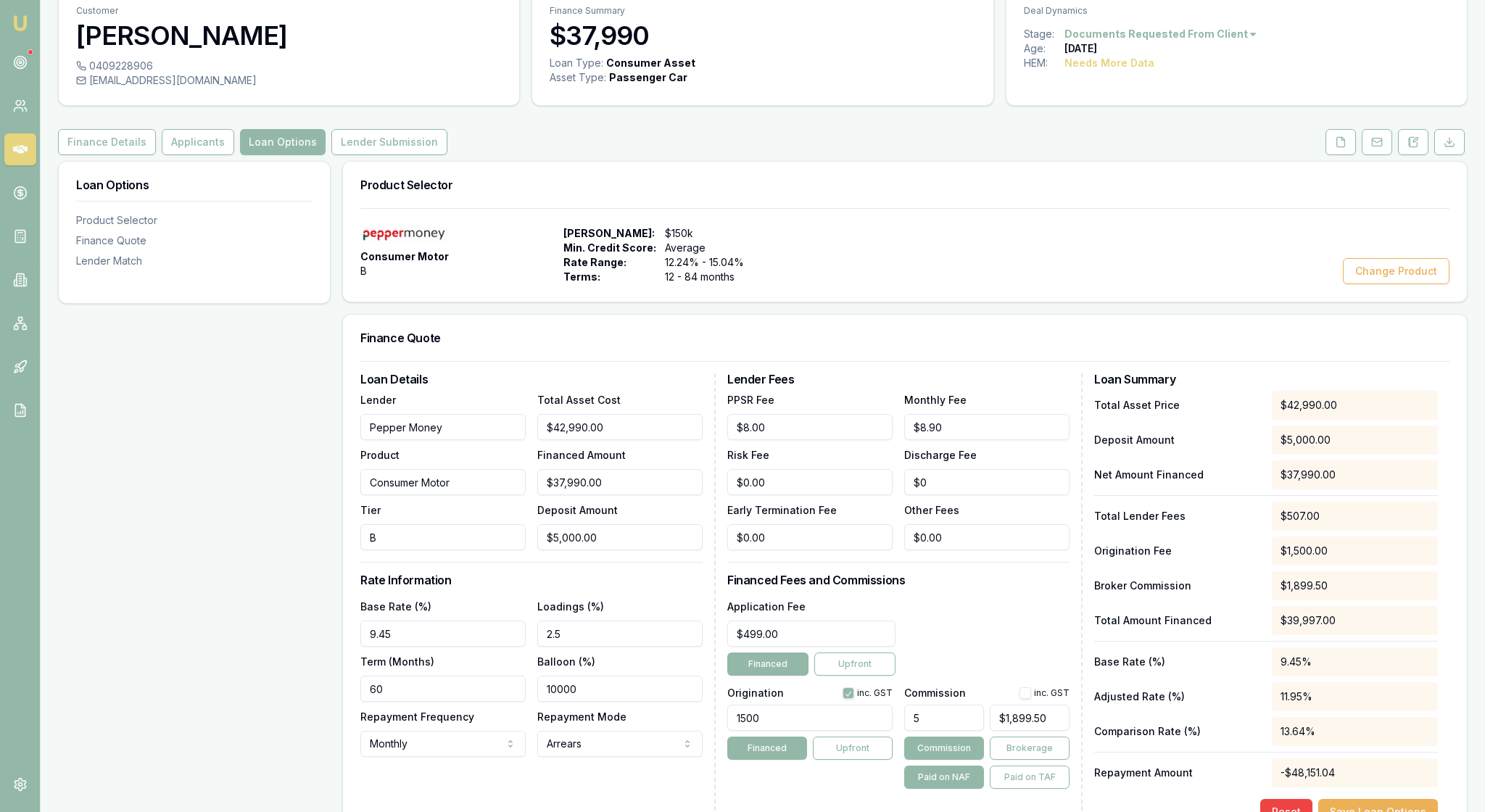
scroll to position [58, 0]
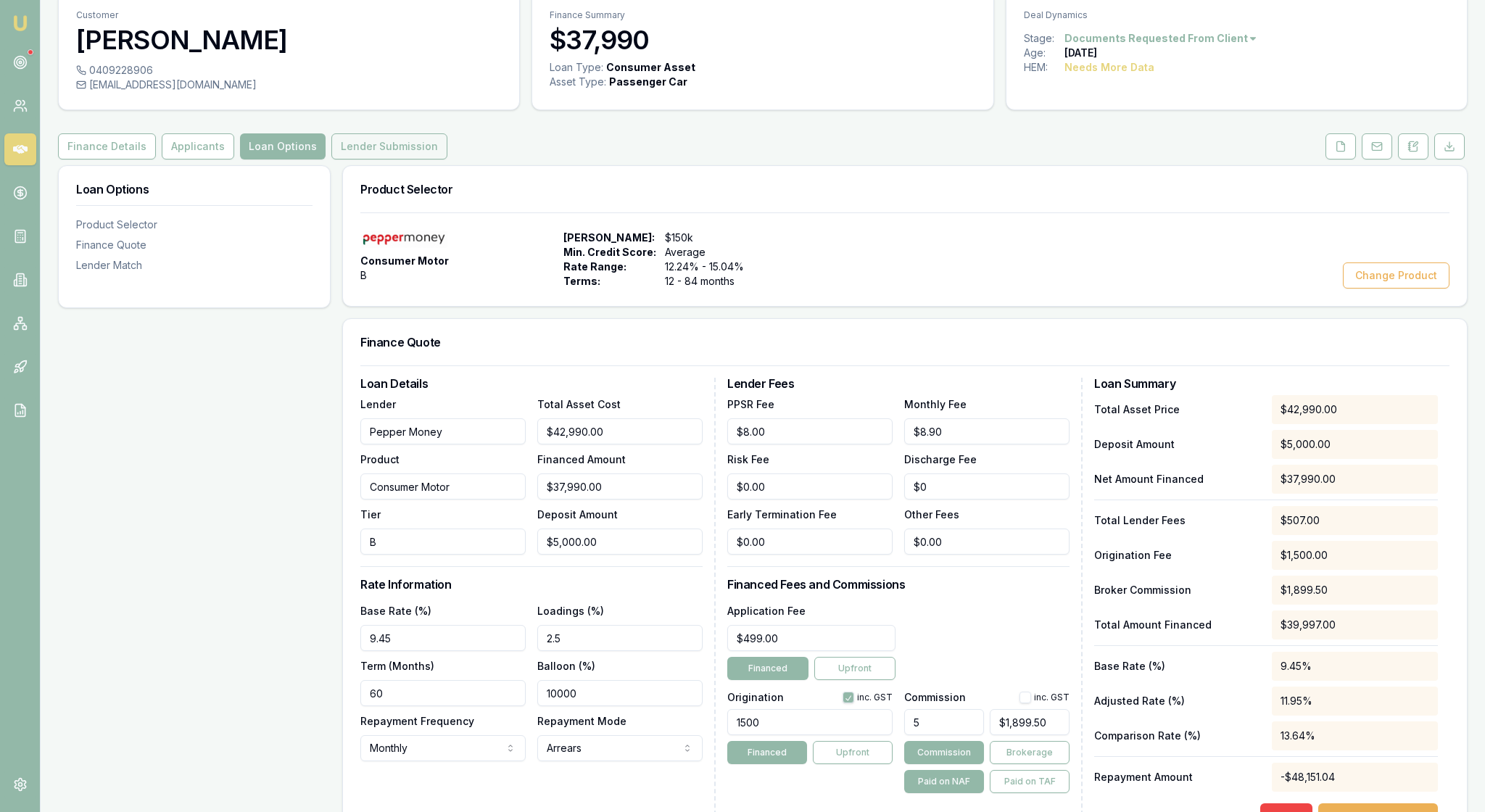
click at [447, 160] on button "Lender Submission" at bounding box center [389, 146] width 116 height 26
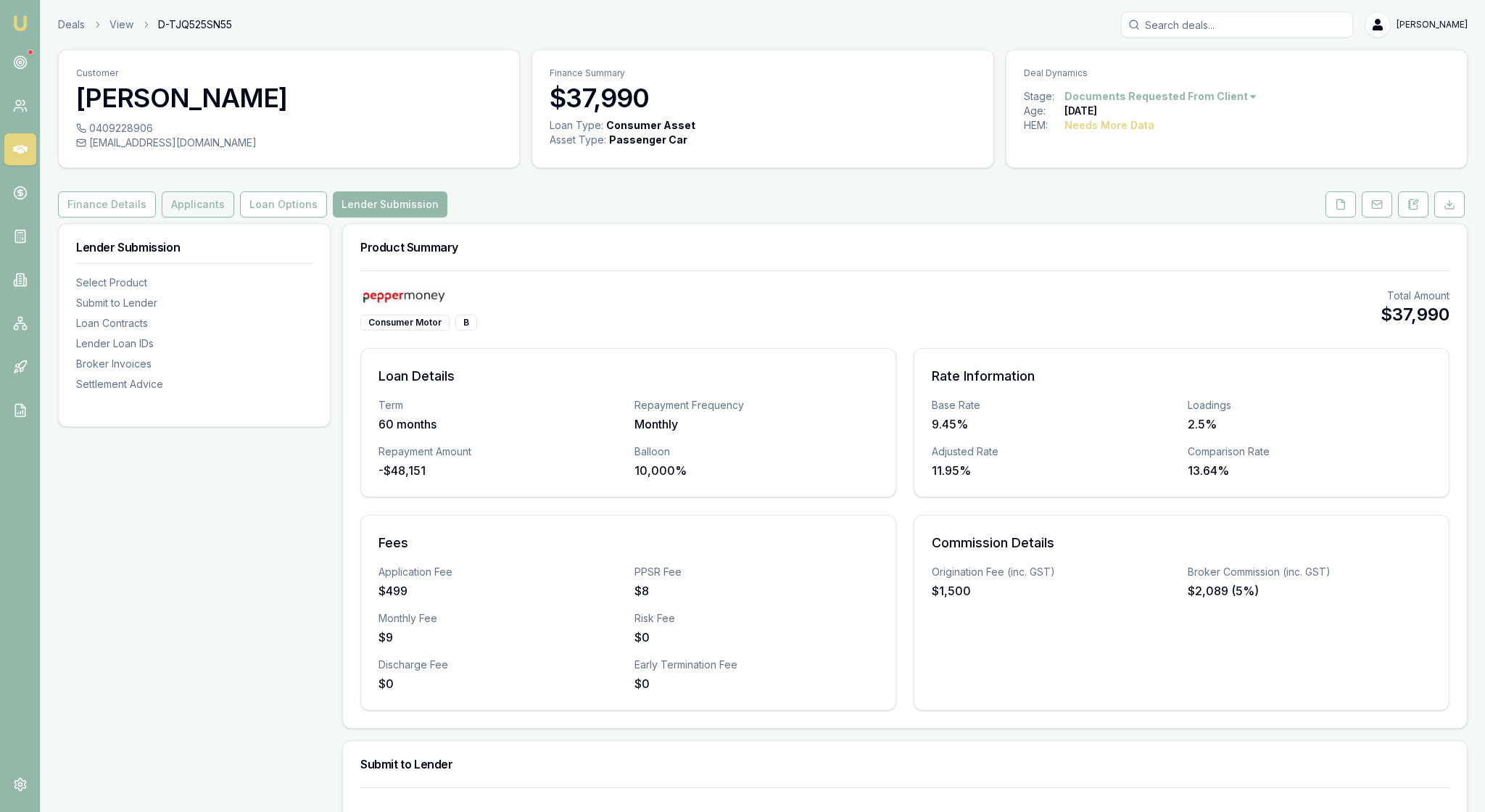
click at [230, 217] on button "Applicants" at bounding box center [198, 205] width 72 height 26
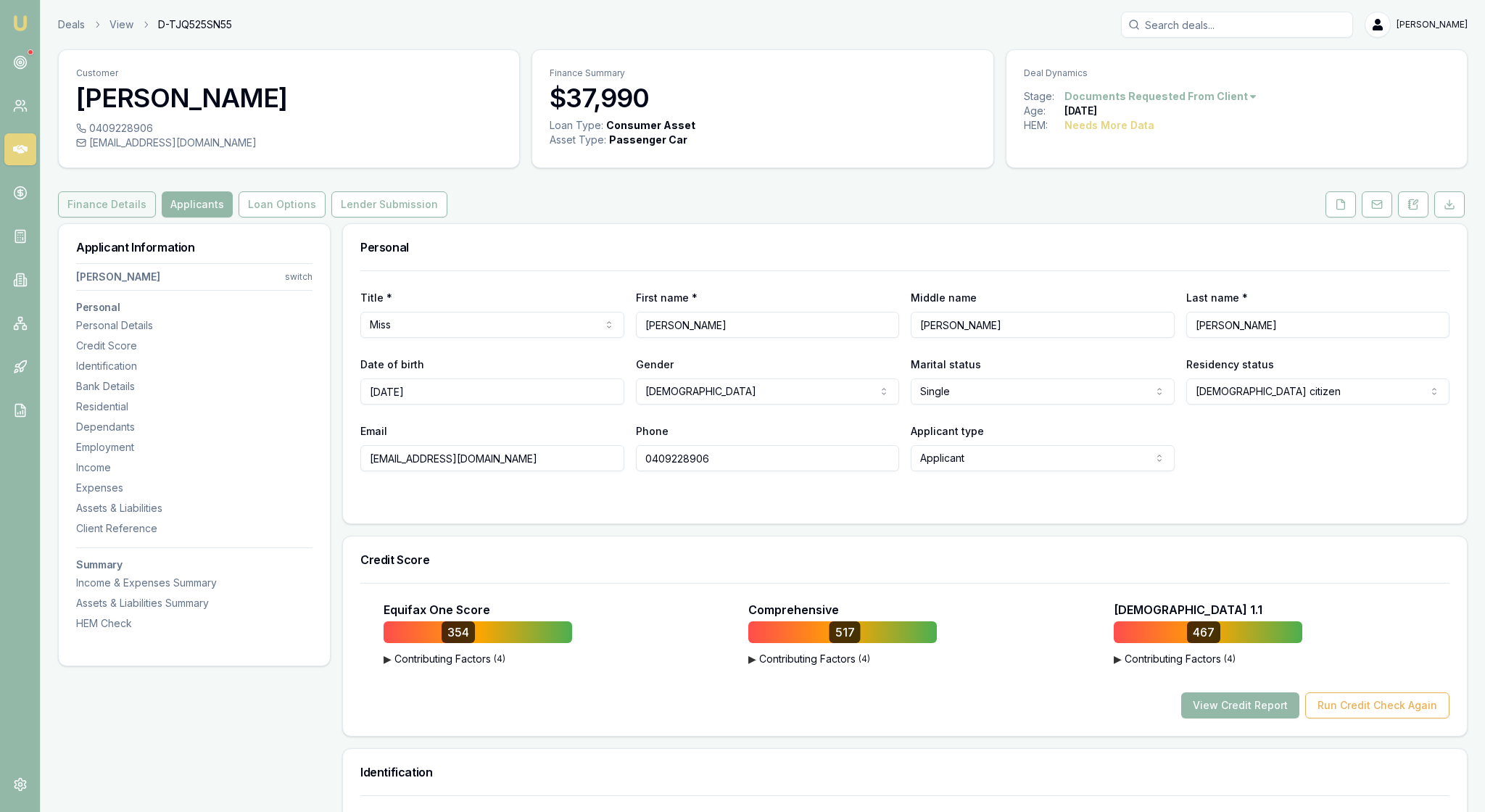
click at [133, 217] on button "Finance Details" at bounding box center [106, 205] width 98 height 26
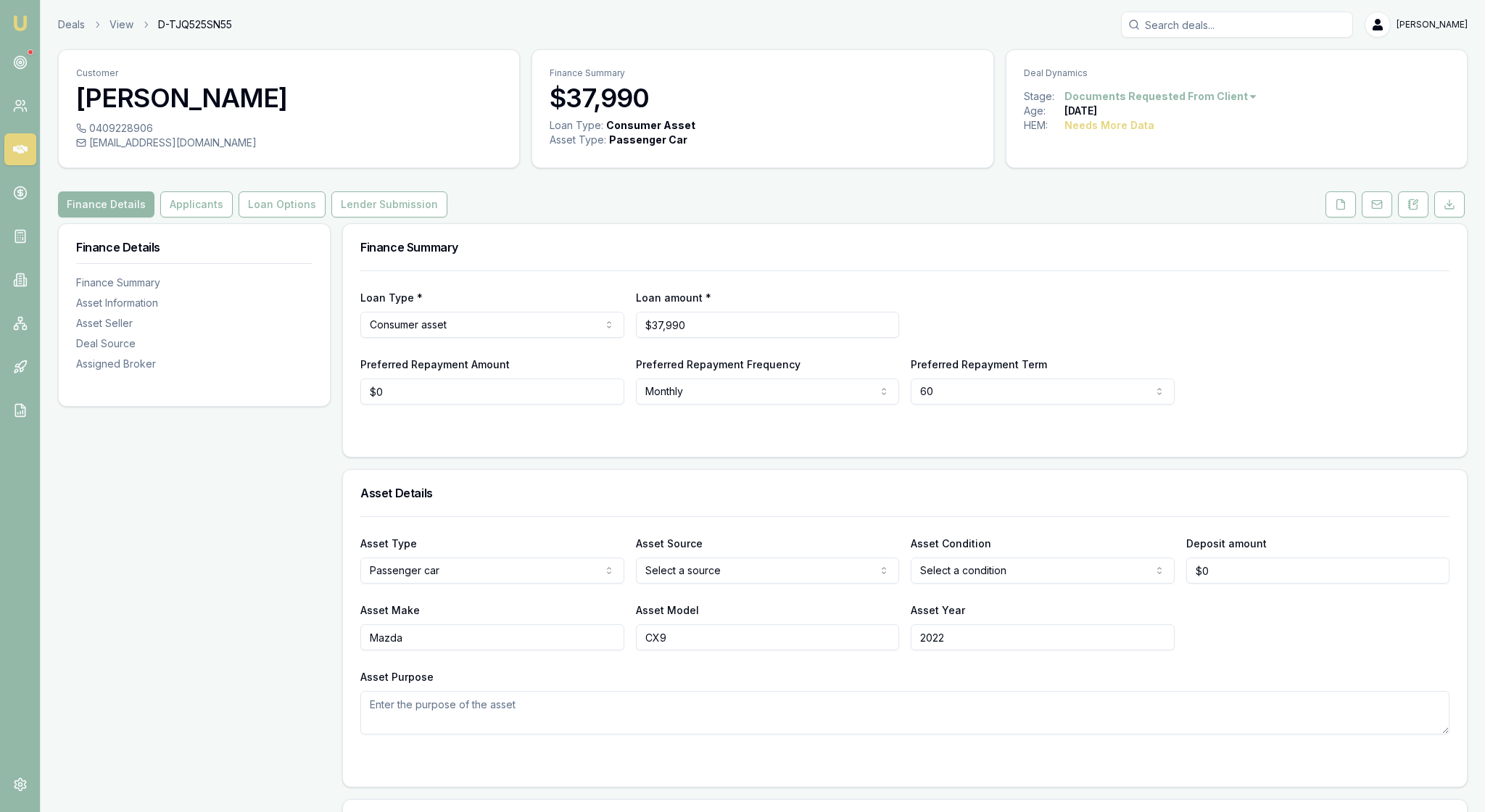
click at [448, 457] on div "Loan Type * Consumer asset Consumer loan Consumer asset Commercial loan Commerc…" at bounding box center [905, 363] width 1124 height 186
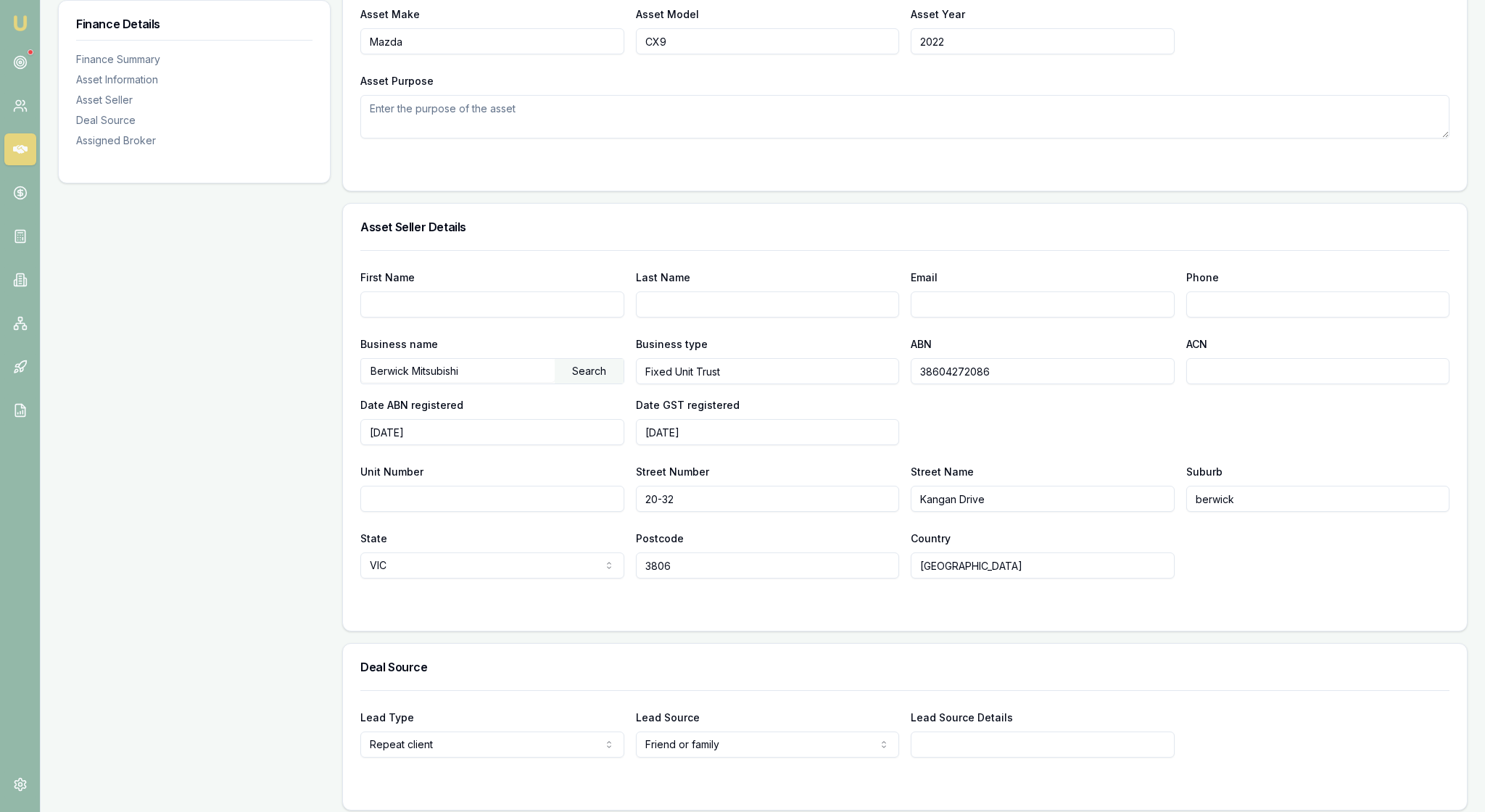
scroll to position [614, 0]
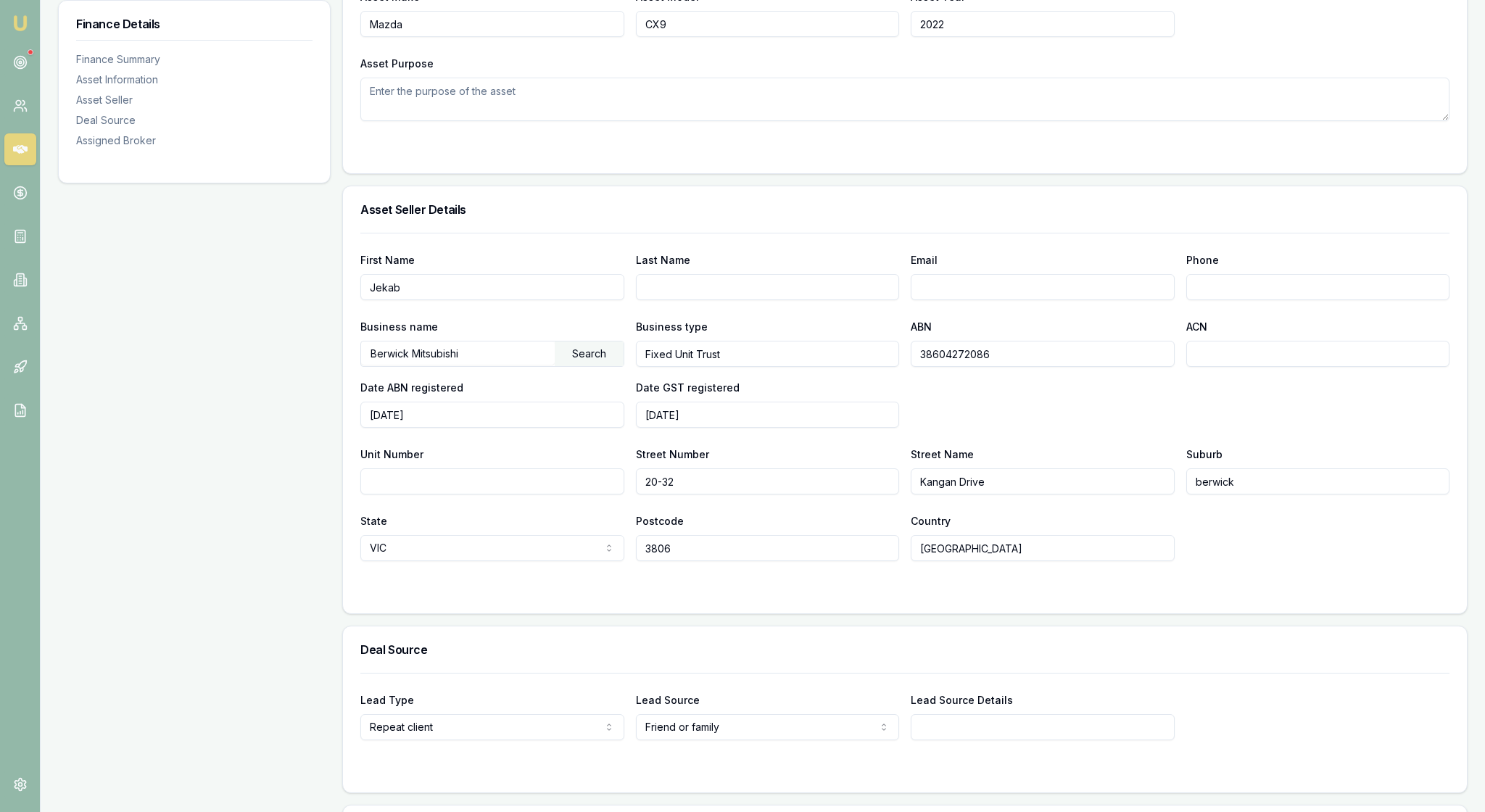
type input "Jekab"
type input "Kesners"
type input "[EMAIL_ADDRESS][DOMAIN_NAME]"
type input "0413 519 453"
click at [1200, 427] on div "Business name Berwick Mitsubishi Search Business type Fixed Unit Trust ABN 3860…" at bounding box center [905, 373] width 1089 height 110
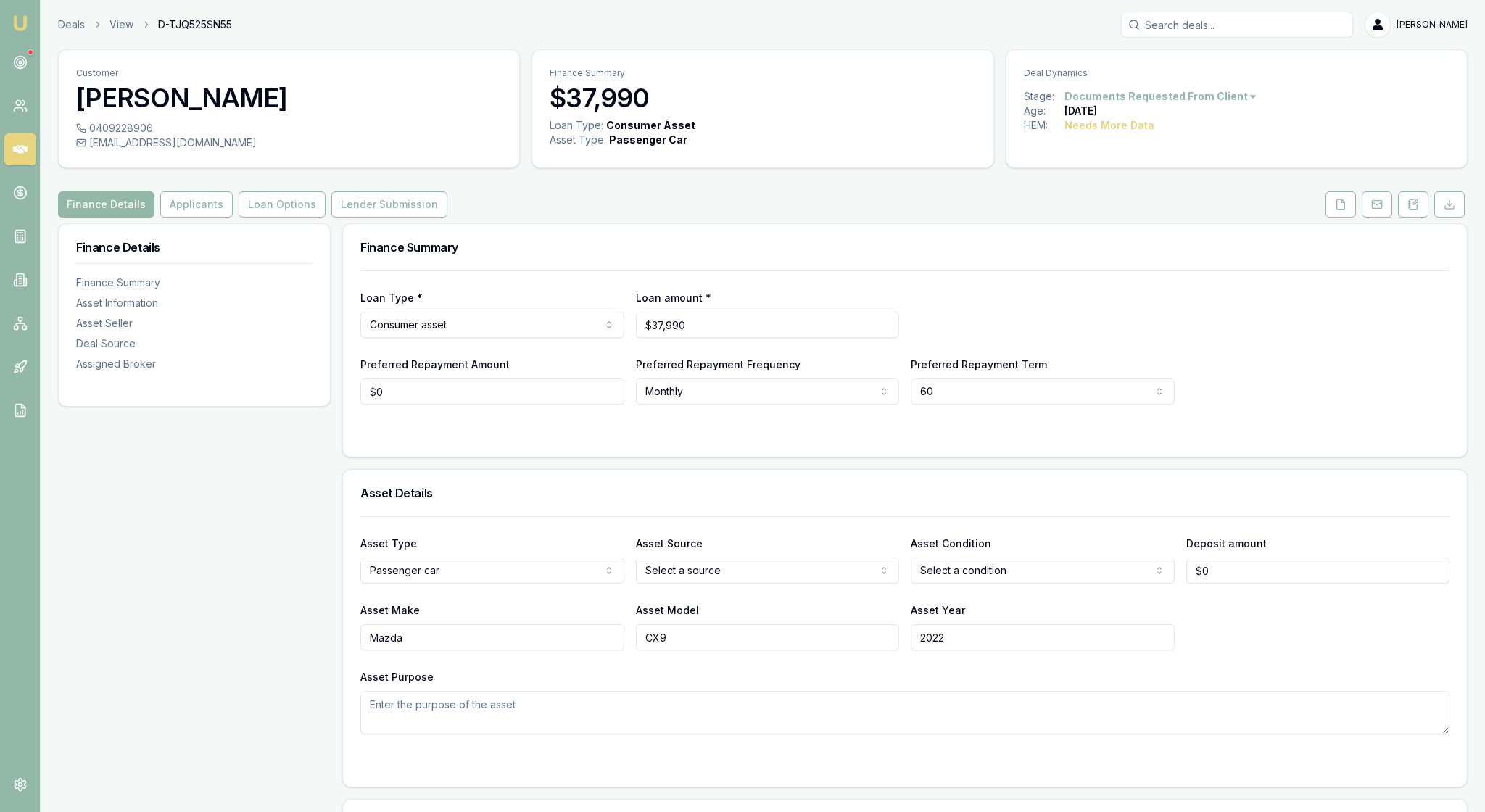
scroll to position [0, 0]
click at [1200, 210] on icon at bounding box center [1376, 204] width 11 height 11
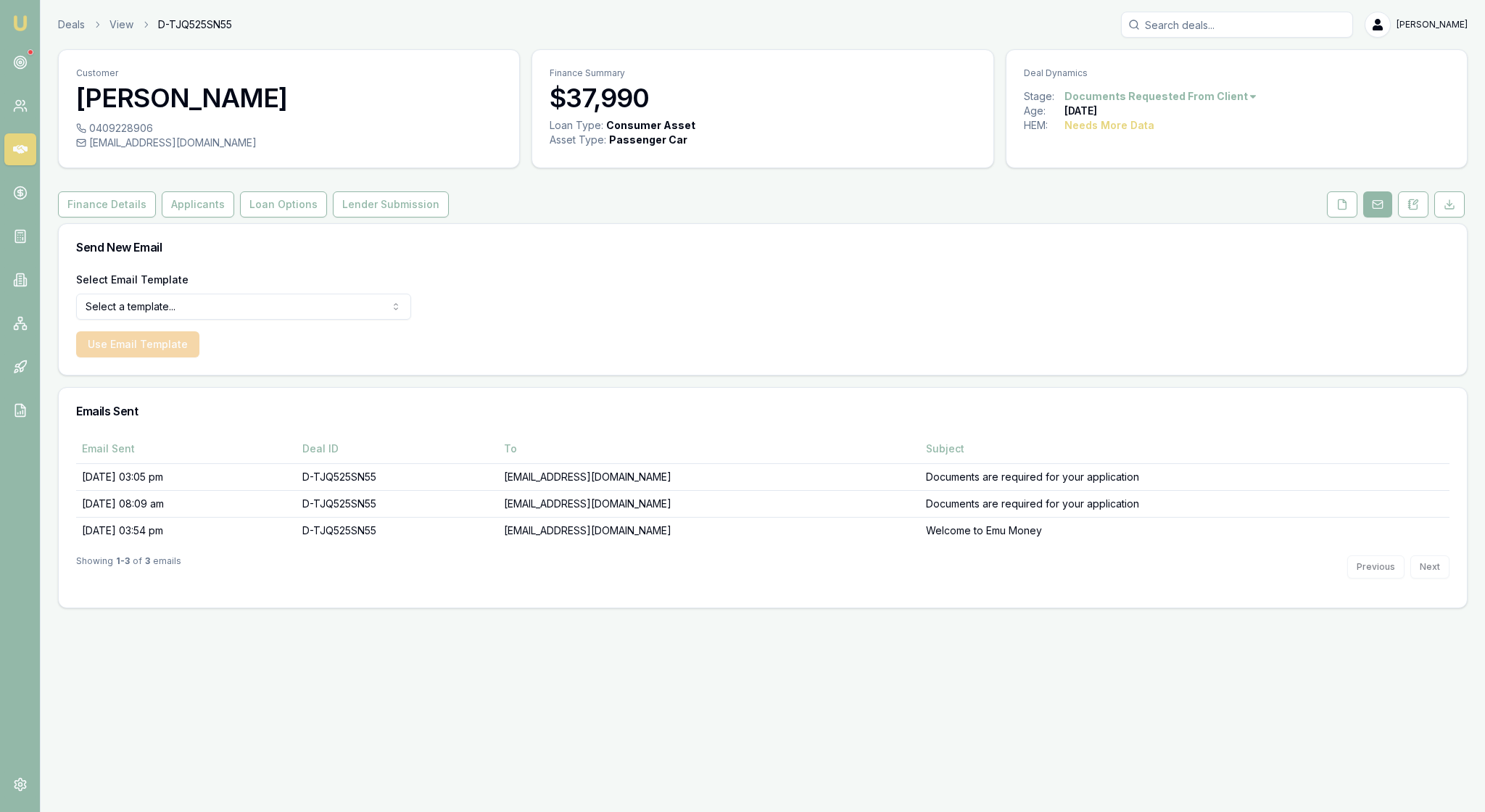
click at [390, 341] on html "Emu Broker Deals View D-TJQ525SN55 [PERSON_NAME] Toggle Menu Customer [PERSON_N…" at bounding box center [742, 406] width 1485 height 812
click at [199, 357] on button "Use Email Template" at bounding box center [138, 344] width 123 height 26
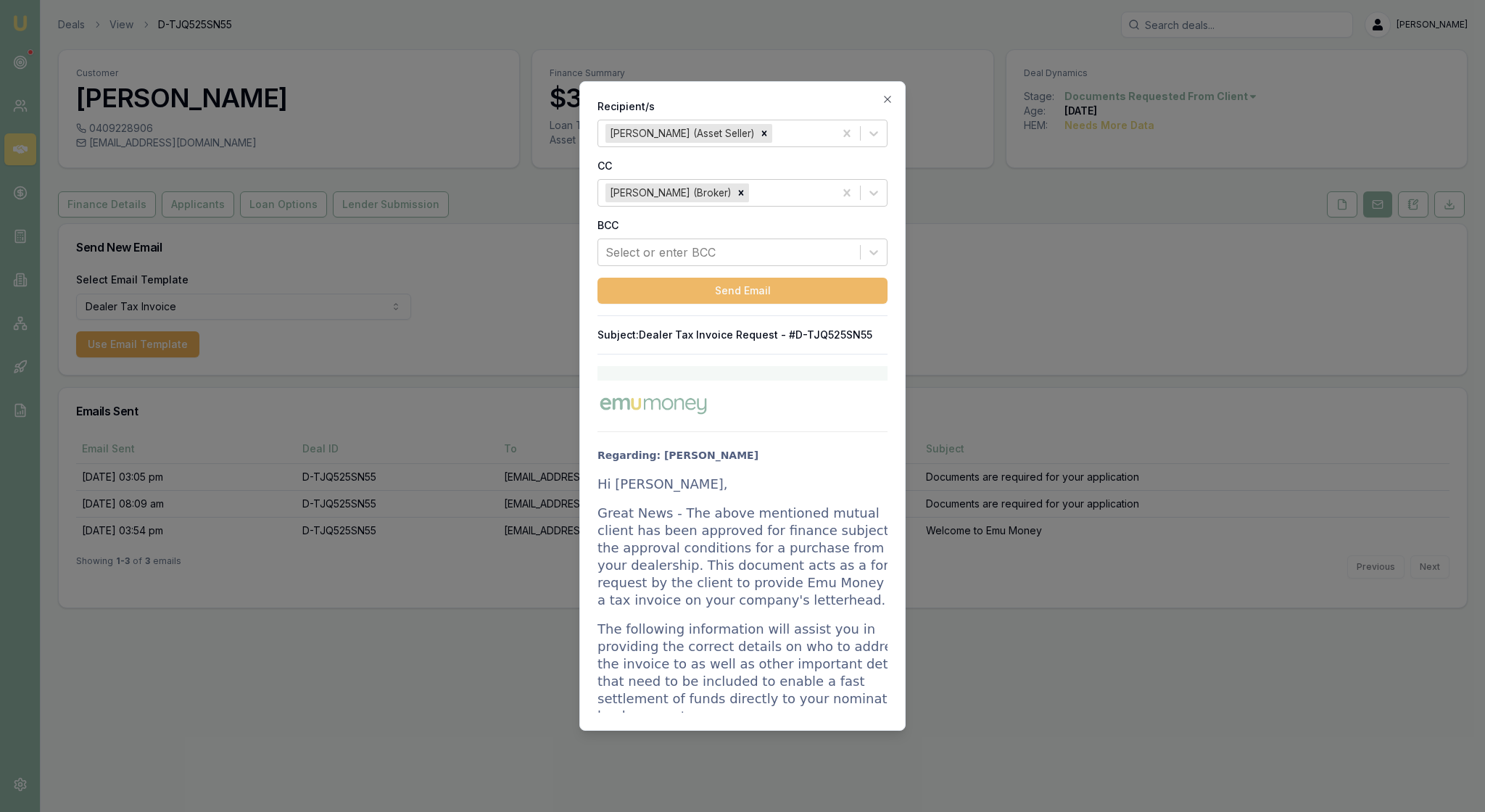
click at [750, 303] on button "Send Email" at bounding box center [742, 290] width 290 height 26
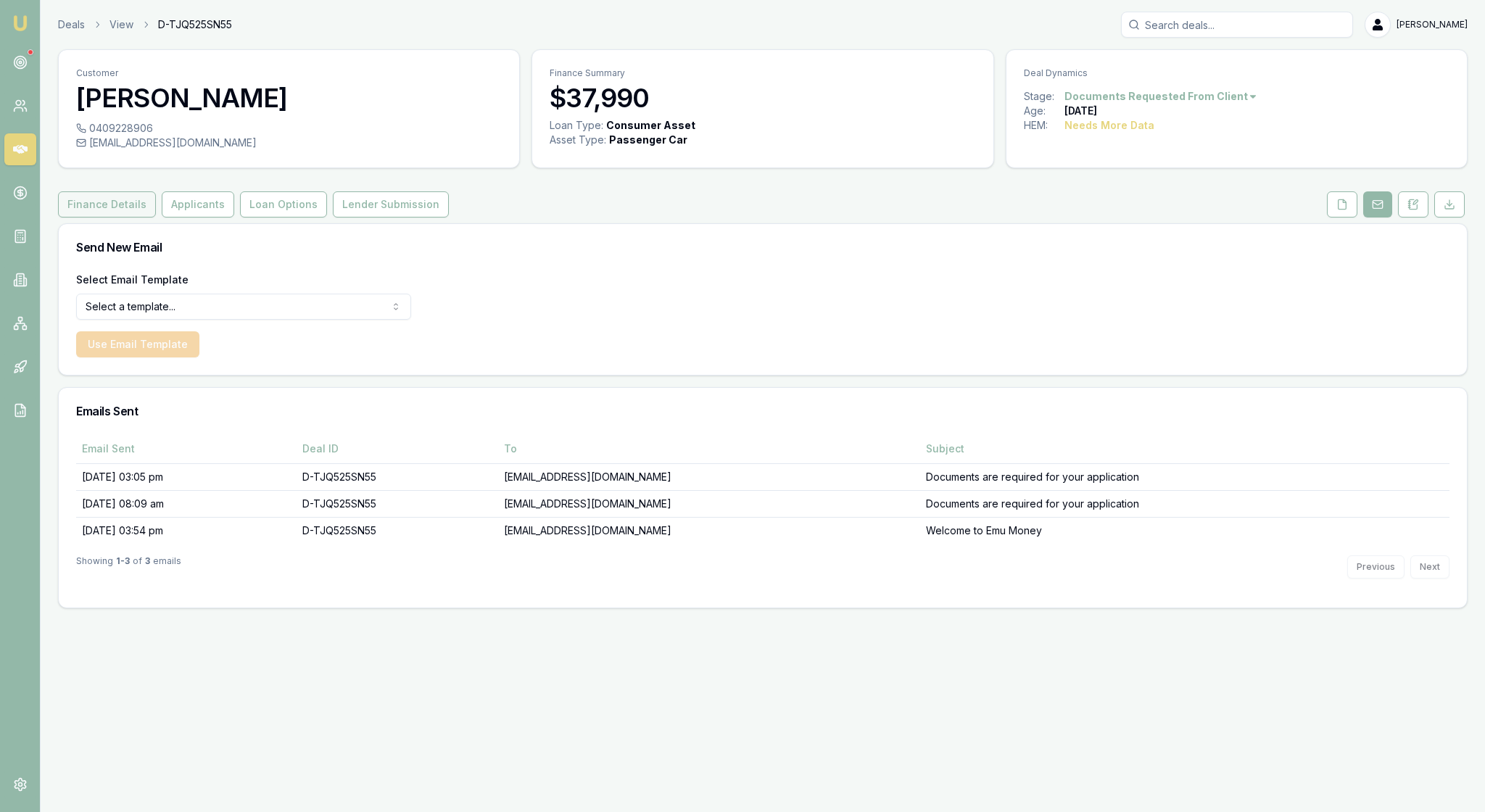
click at [152, 217] on button "Finance Details" at bounding box center [106, 205] width 98 height 26
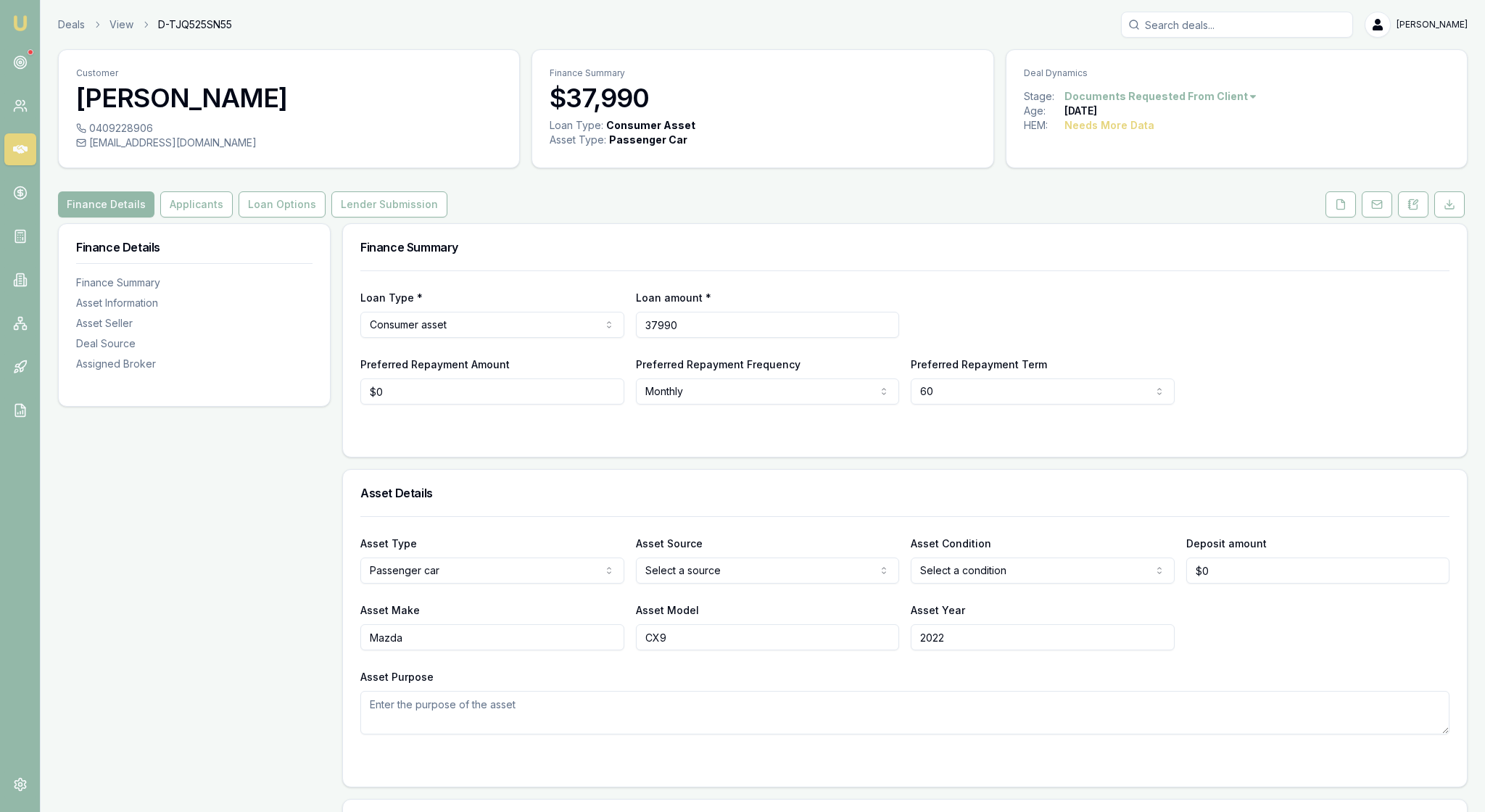
drag, startPoint x: 735, startPoint y: 371, endPoint x: 612, endPoint y: 366, distance: 123.1
click at [611, 338] on div "Loan Type * Consumer asset Consumer loan Consumer asset Commercial loan Commerc…" at bounding box center [905, 312] width 1089 height 49
type input "$45,699"
click at [1031, 331] on div "Loan Type * Consumer asset Consumer loan Consumer asset Commercial loan Commerc…" at bounding box center [905, 312] width 1089 height 49
click at [447, 217] on button "Lender Submission" at bounding box center [389, 205] width 116 height 26
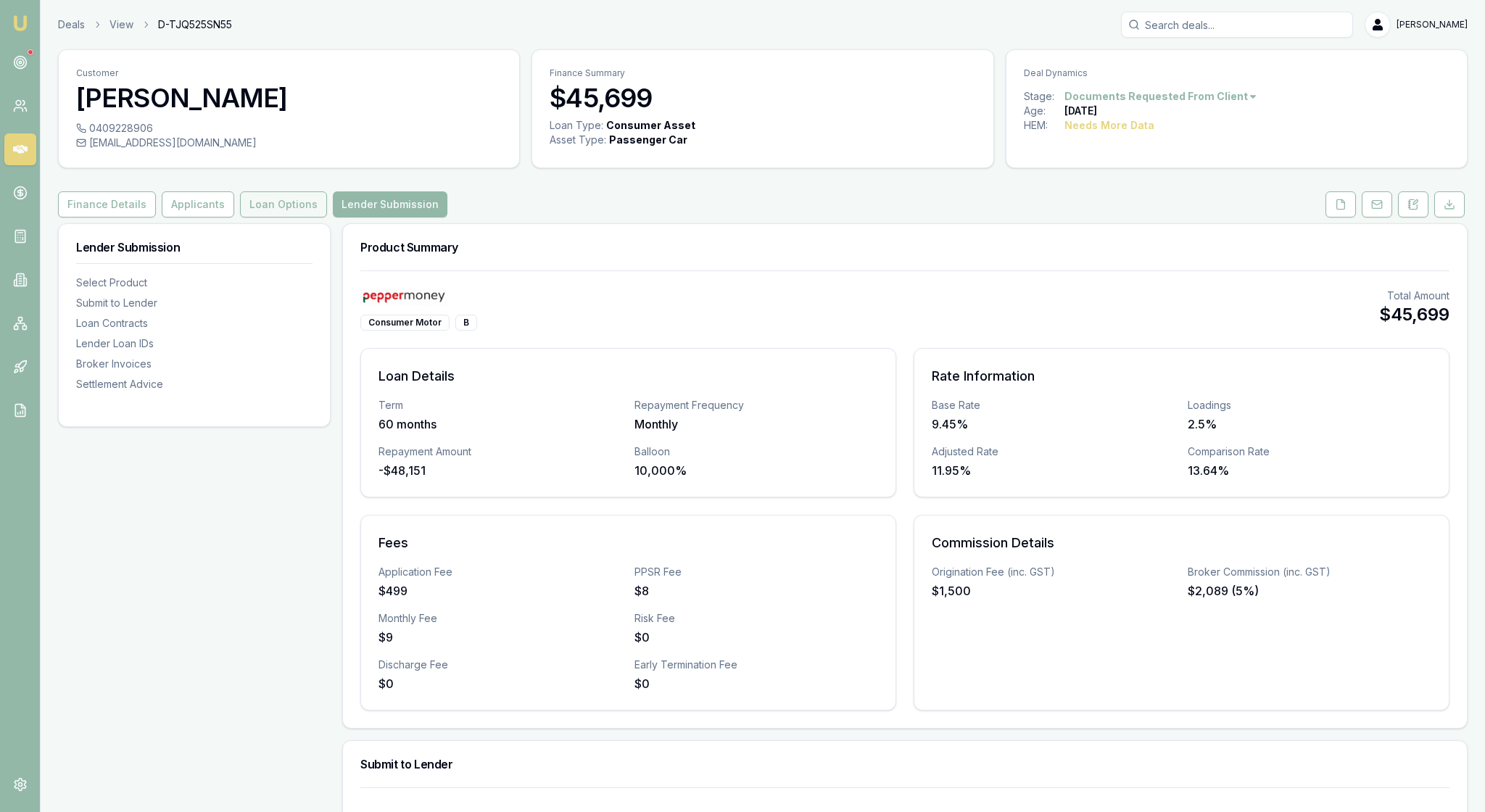
click at [327, 217] on button "Loan Options" at bounding box center [284, 205] width 87 height 26
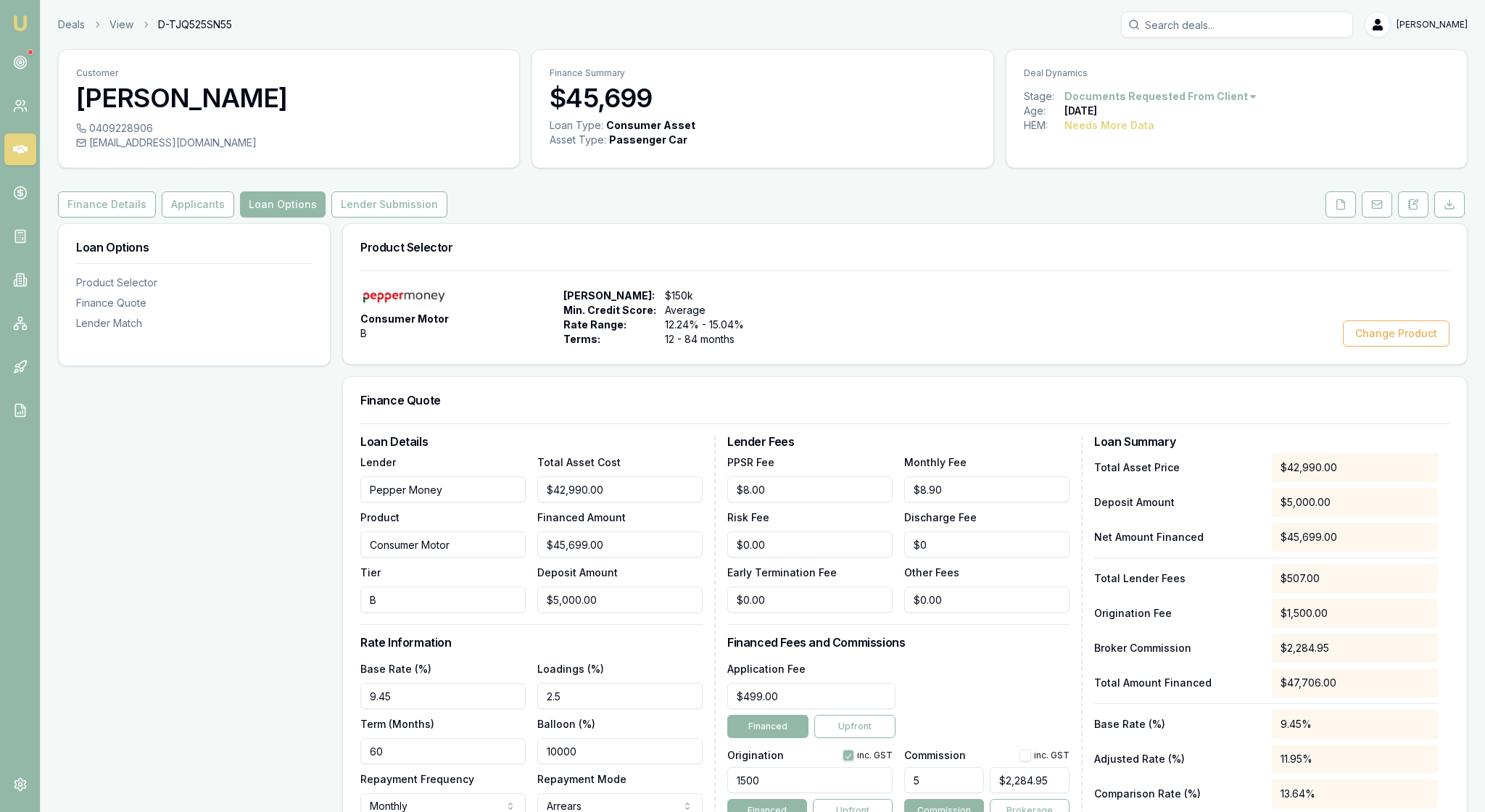
click at [606, 406] on h3 "Finance Quote" at bounding box center [905, 400] width 1089 height 11
drag, startPoint x: 648, startPoint y: 547, endPoint x: 521, endPoint y: 544, distance: 127.0
click at [521, 544] on div "Lender Pepper Money Product Consumer Motor Tier B Total Asset Cost 42990 Financ…" at bounding box center [531, 533] width 342 height 160
type input "5"
type input "$0.00"
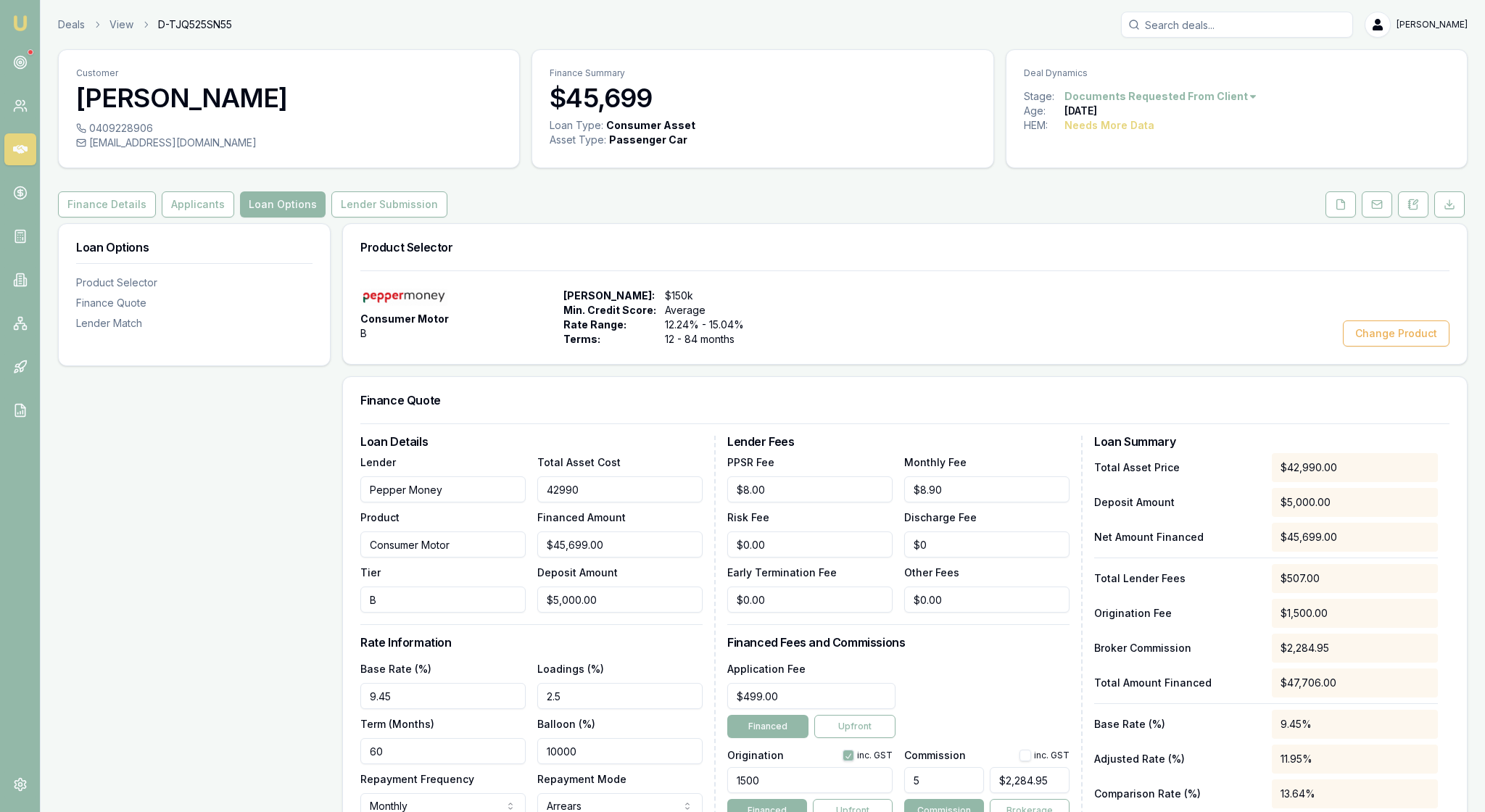
type input "$0.00"
type input "45699"
type input "$40,699.00"
type input "$2,034.95"
type input "$45,699.00"
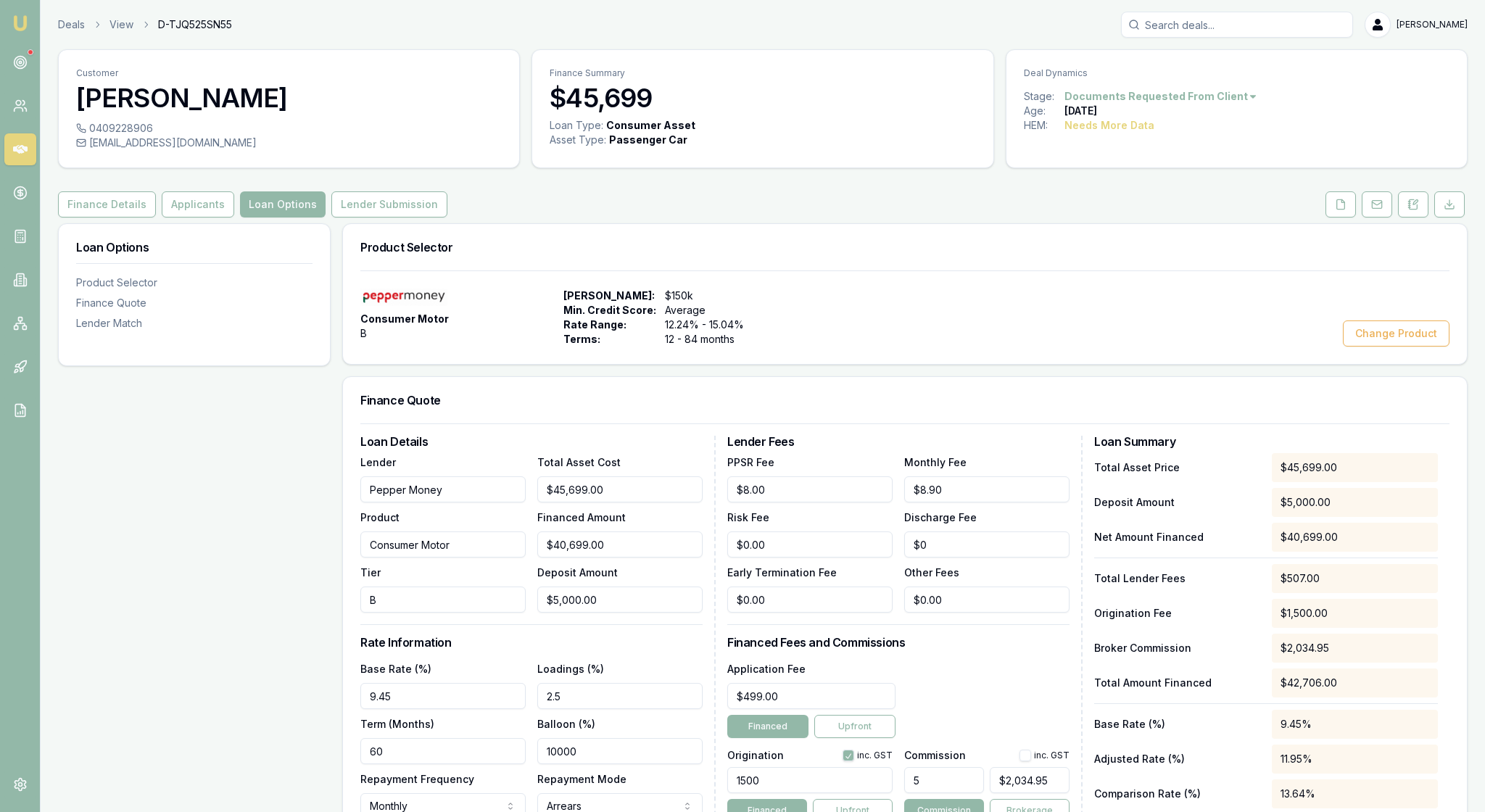
click at [671, 447] on h3 "Loan Details" at bounding box center [531, 441] width 342 height 11
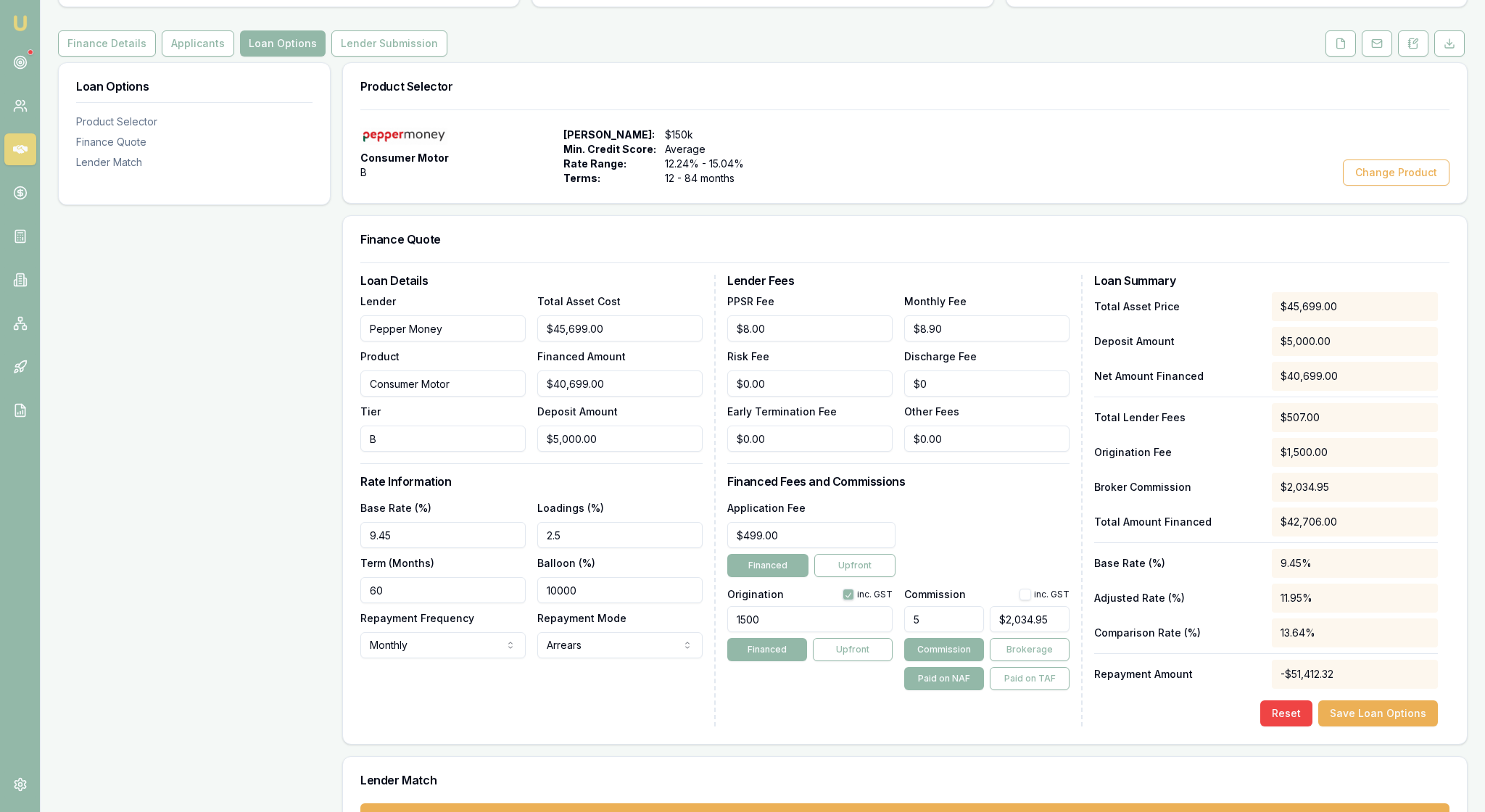
scroll to position [208, 0]
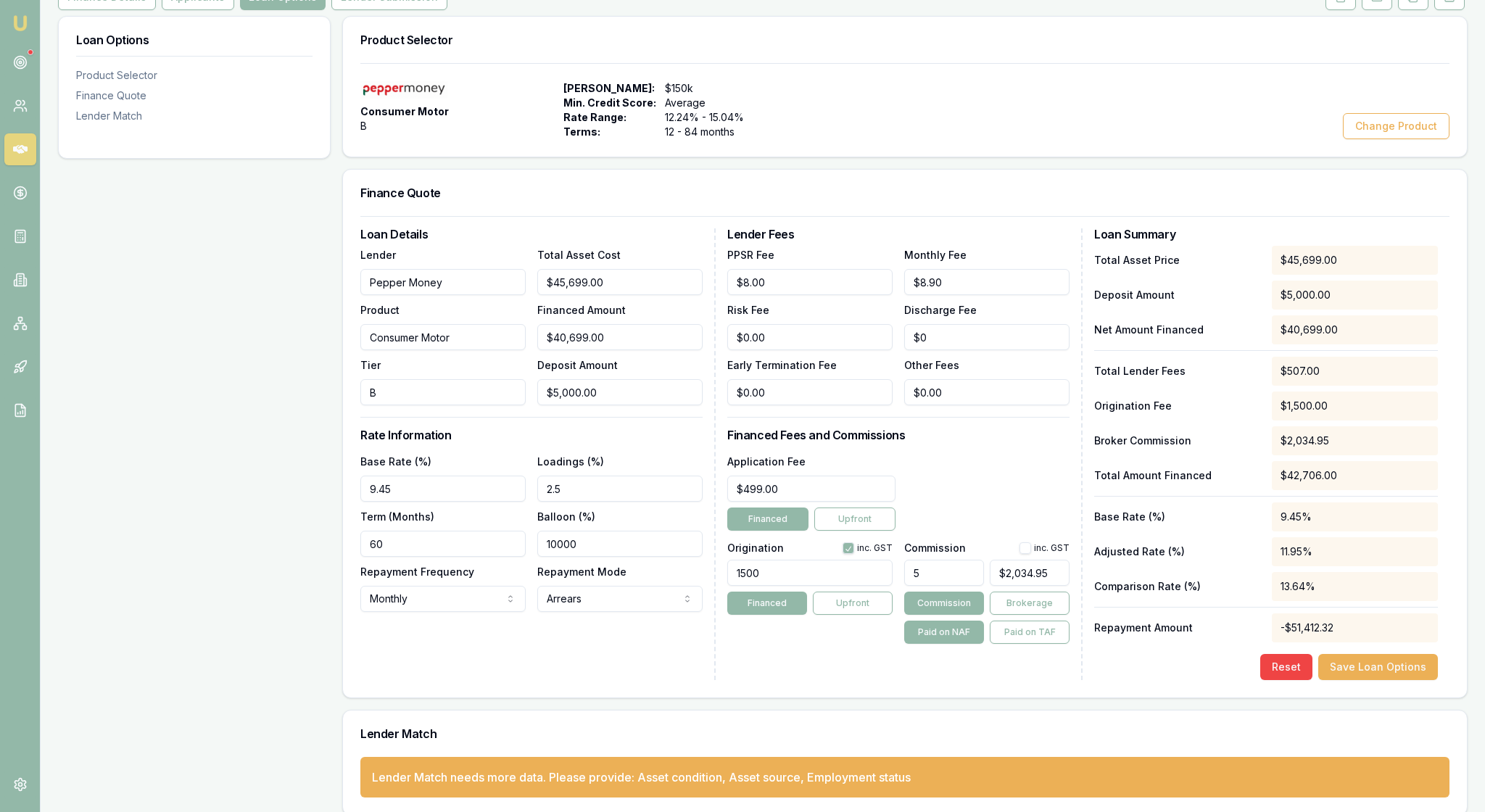
type input "5000"
drag, startPoint x: 651, startPoint y: 473, endPoint x: 528, endPoint y: 468, distance: 123.1
click at [528, 405] on div "Lender Pepper Money Product Consumer Motor Tier B Total Asset Cost $45,699.00 F…" at bounding box center [531, 325] width 342 height 160
type input "$45,691.00"
type input "8"
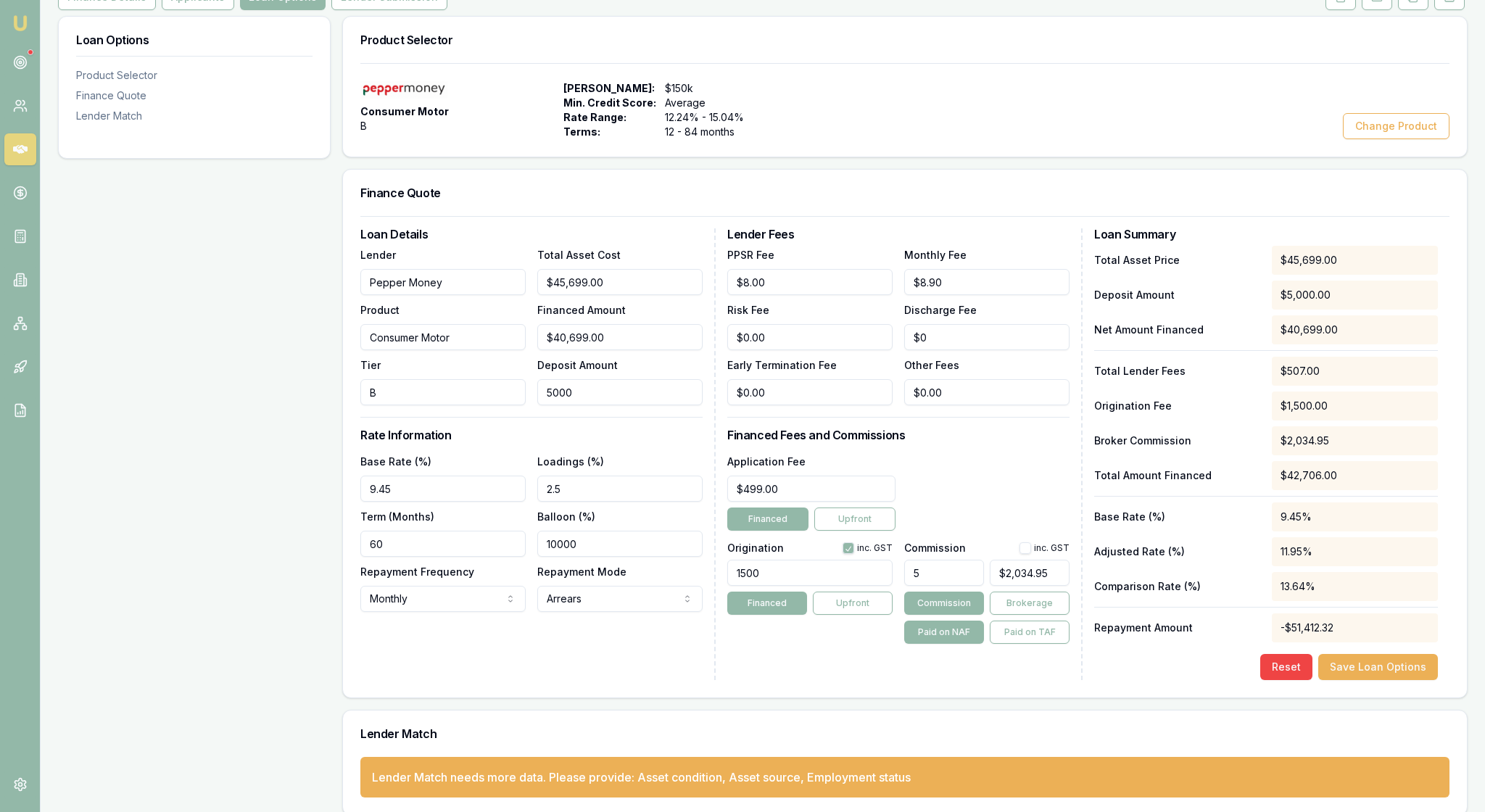
type input "$2,284.55"
type input "$45,613.00"
type input "86"
type input "$2,280.65"
type input "$44,839.00"
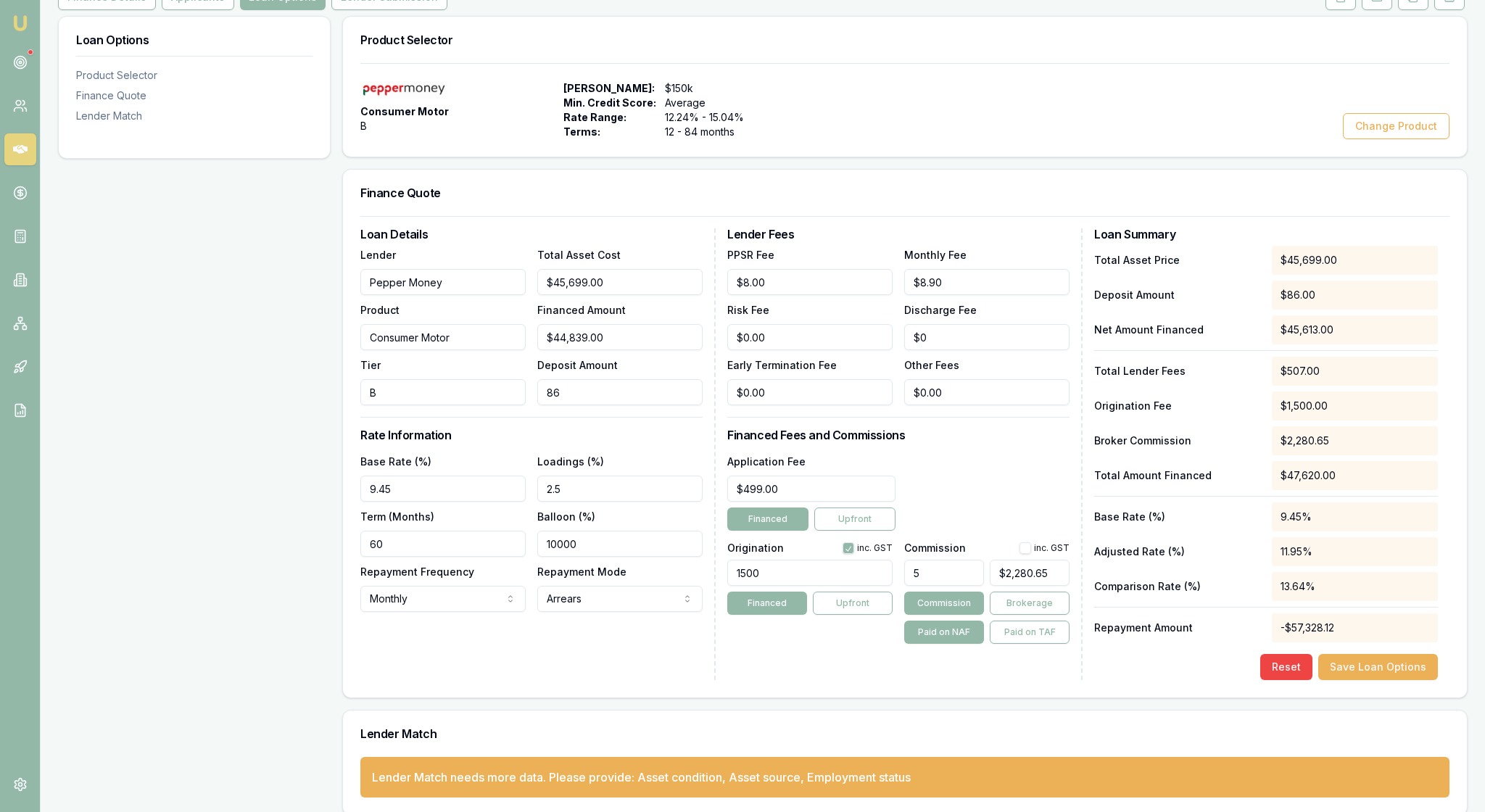
type input "860"
type input "$2,241.95"
type input "$37,099.00"
type input "8600"
type input "$1,854.95"
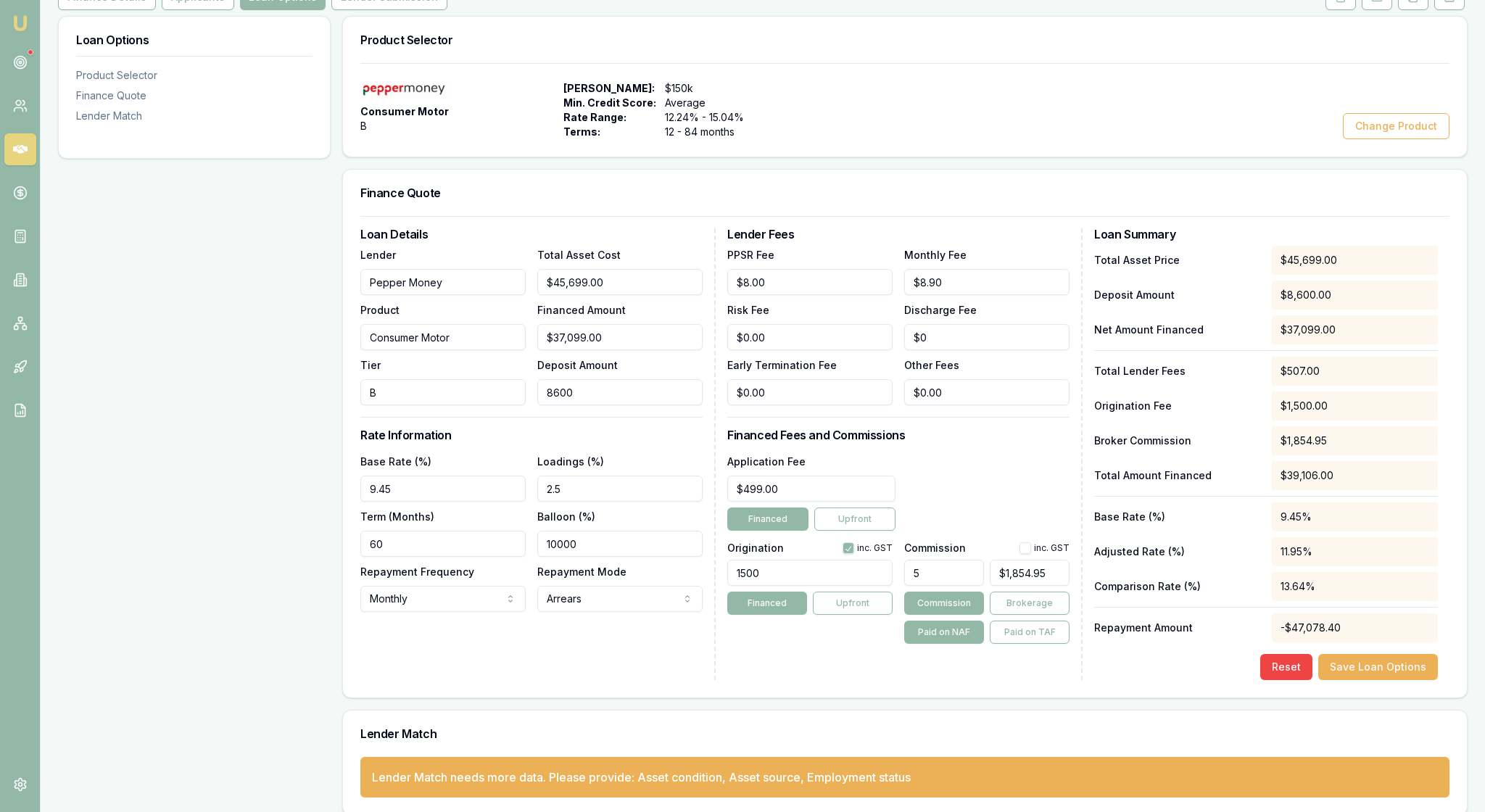
type input "$8,600.00"
click at [707, 436] on div "Loan Details Lender Pepper Money Product Consumer Motor Tier B Total Asset Cost…" at bounding box center [538, 454] width 355 height 452
click at [358, 582] on div "Loan Details Lender Pepper Money Product Consumer Motor Tier B Total Asset Cost…" at bounding box center [905, 456] width 1124 height 481
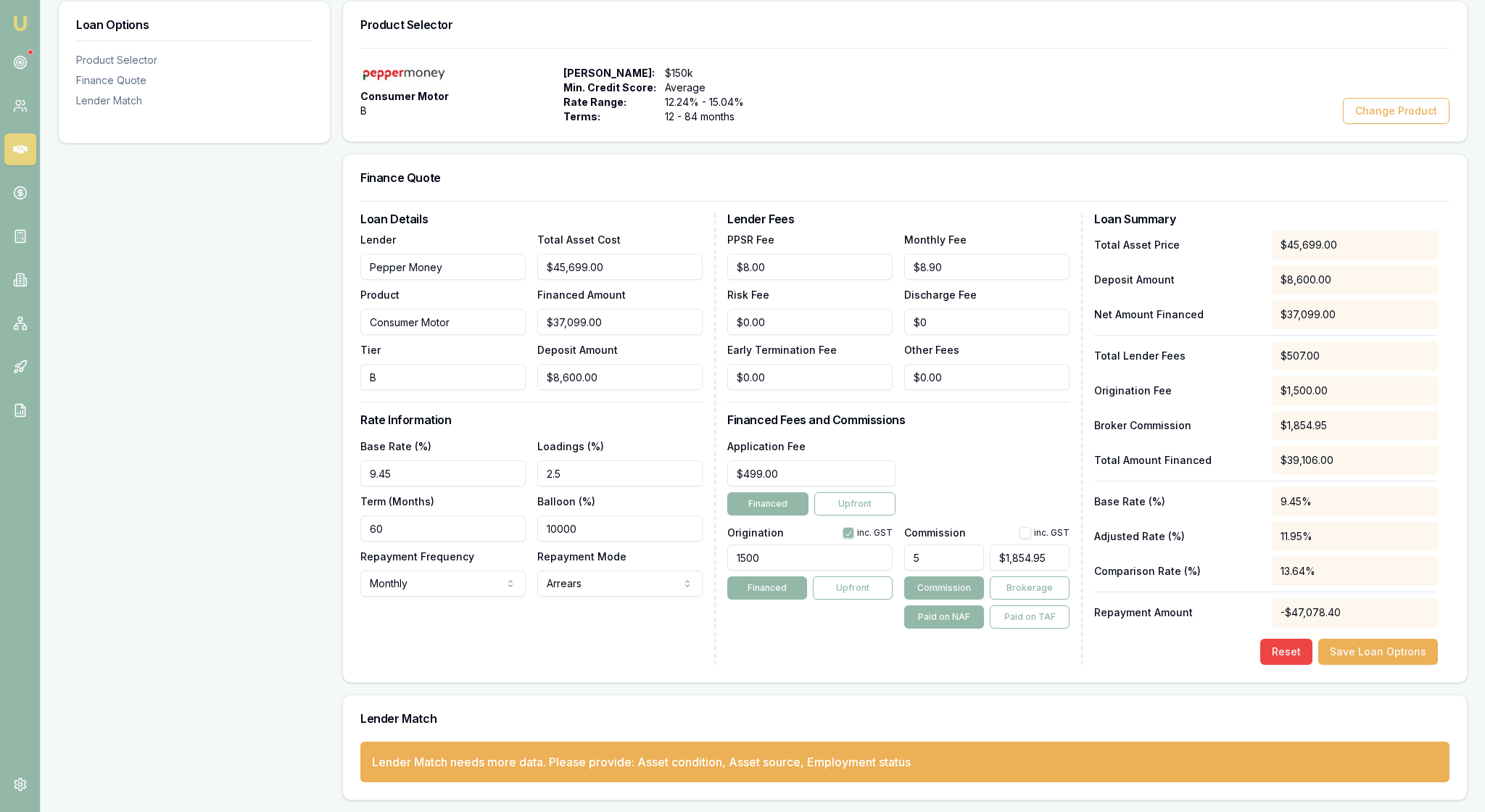
scroll to position [294, 0]
click at [593, 658] on div "Loan Details Lender Pepper Money Product Consumer Motor Tier B Total Asset Cost…" at bounding box center [538, 439] width 355 height 452
click at [1108, 728] on div "Product Selector Consumer Motor B Max Loan Amount: $150k Min. Credit Score: Ave…" at bounding box center [905, 401] width 1125 height 800
click at [983, 665] on div "Lender Fees PPSR Fee $8.00 Monthly Fee $8.90 Risk Fee $0.00 Discharge Fee $0 Ea…" at bounding box center [904, 439] width 355 height 452
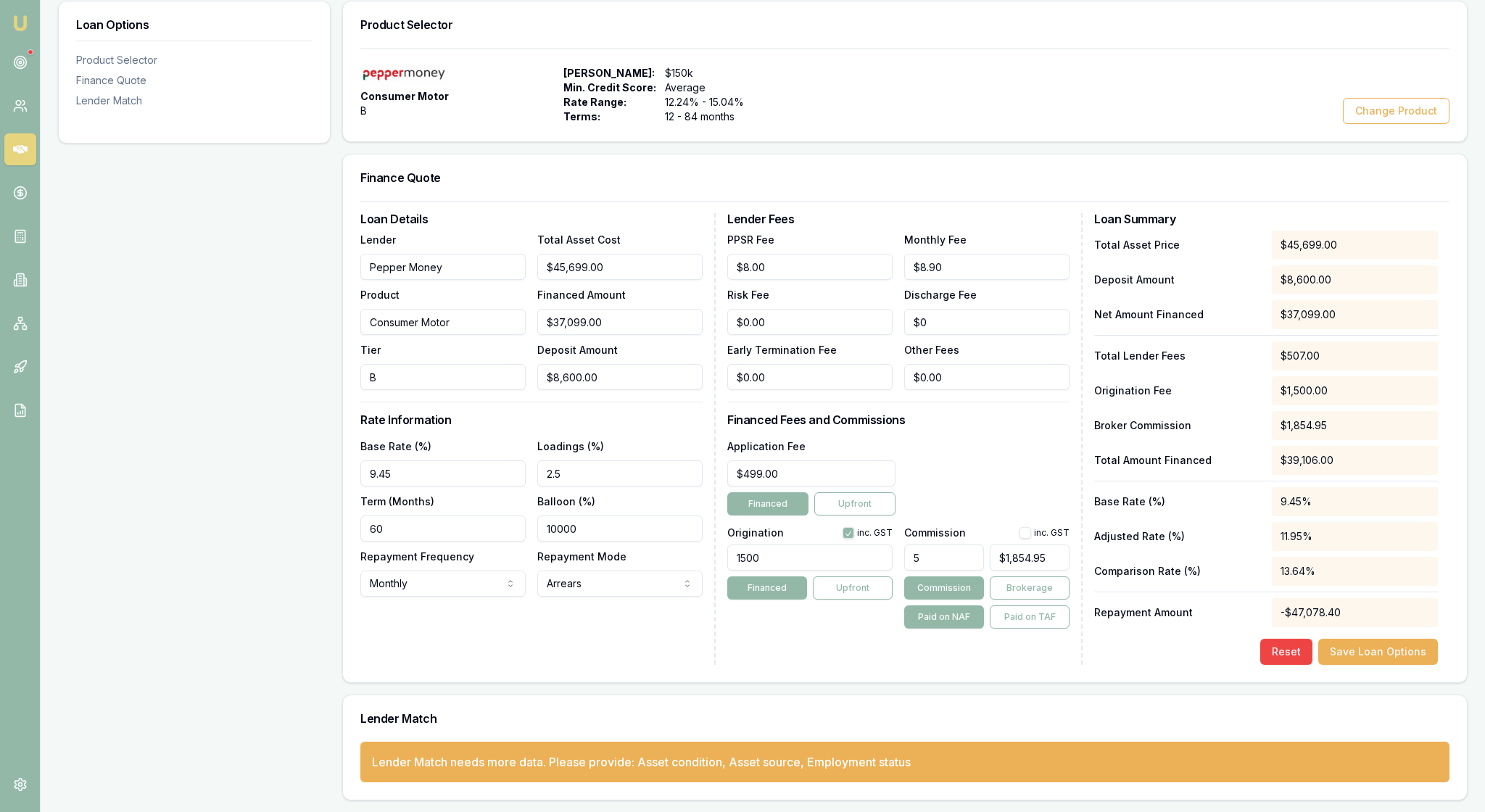
click at [782, 642] on div "Lender Fees PPSR Fee $8.00 Monthly Fee $8.90 Risk Fee $0.00 Discharge Fee $0 Ea…" at bounding box center [904, 439] width 355 height 452
drag, startPoint x: 584, startPoint y: 427, endPoint x: 535, endPoint y: 425, distance: 49.0
click at [534, 437] on div "Base Rate (%) 9.45 Loadings (%) 2.5 Term (Months) 60 Balloon (%) 10000 Repaymen…" at bounding box center [531, 517] width 342 height 160
click at [664, 379] on div "Loan Details Lender Pepper Money Product Consumer Motor Tier B Total Asset Cost…" at bounding box center [538, 439] width 355 height 452
click at [649, 606] on div "Loan Details Lender Pepper Money Product Consumer Motor Tier B Total Asset Cost…" at bounding box center [538, 439] width 355 height 452
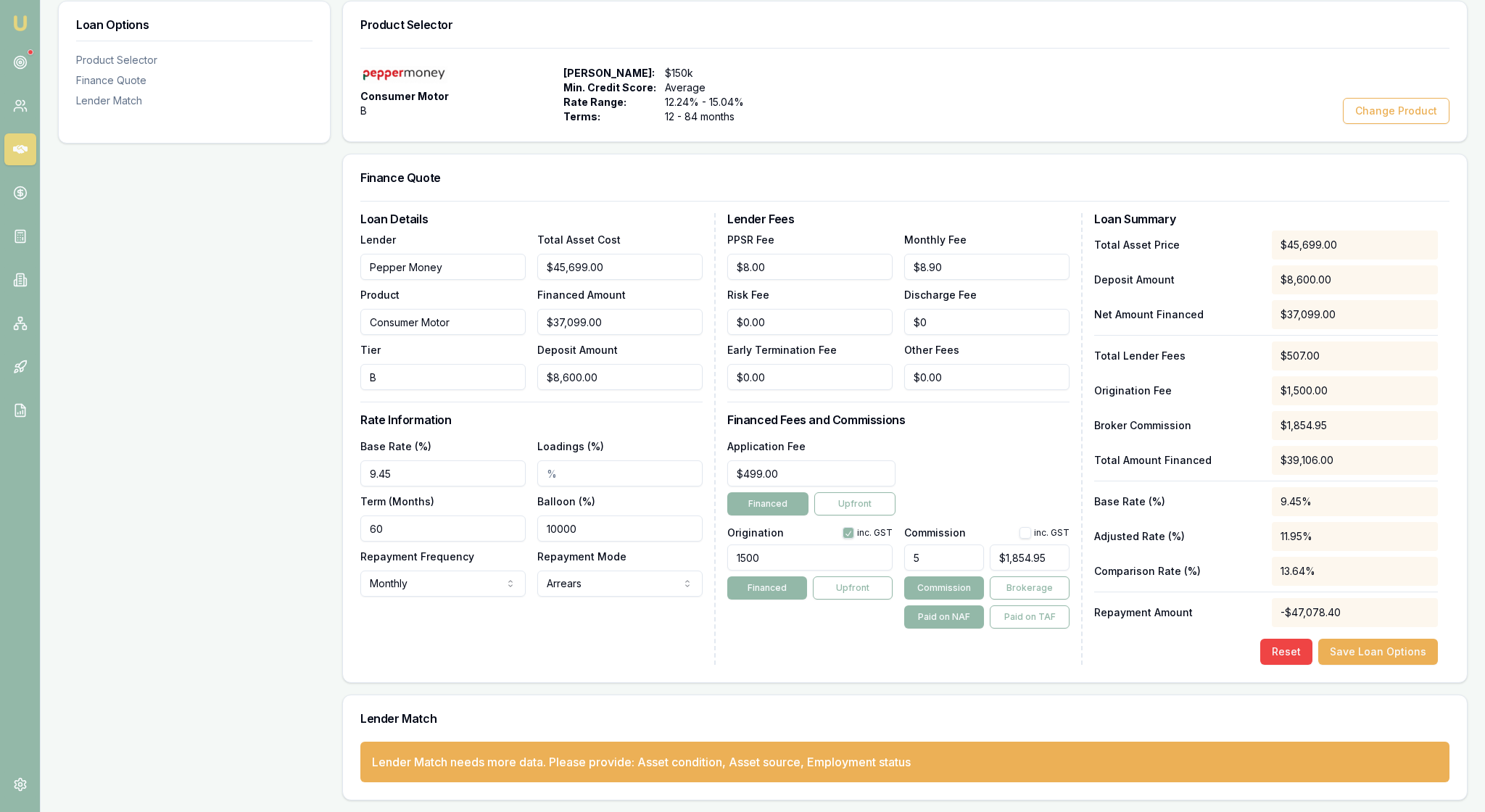
click at [649, 606] on div "Loan Details Lender Pepper Money Product Consumer Motor Tier B Total Asset Cost…" at bounding box center [538, 439] width 355 height 452
click at [1357, 639] on button "Save Loan Options" at bounding box center [1377, 652] width 119 height 26
click at [847, 616] on div "Lender Fees PPSR Fee $8.00 Monthly Fee $8.90 Risk Fee $0.00 Discharge Fee $0 Ea…" at bounding box center [904, 439] width 355 height 452
click at [660, 414] on h3 "Rate Information" at bounding box center [531, 419] width 342 height 11
type input "8600"
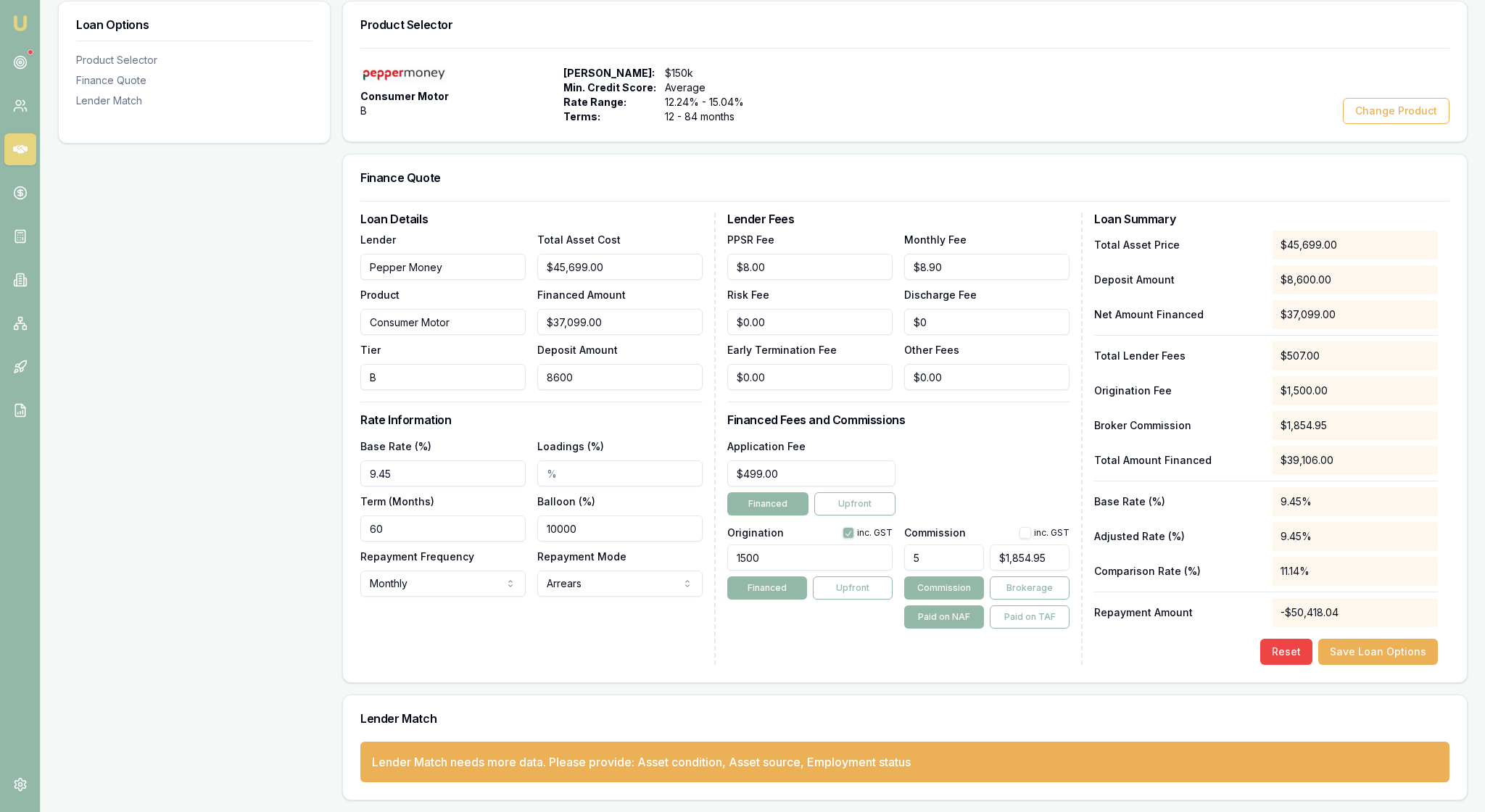
drag, startPoint x: 630, startPoint y: 325, endPoint x: 528, endPoint y: 313, distance: 102.7
click at [528, 313] on div "Lender Pepper Money Product Consumer Motor Tier B Total Asset Cost $45,699.00 F…" at bounding box center [531, 310] width 342 height 160
type input "$45,691.00"
type input "8"
type input "$2,284.55"
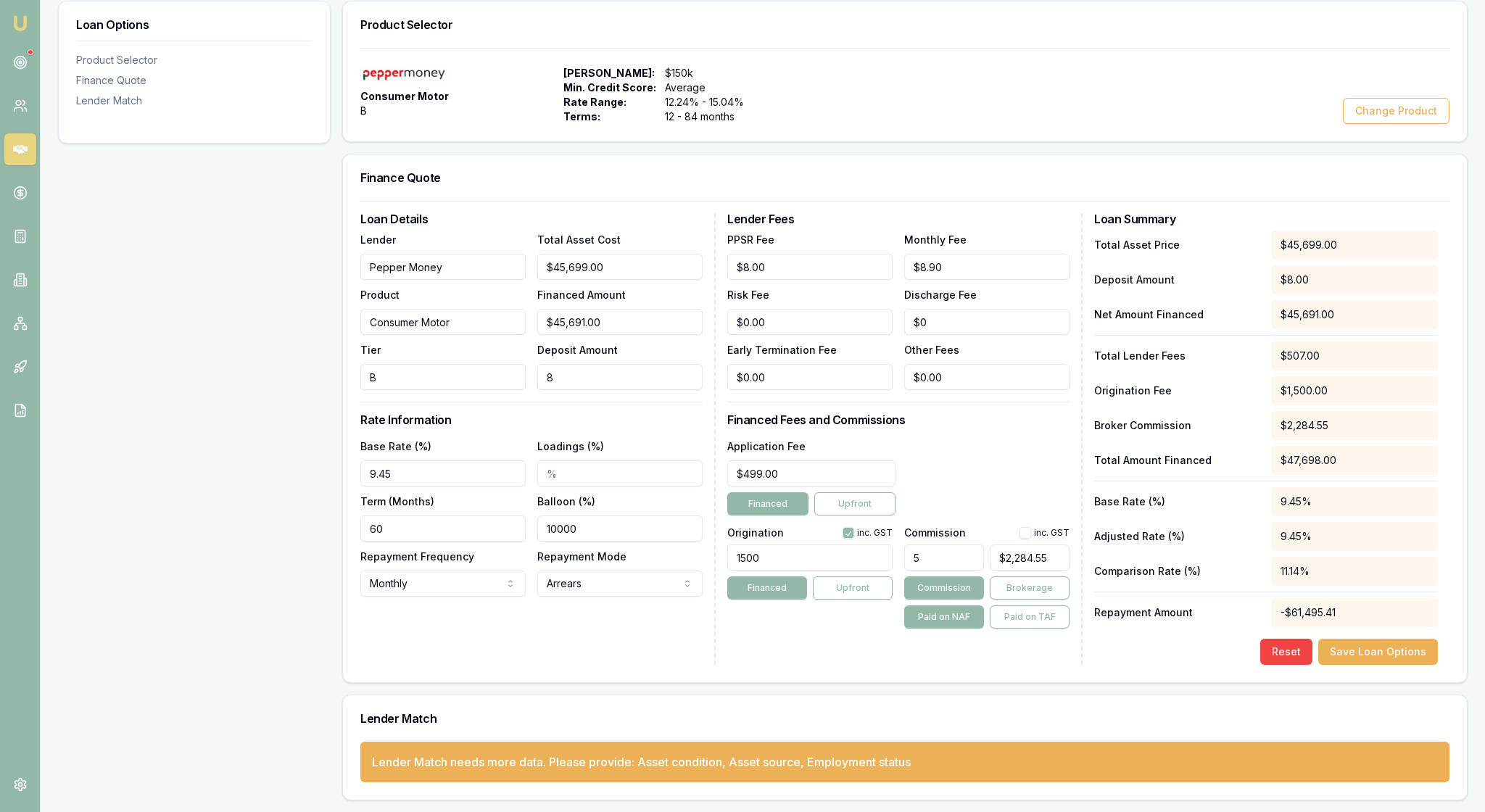
type input "$45,613.00"
type input "86"
type input "$2,280.65"
type input "$44,830.00"
type input "869"
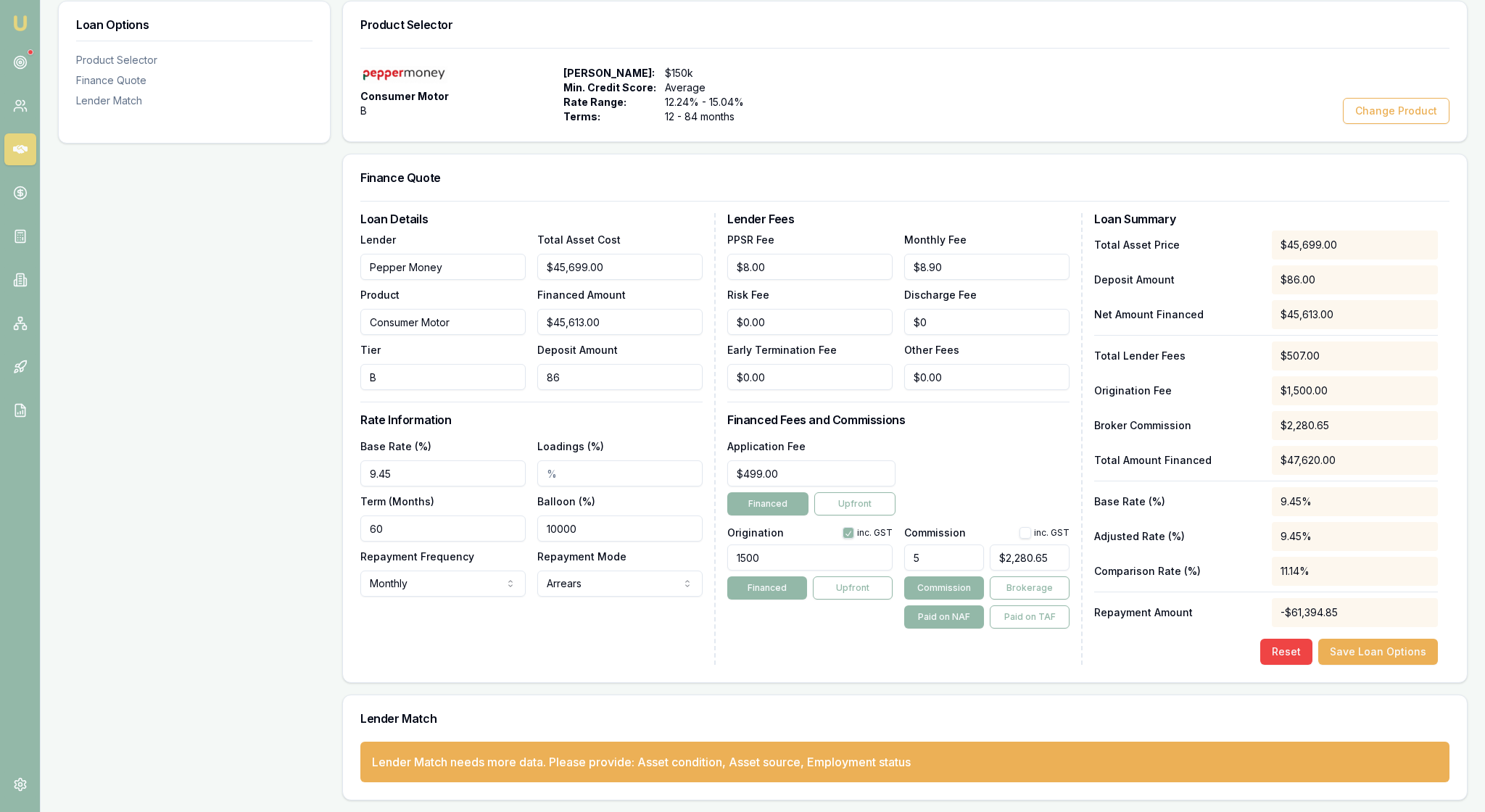
type input "$2,241.50"
type input "$37,000.00"
type input "8699"
type input "$1,850.00"
type input "$8,699.00"
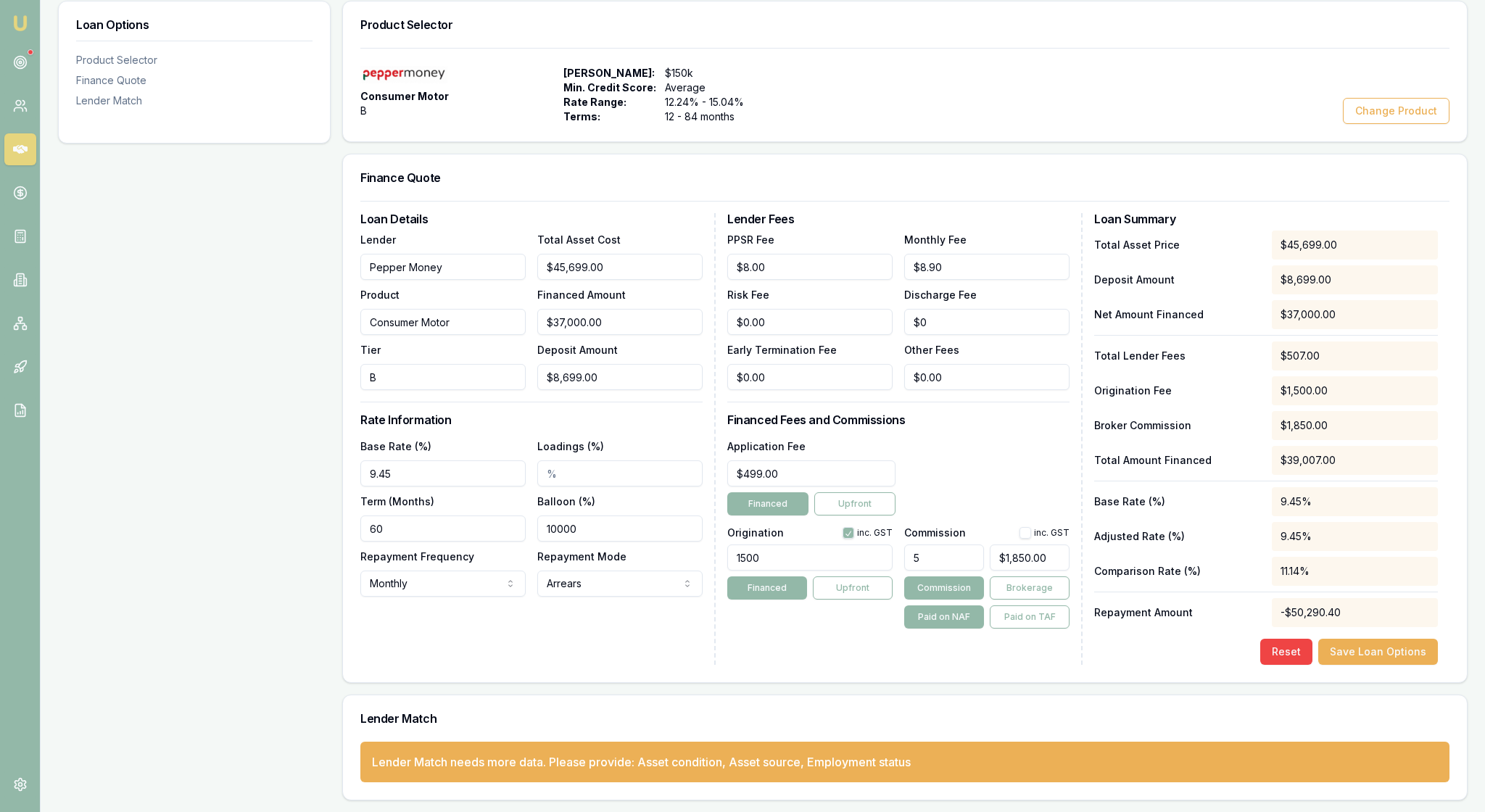
click at [632, 414] on h3 "Rate Information" at bounding box center [531, 419] width 342 height 11
click at [1360, 639] on button "Save Loan Options" at bounding box center [1377, 652] width 119 height 26
click at [969, 646] on div "Loan Details Lender Pepper Money Product Consumer Motor Tier B Total Asset Cost…" at bounding box center [905, 441] width 1124 height 481
type input "1850"
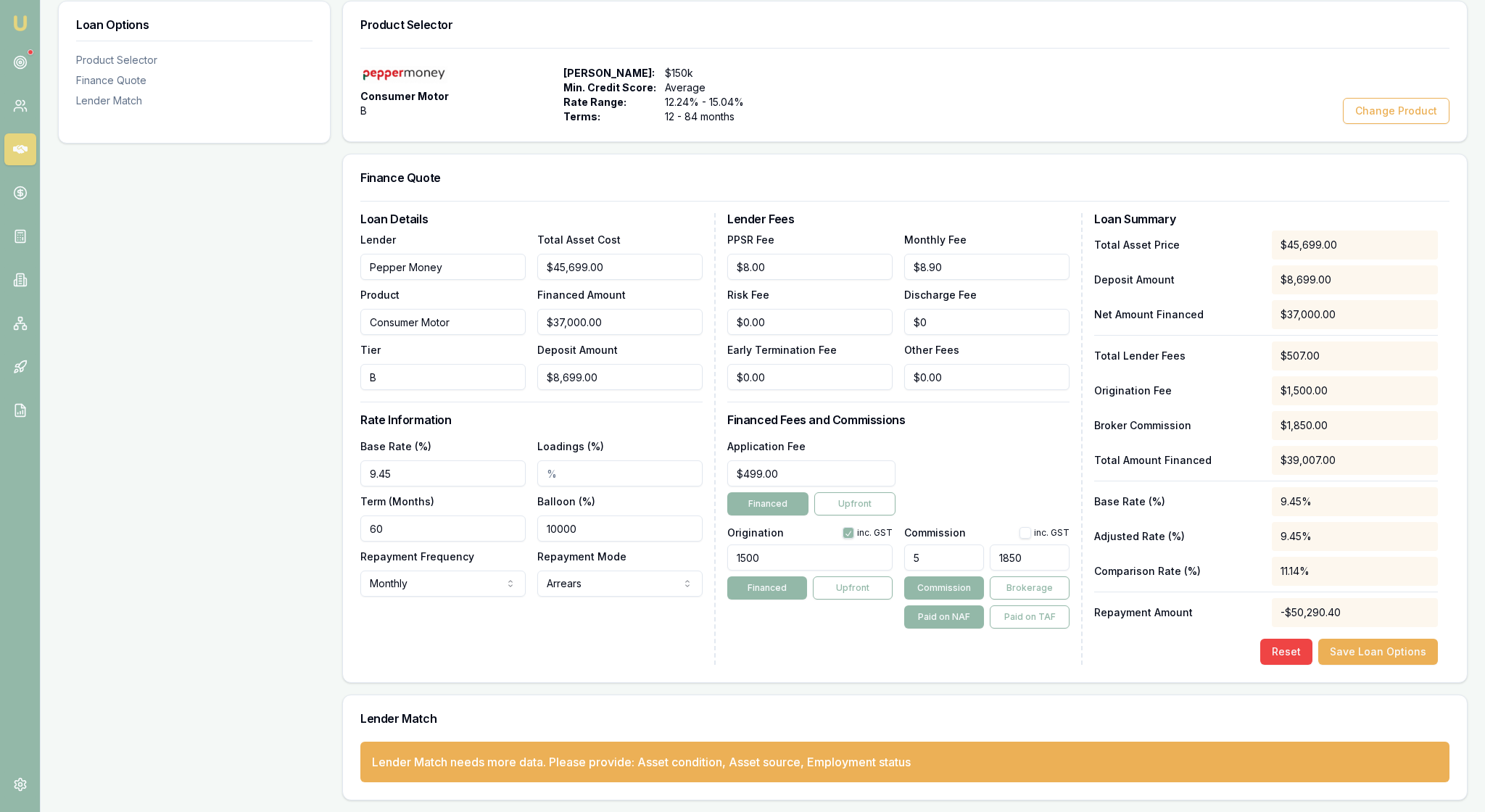
drag, startPoint x: 1001, startPoint y: 521, endPoint x: 1080, endPoint y: 523, distance: 79.0
click at [1080, 523] on div "Lender Fees PPSR Fee $8.00 Monthly Fee $8.90 Risk Fee $0.00 Discharge Fee $0 Ea…" at bounding box center [904, 439] width 355 height 452
type input "$0.00"
click at [861, 600] on div "Origination inc. GST 1500 Financed Upfront" at bounding box center [809, 574] width 165 height 107
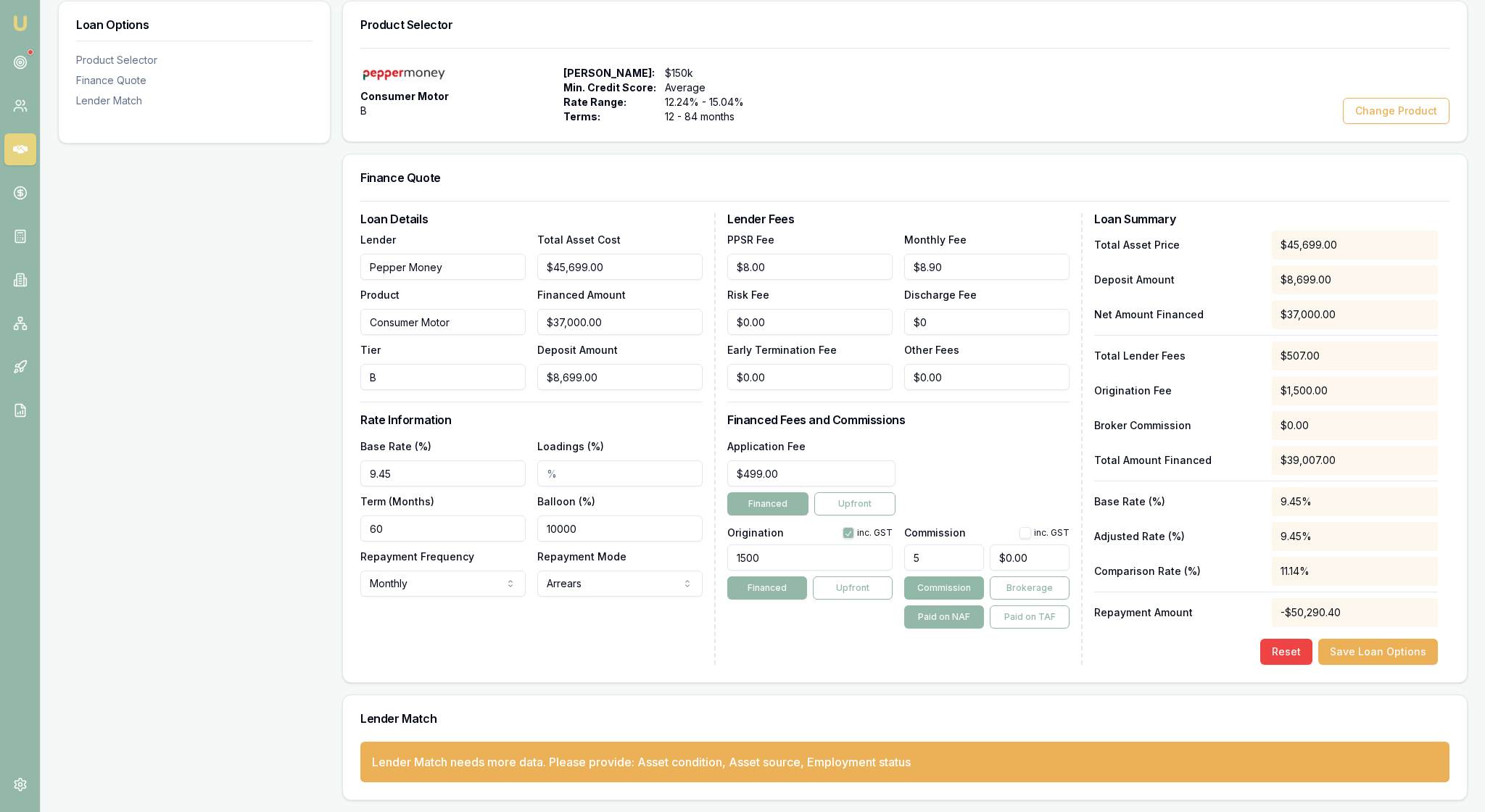
click at [963, 576] on button "Commission" at bounding box center [944, 588] width 80 height 24
drag, startPoint x: 941, startPoint y: 521, endPoint x: 903, endPoint y: 519, distance: 38.1
click at [903, 521] on div "Origination inc. GST 1500 Financed Upfront Commission inc. GST 5 $0.00 Commissi…" at bounding box center [898, 574] width 342 height 107
click at [964, 544] on input "text" at bounding box center [944, 557] width 80 height 26
type input "5"
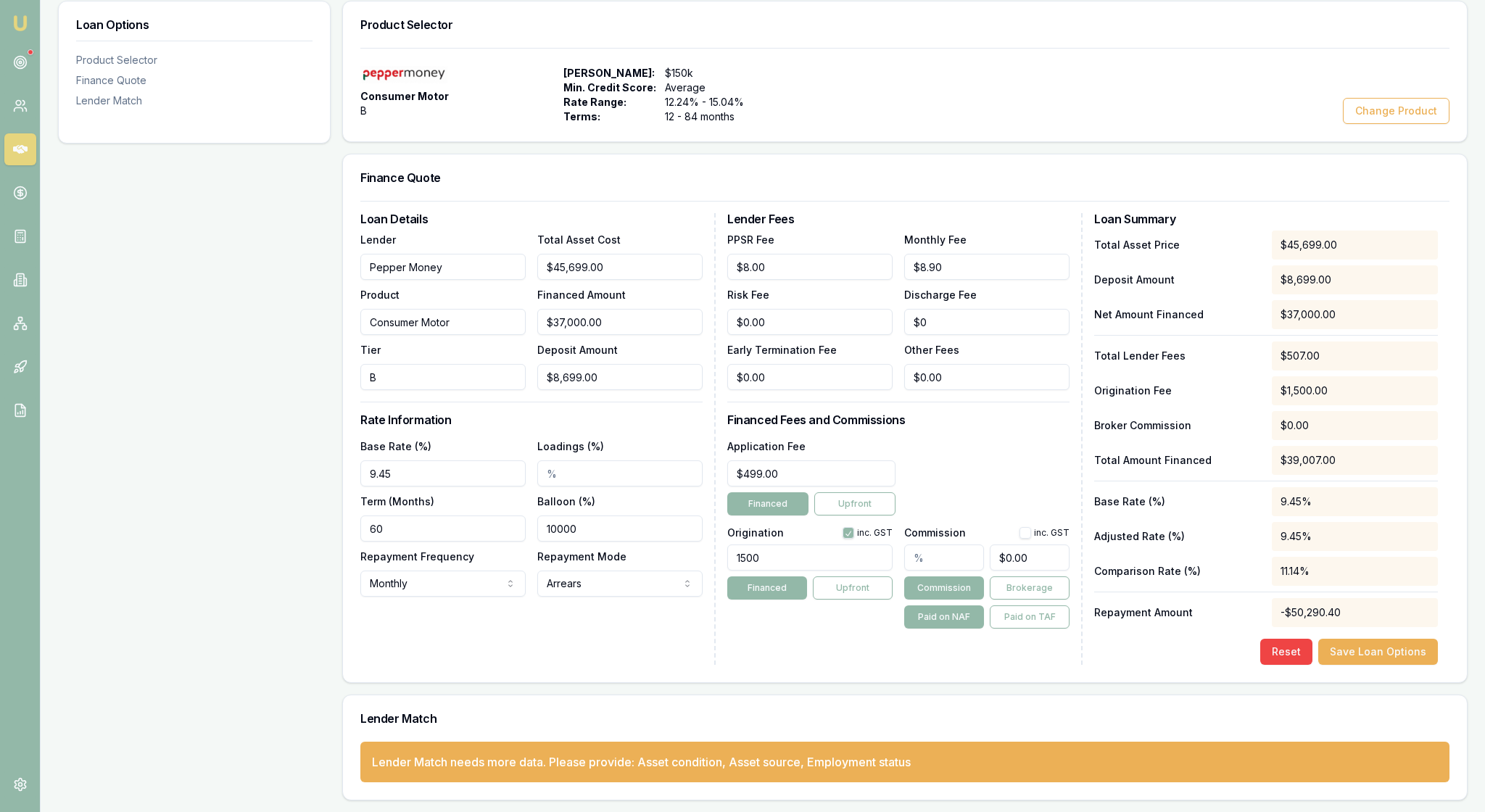
type input "$1,850.00"
type input "5.00%"
click at [1108, 639] on div "Reset Save Loan Options" at bounding box center [1266, 652] width 344 height 26
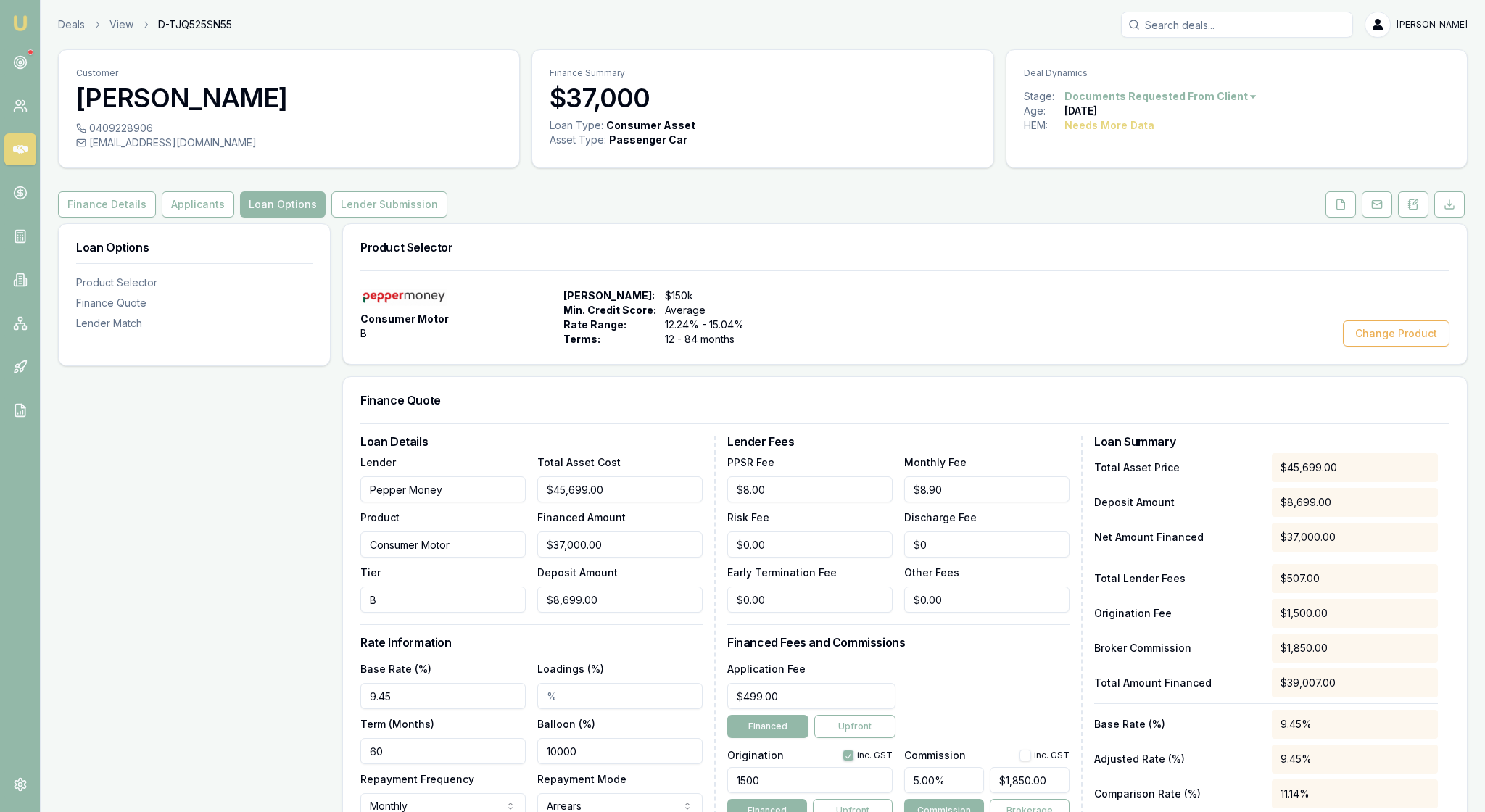
scroll to position [0, 0]
click at [1361, 217] on button at bounding box center [1376, 205] width 30 height 26
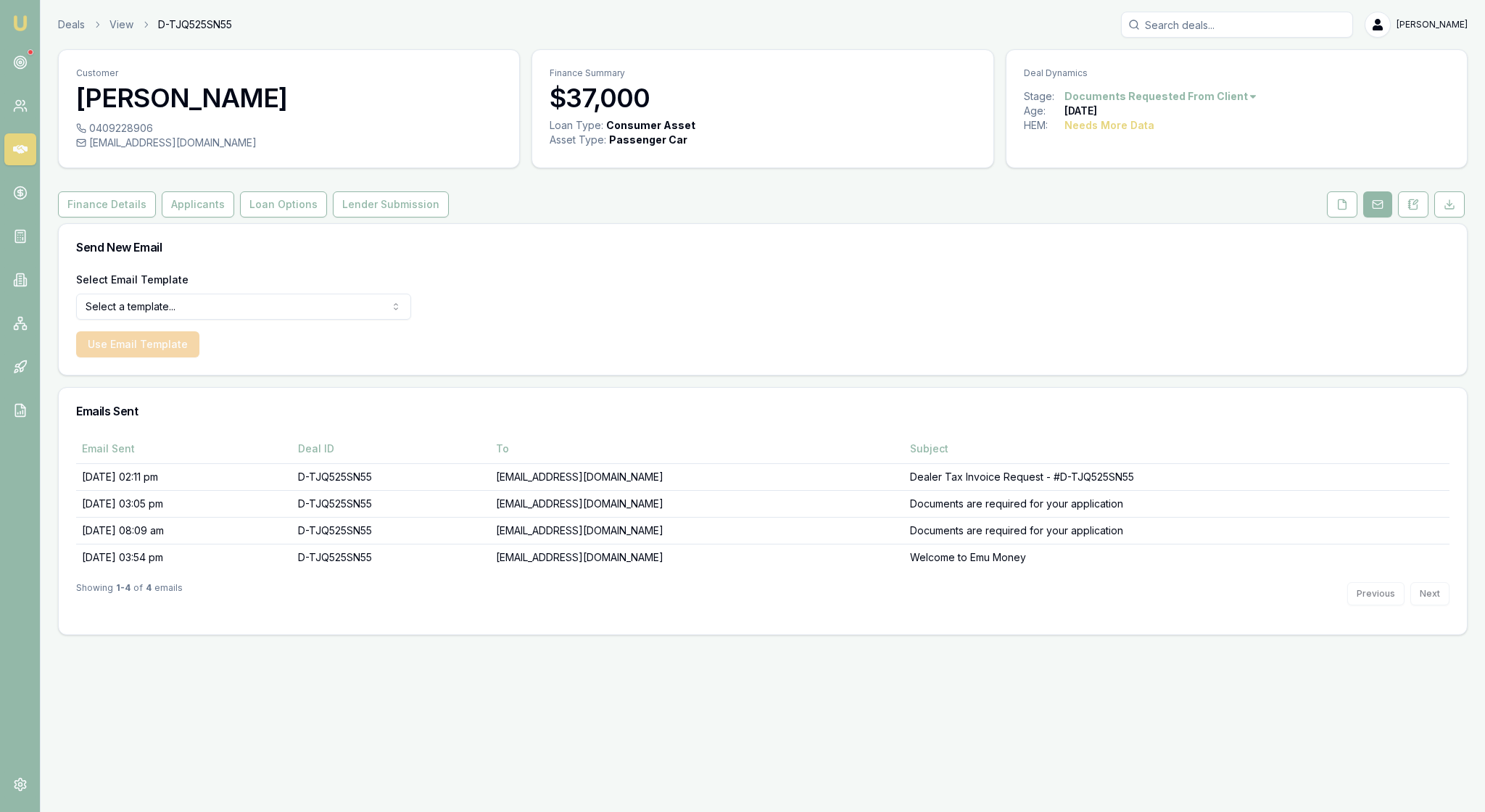
click at [398, 345] on html "Emu Broker Deals View D-TJQ525SN55 Rachael Connors Toggle Menu Customer Jennife…" at bounding box center [742, 406] width 1485 height 812
click at [176, 357] on button "Use Email Template" at bounding box center [138, 344] width 123 height 26
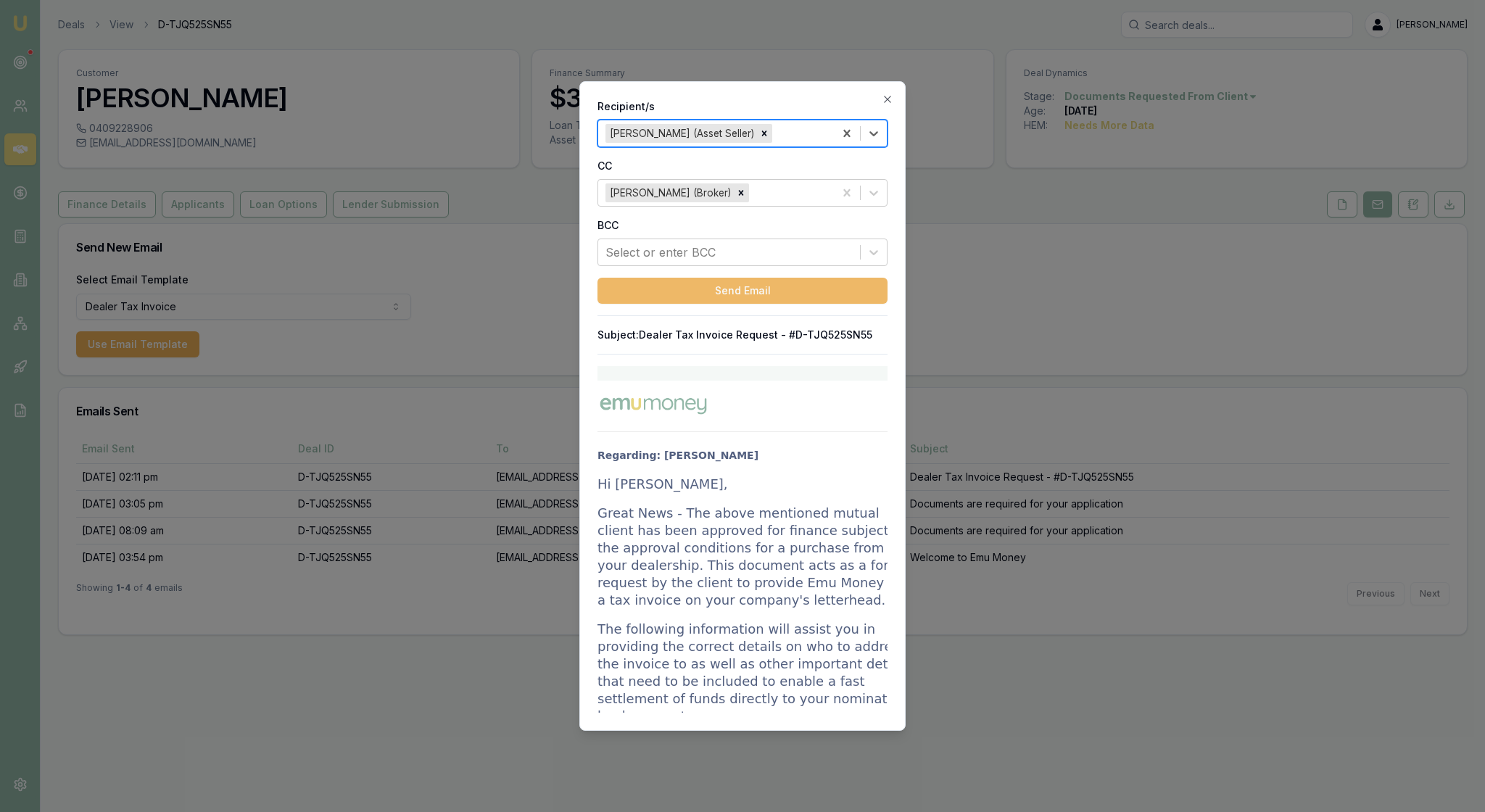
click at [731, 303] on button "Send Email" at bounding box center [742, 290] width 290 height 26
